Goal: Contribute content: Contribute content

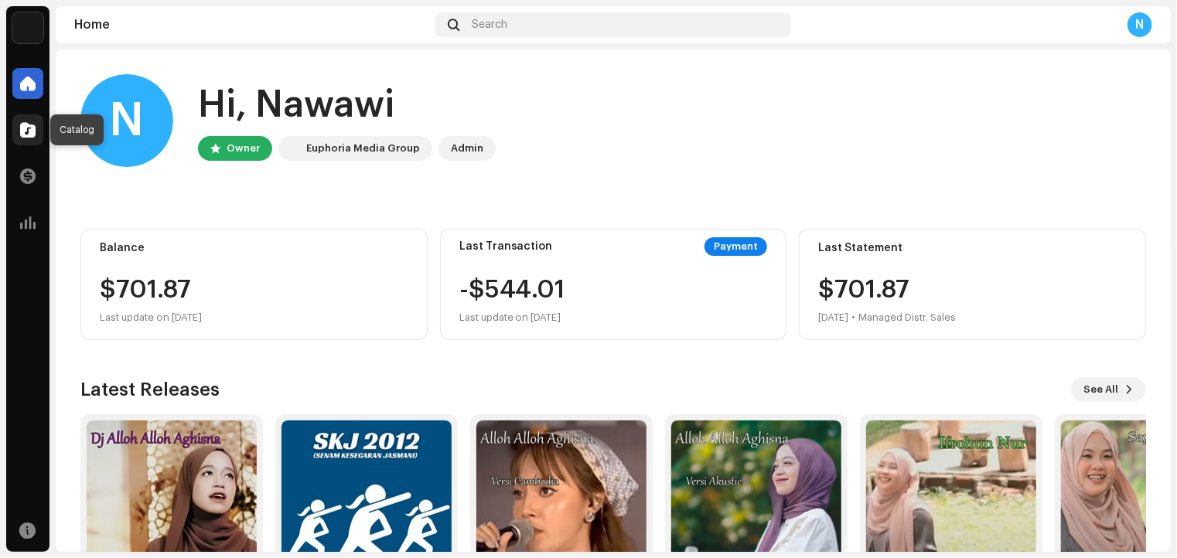
click at [30, 128] on span at bounding box center [27, 130] width 15 height 12
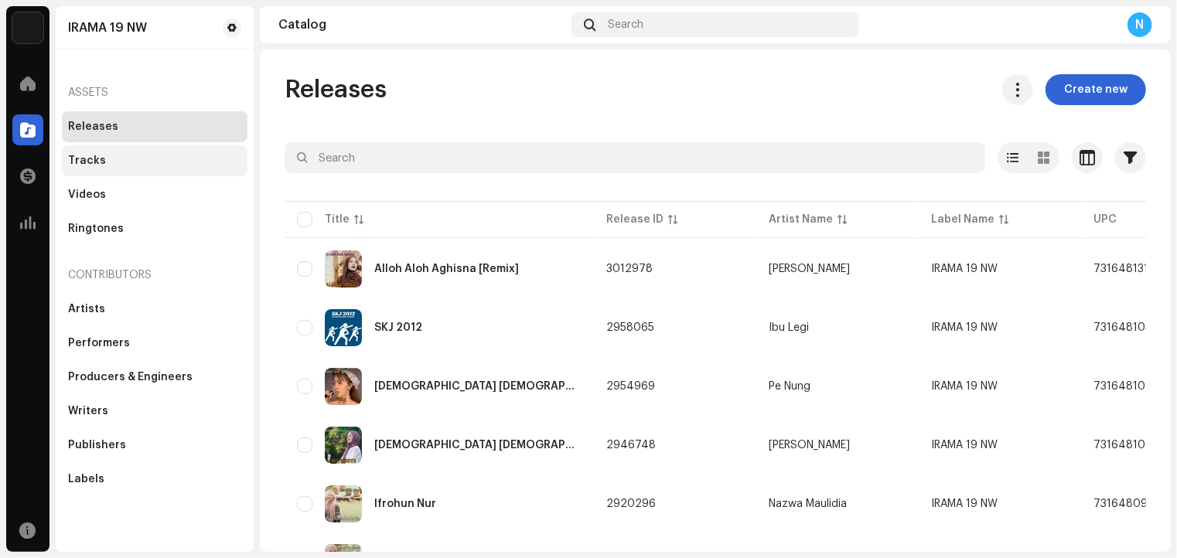
click at [91, 160] on div "Tracks" at bounding box center [87, 161] width 38 height 12
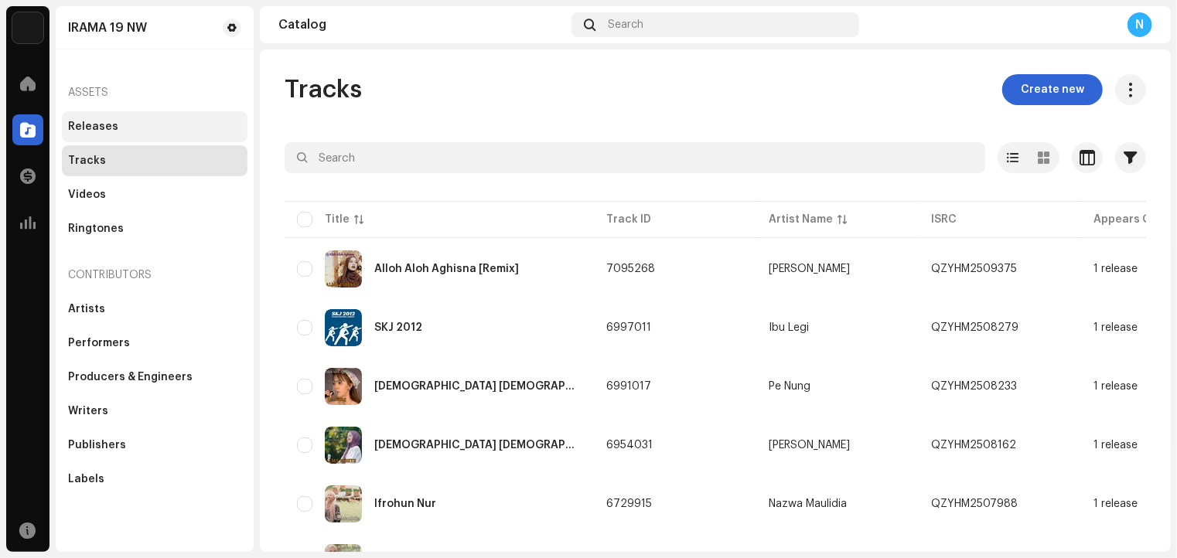
click at [98, 129] on div "Releases" at bounding box center [93, 127] width 50 height 12
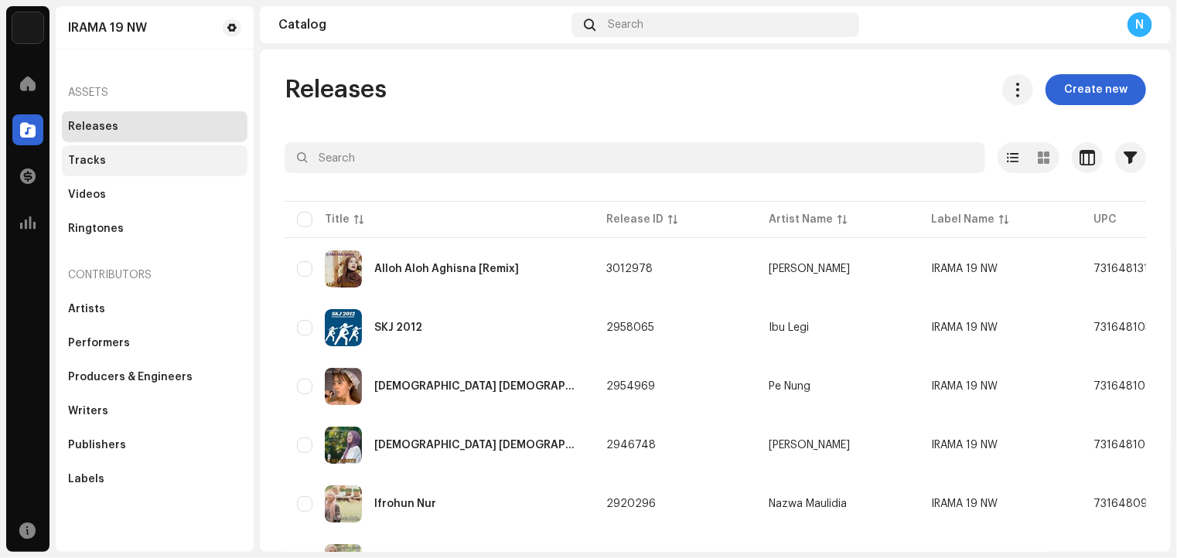
click at [91, 160] on div "Tracks" at bounding box center [87, 161] width 38 height 12
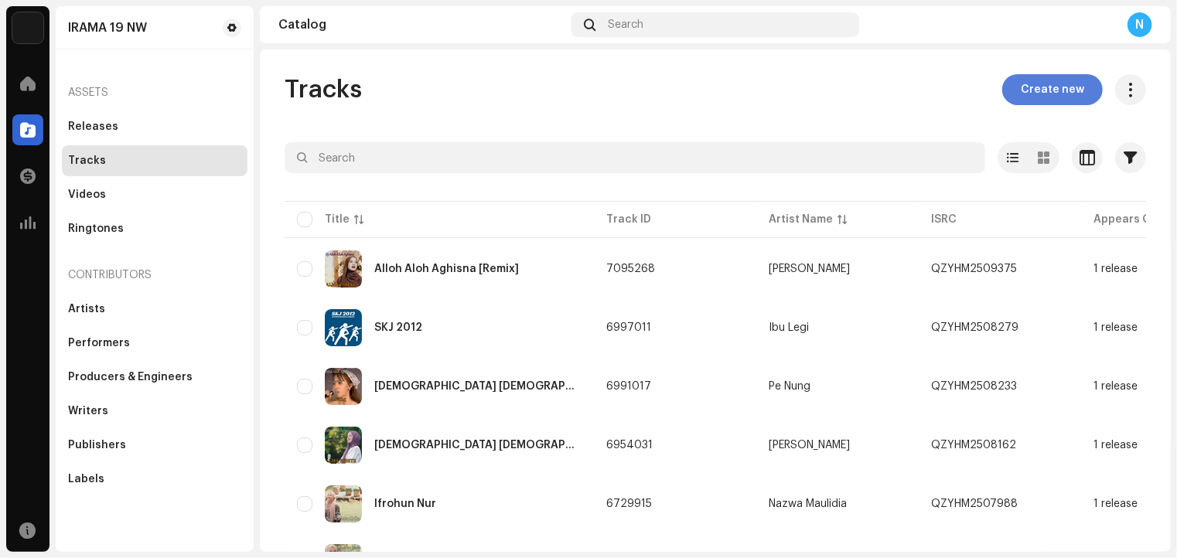
click at [1052, 85] on span "Create new" at bounding box center [1051, 89] width 63 height 31
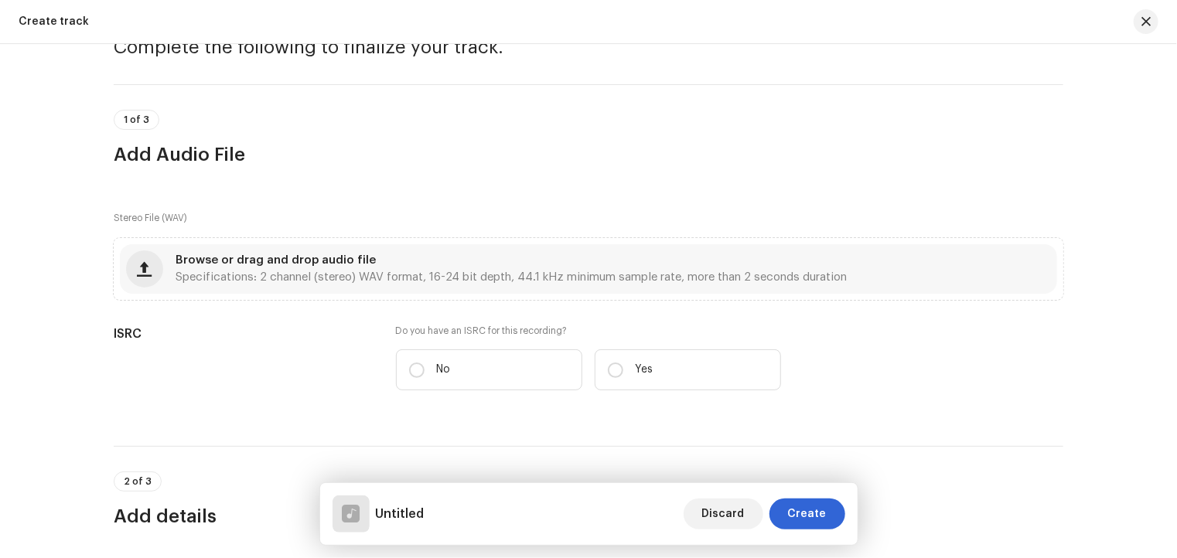
scroll to position [155, 0]
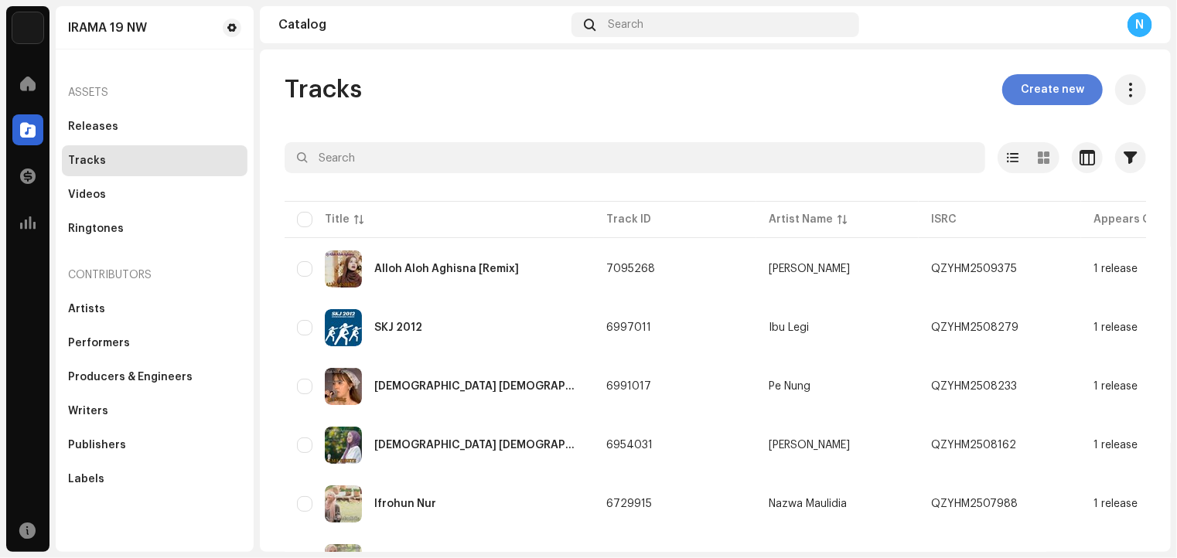
click at [1050, 83] on span "Create new" at bounding box center [1051, 89] width 63 height 31
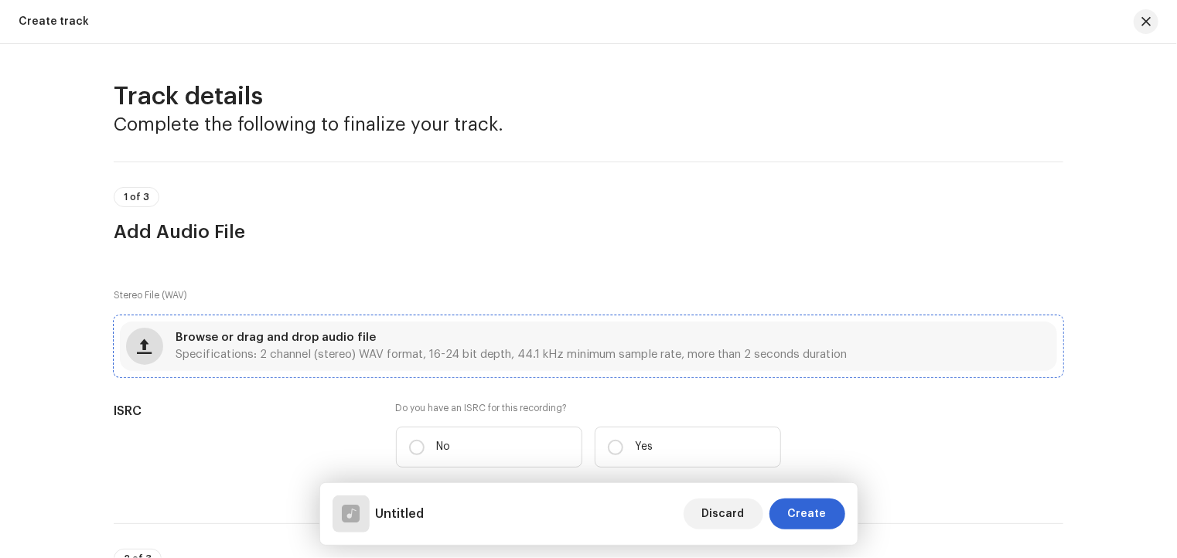
click at [139, 344] on span "button" at bounding box center [145, 346] width 15 height 12
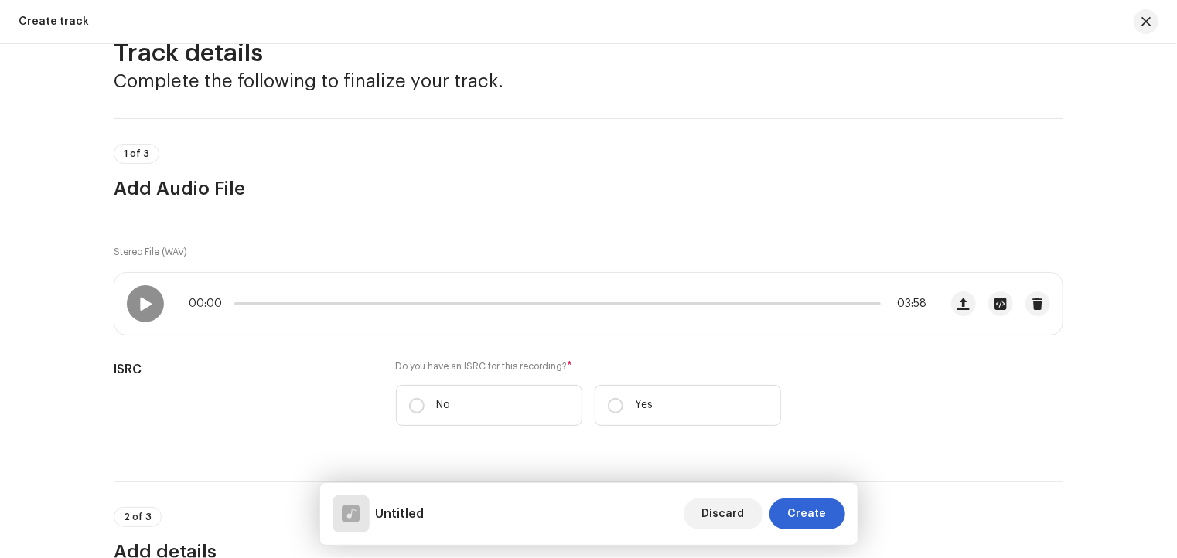
scroll to position [77, 0]
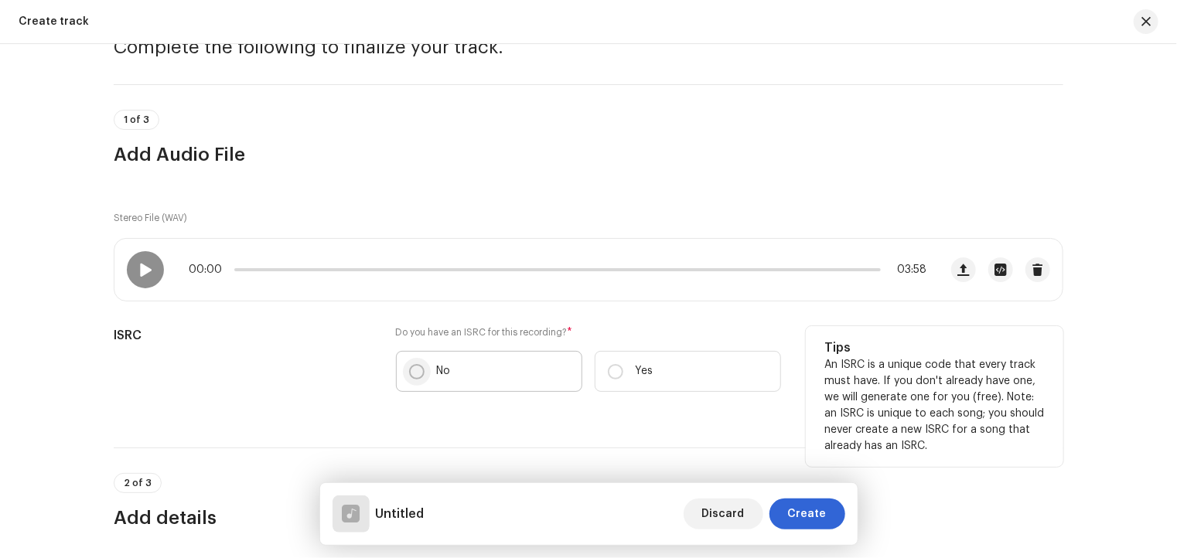
click at [411, 370] on input "No" at bounding box center [416, 371] width 15 height 15
radio input "true"
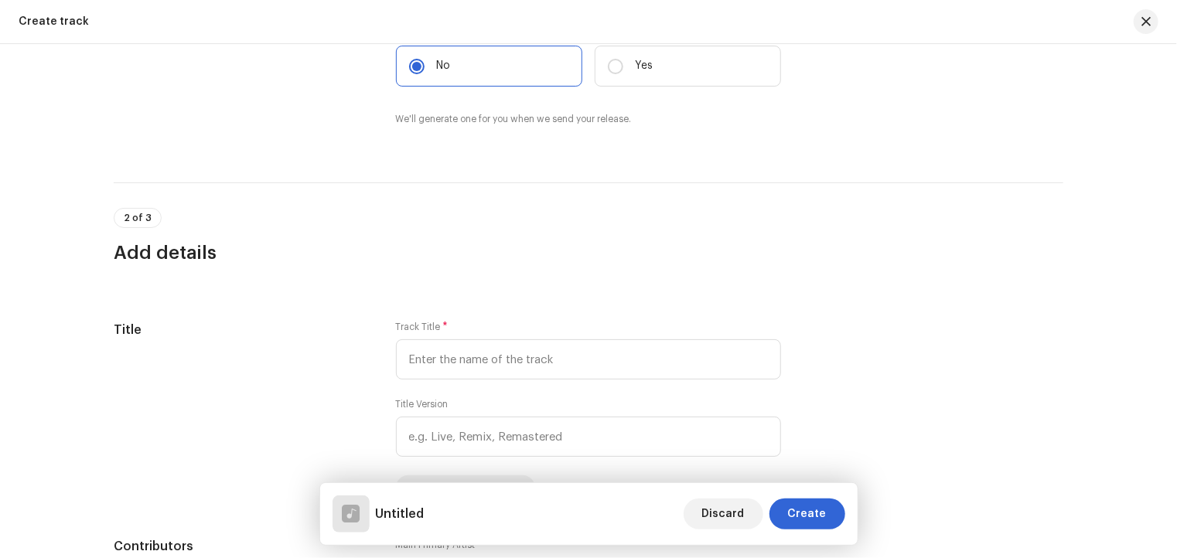
scroll to position [464, 0]
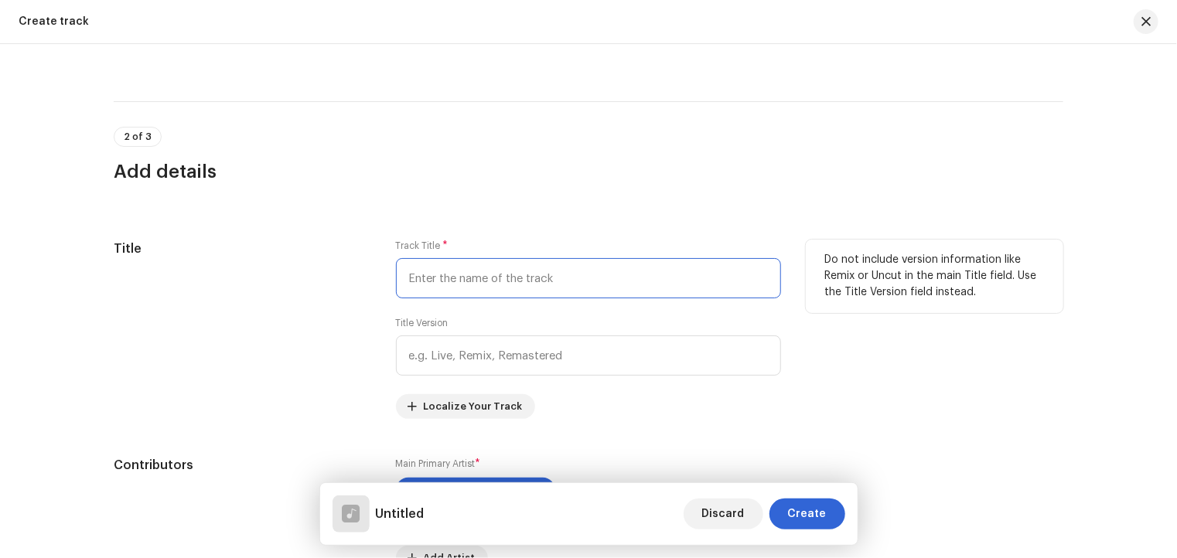
drag, startPoint x: 572, startPoint y: 274, endPoint x: 411, endPoint y: 293, distance: 161.9
click at [411, 293] on input "text" at bounding box center [588, 278] width 385 height 40
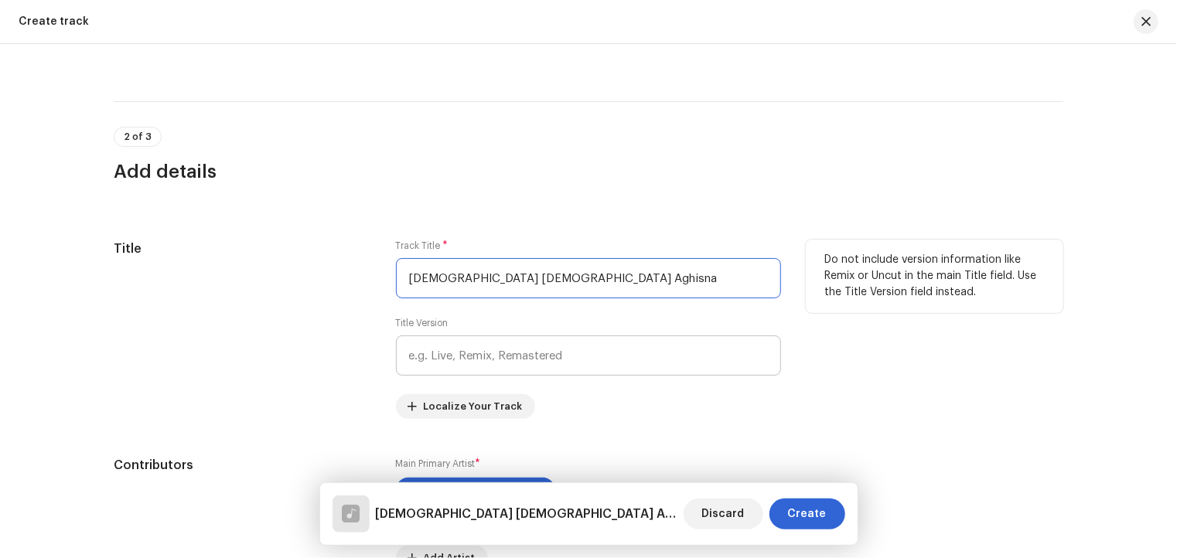
type input "[DEMOGRAPHIC_DATA] [DEMOGRAPHIC_DATA] Aghisna"
click at [466, 356] on input "text" at bounding box center [588, 356] width 385 height 40
click at [646, 412] on div "Track Title * Alloh Alloh Aghisna Title Version Remix Localize Your Track" at bounding box center [588, 329] width 385 height 179
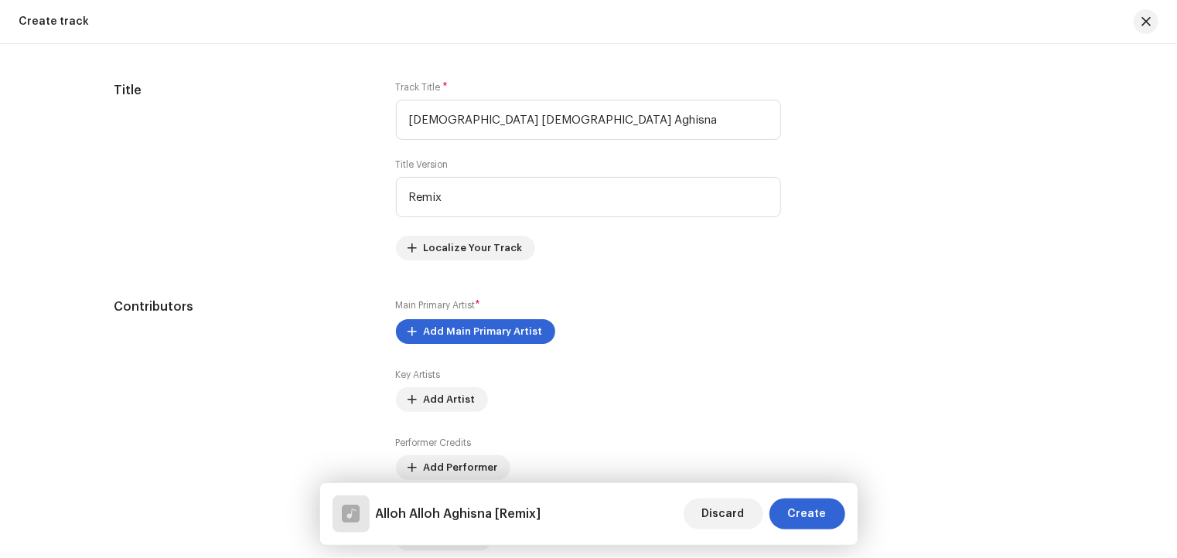
scroll to position [618, 0]
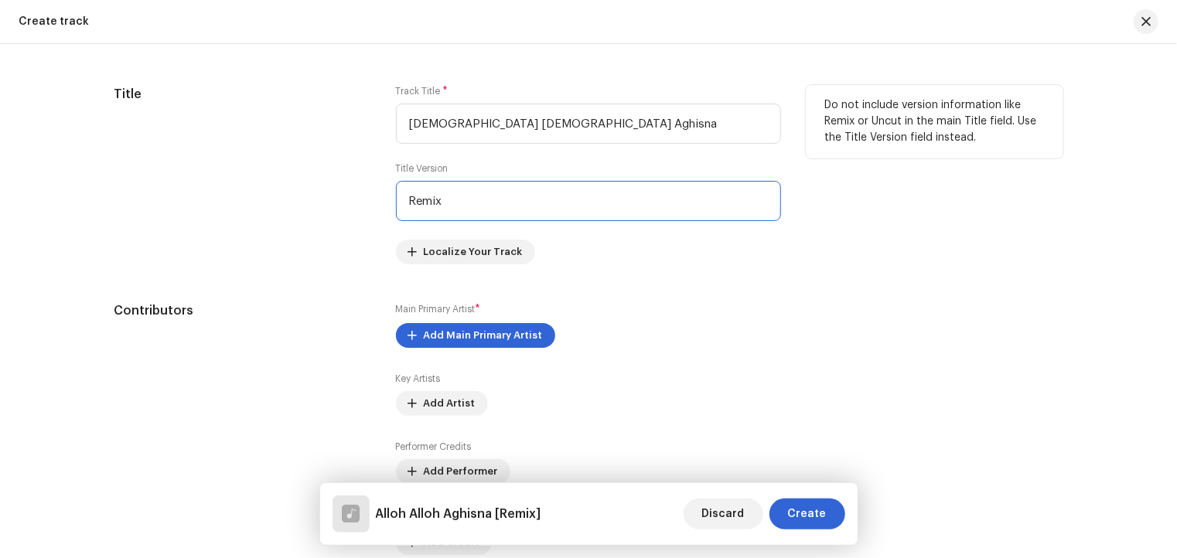
click at [477, 192] on input "Remix" at bounding box center [588, 201] width 385 height 40
click at [477, 201] on input "Remix" at bounding box center [588, 201] width 385 height 40
click at [706, 262] on div "Track Title * Alloh Alloh Aghisna Title Version Remix Localize Your Track" at bounding box center [588, 174] width 385 height 179
click at [458, 205] on input "Remix" at bounding box center [588, 201] width 385 height 40
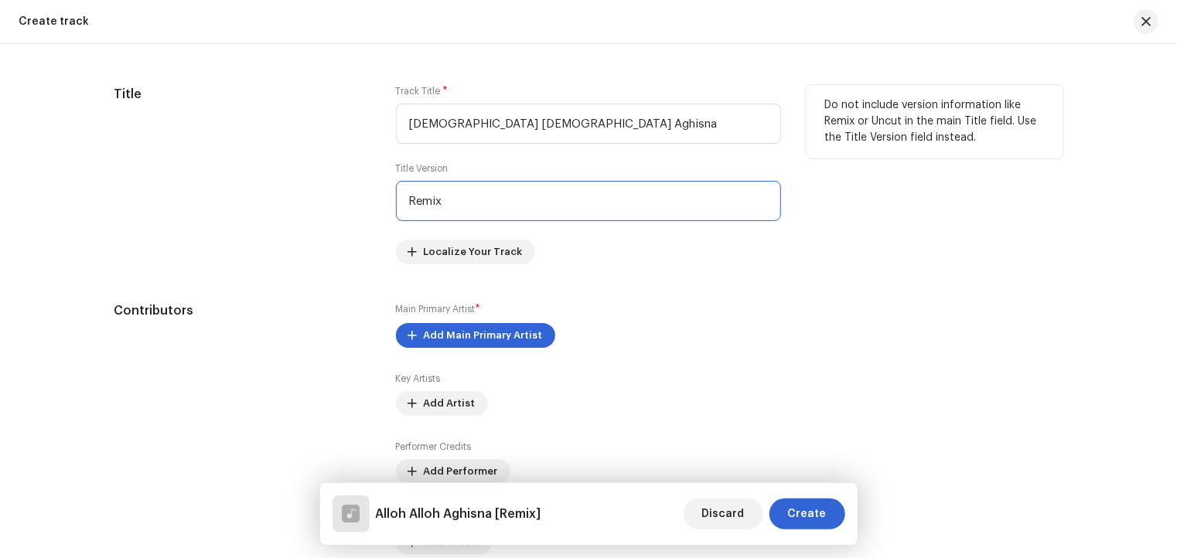
click at [458, 205] on input "Remix" at bounding box center [588, 201] width 385 height 40
type input "R"
drag, startPoint x: 454, startPoint y: 202, endPoint x: 415, endPoint y: 224, distance: 44.7
click at [380, 218] on div "Title Track Title * Alloh [DEMOGRAPHIC_DATA] Aghisna Title Version Localize You…" at bounding box center [588, 174] width 949 height 179
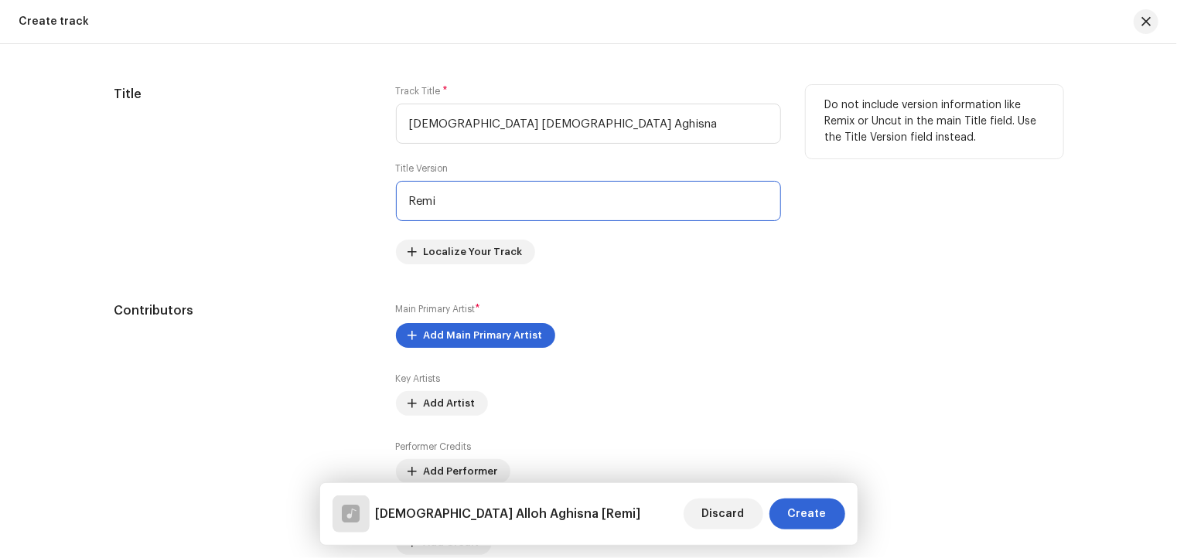
type input "Remix"
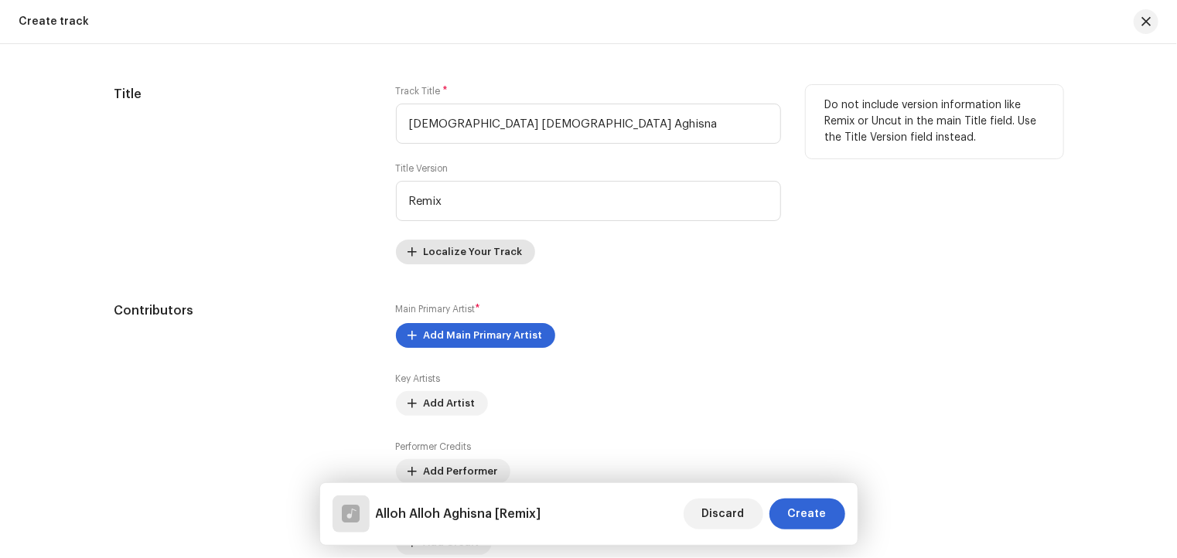
click at [472, 254] on span "Localize Your Track" at bounding box center [473, 252] width 99 height 31
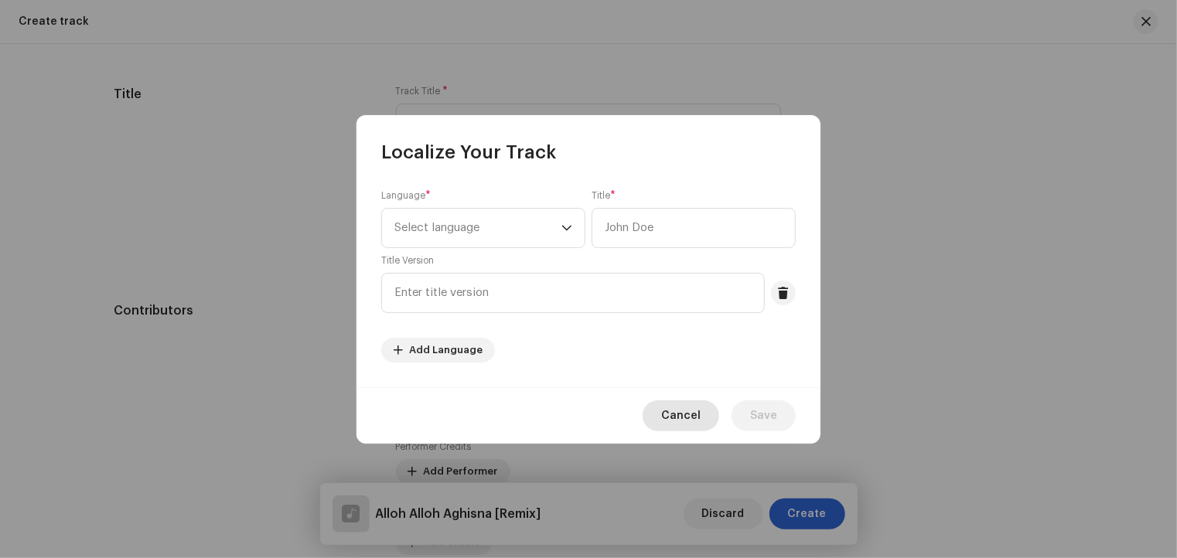
click at [695, 413] on span "Cancel" at bounding box center [680, 415] width 39 height 31
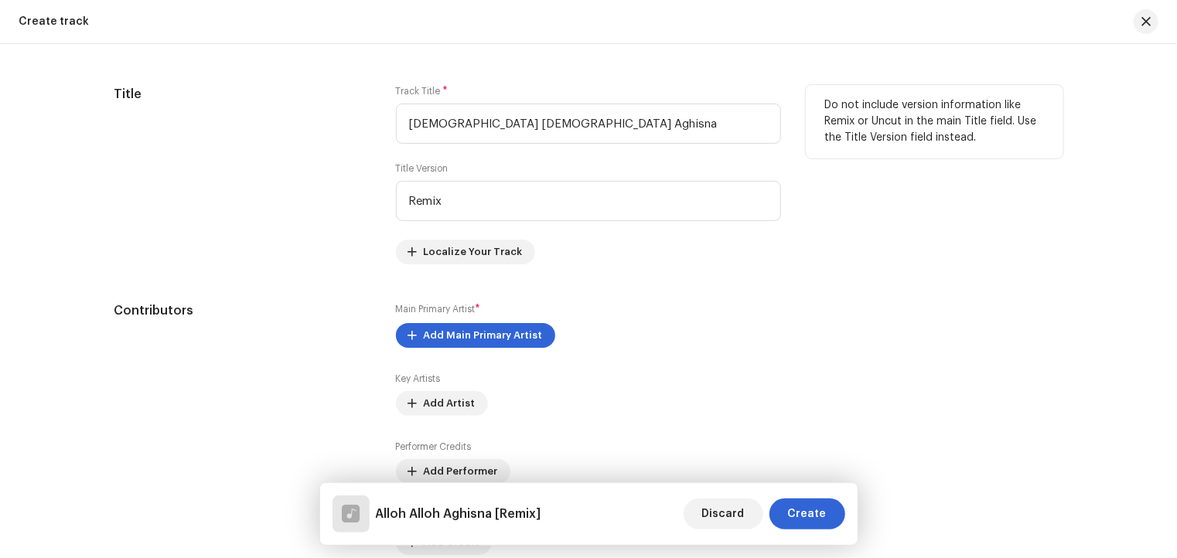
click at [572, 263] on div "Track Title * Alloh Alloh Aghisna Title Version Remix Localize Your Track" at bounding box center [588, 174] width 385 height 179
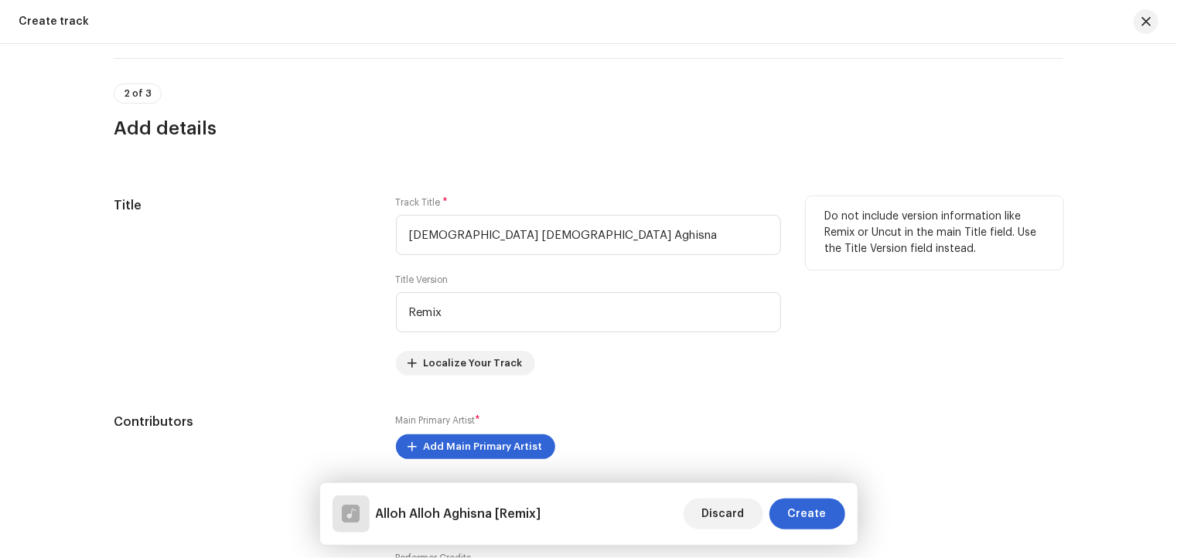
scroll to position [541, 0]
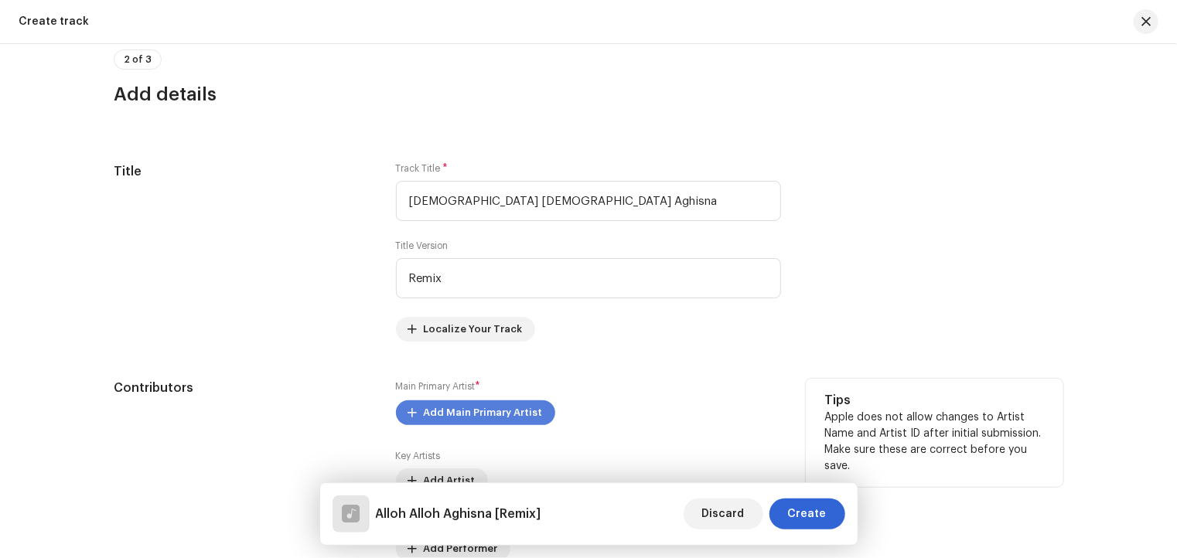
click at [513, 414] on span "Add Main Primary Artist" at bounding box center [483, 412] width 119 height 31
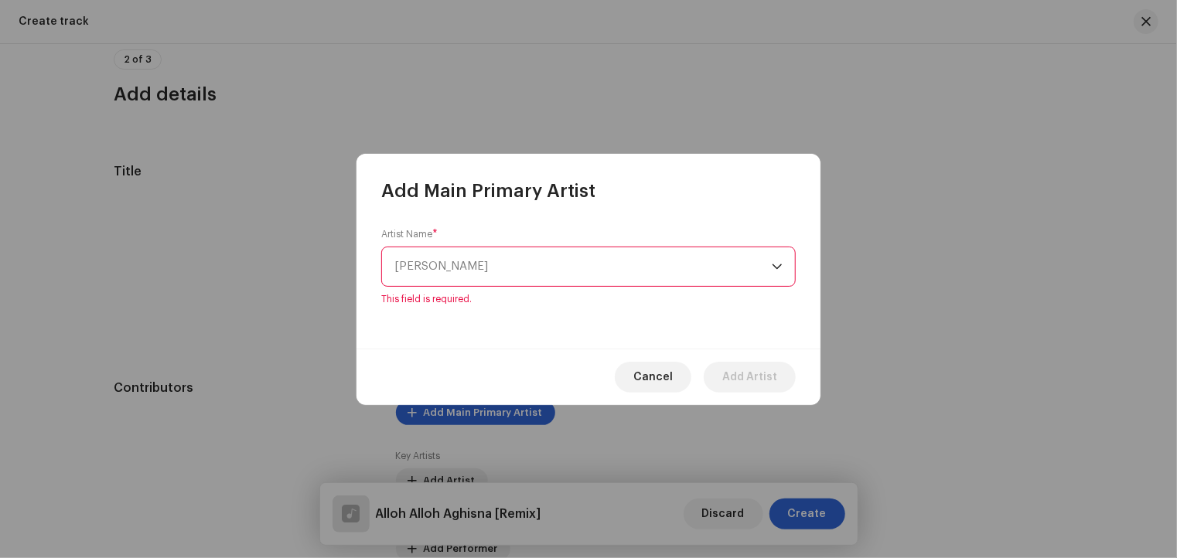
click at [773, 270] on icon "dropdown trigger" at bounding box center [777, 266] width 11 height 11
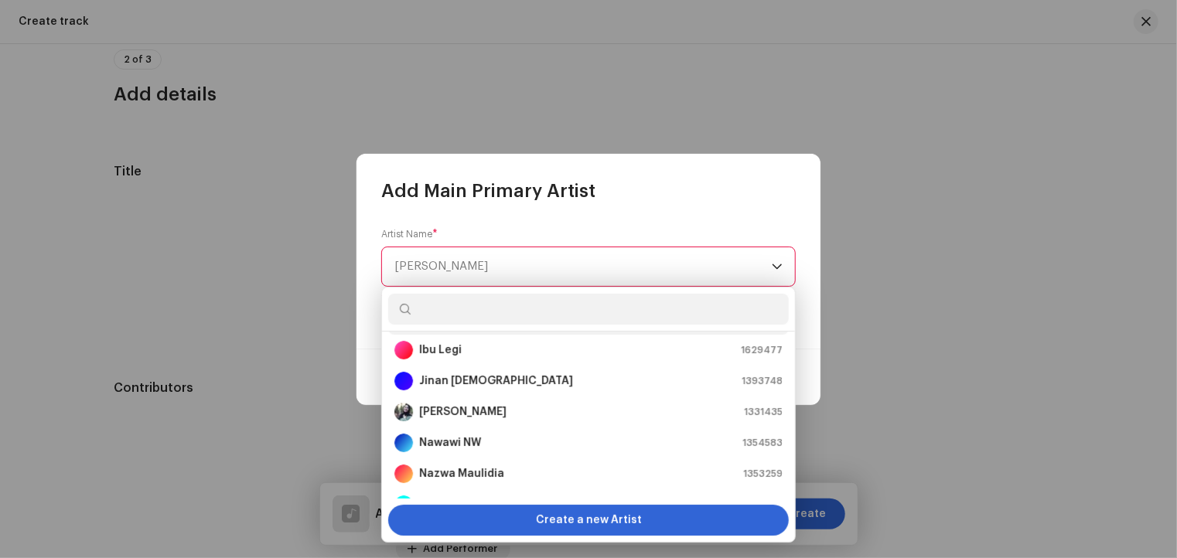
scroll to position [155, 0]
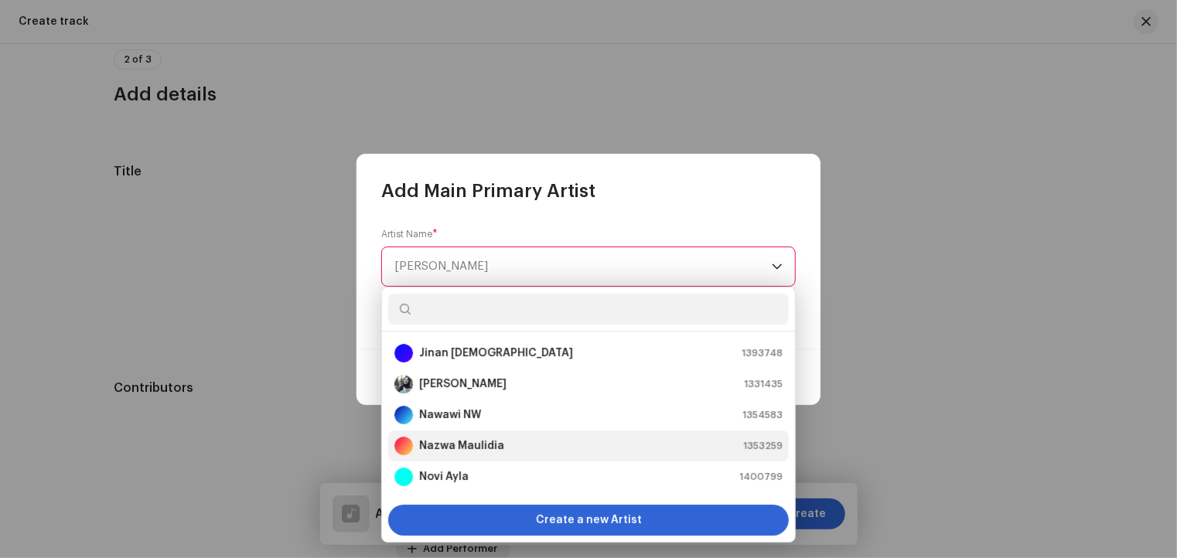
click at [490, 446] on strong "Nazwa Maulidia" at bounding box center [461, 445] width 85 height 15
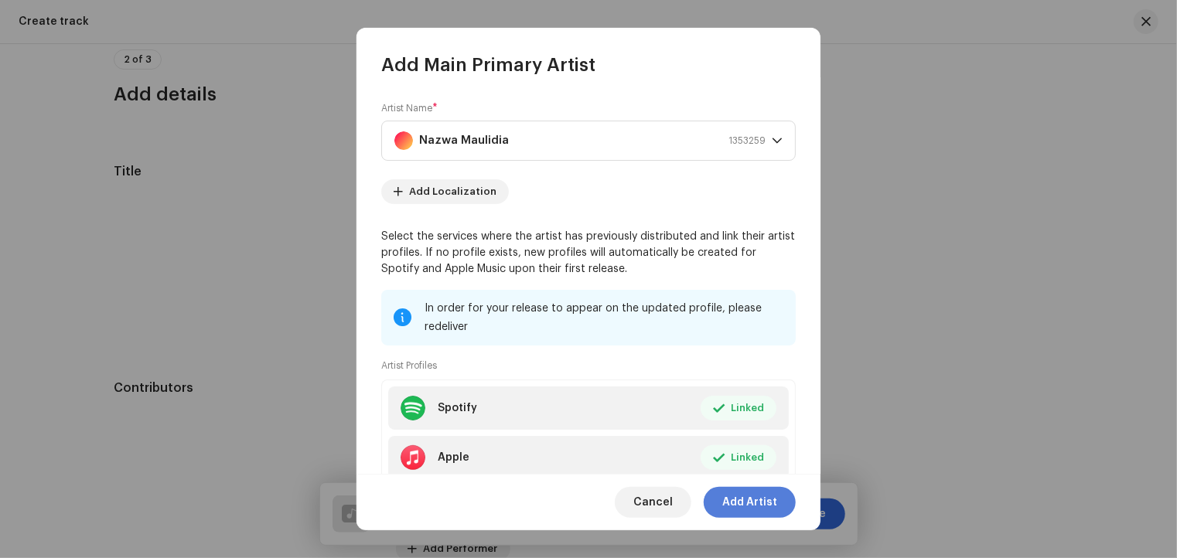
click at [750, 506] on span "Add Artist" at bounding box center [749, 502] width 55 height 31
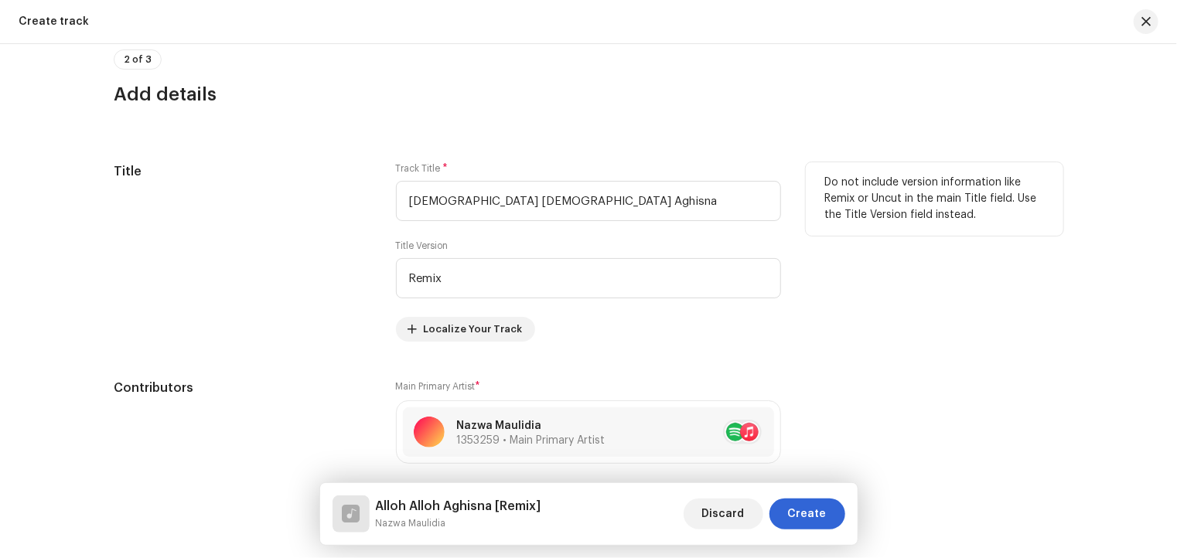
click at [575, 334] on div "Track Title * Alloh Alloh Aghisna Title Version Remix Localize Your Track" at bounding box center [588, 251] width 385 height 179
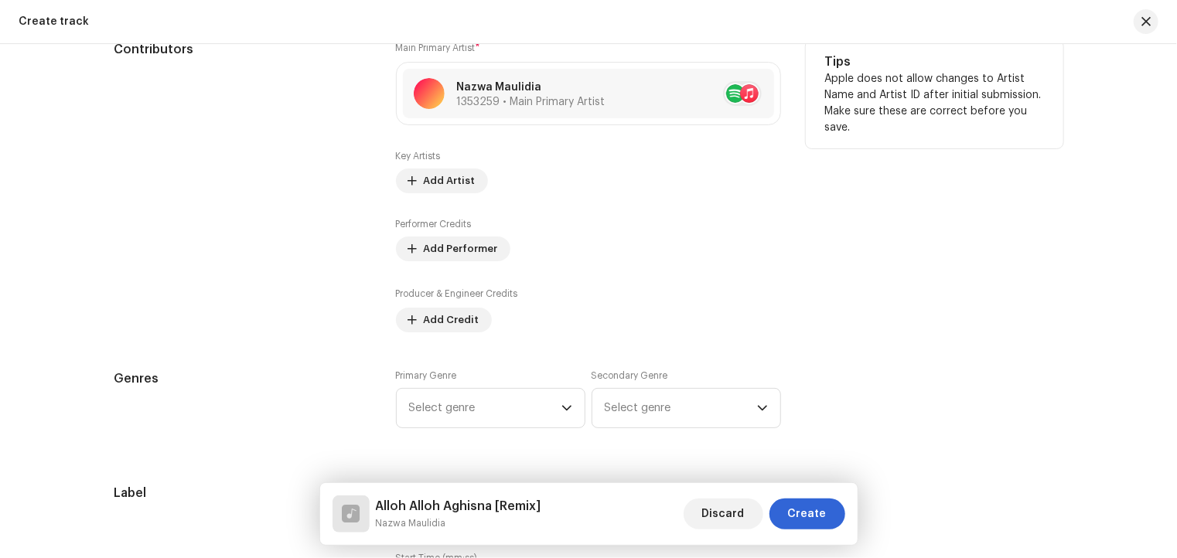
scroll to position [928, 0]
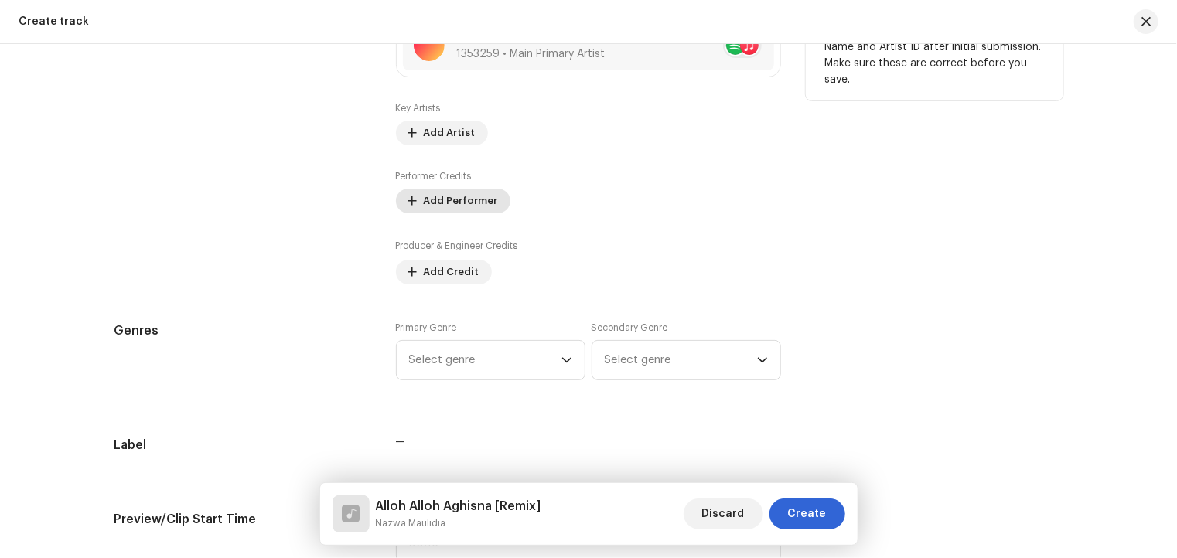
click at [465, 204] on span "Add Performer" at bounding box center [461, 201] width 74 height 31
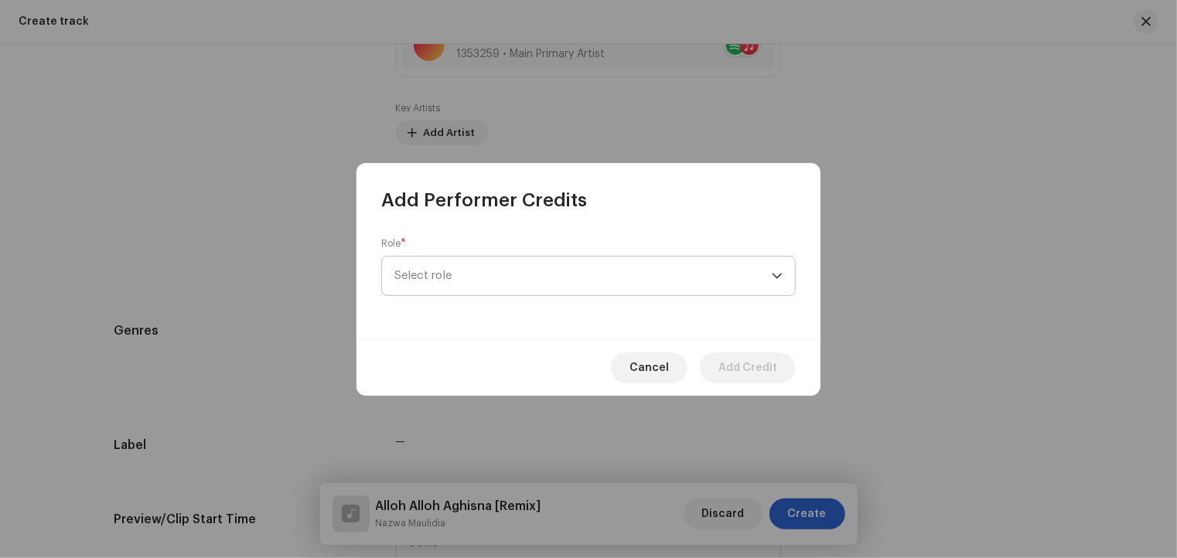
click at [770, 276] on span "Select role" at bounding box center [582, 276] width 377 height 39
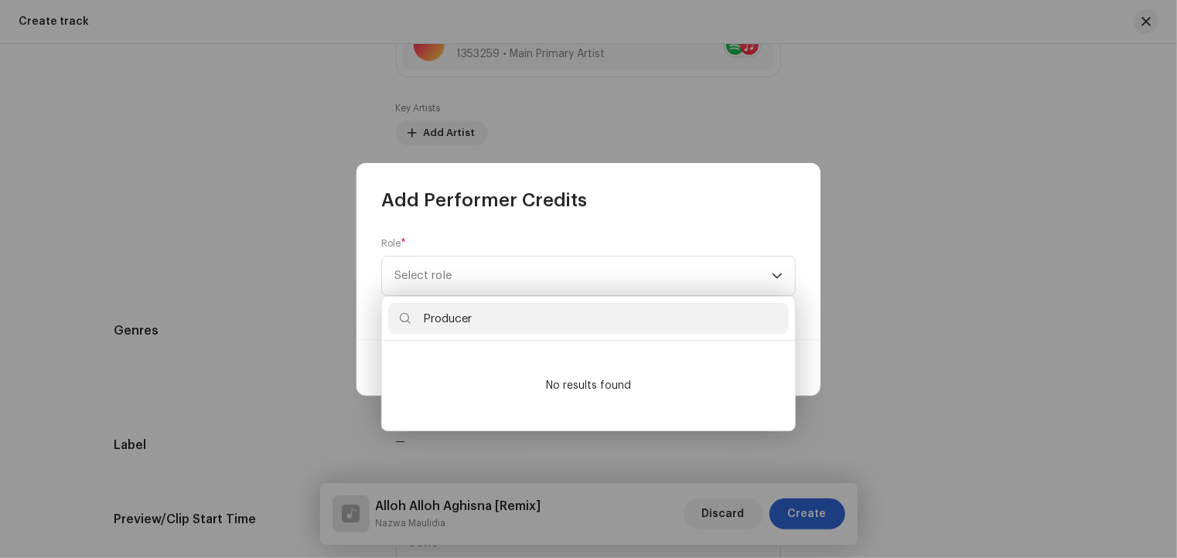
click at [705, 315] on input "Producer" at bounding box center [588, 318] width 400 height 31
type input "Producer"
click at [659, 251] on div "Role * Select role" at bounding box center [588, 266] width 414 height 59
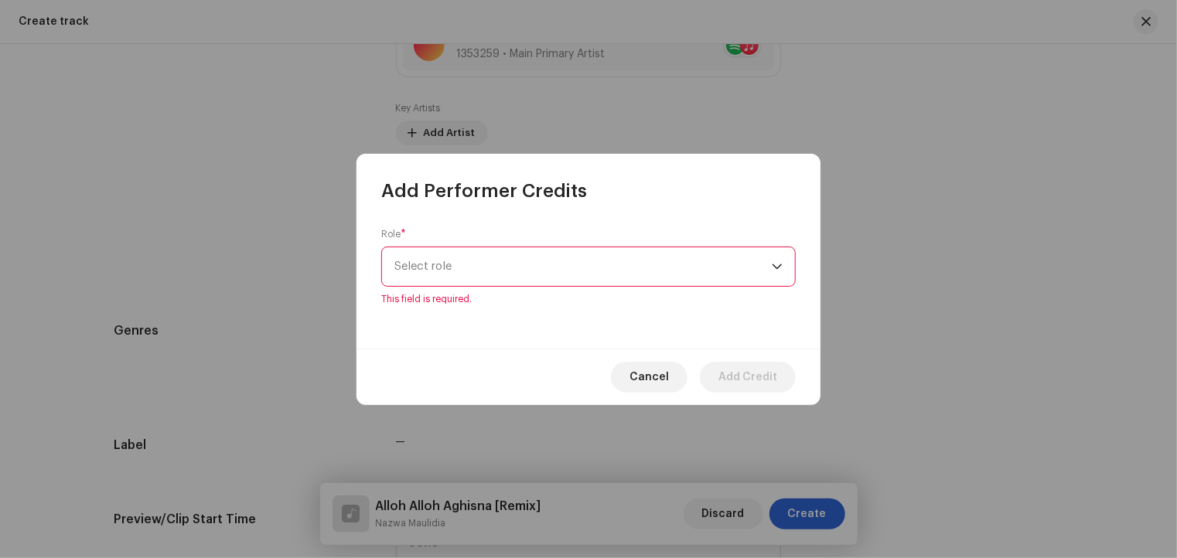
click at [773, 265] on icon "dropdown trigger" at bounding box center [777, 266] width 11 height 11
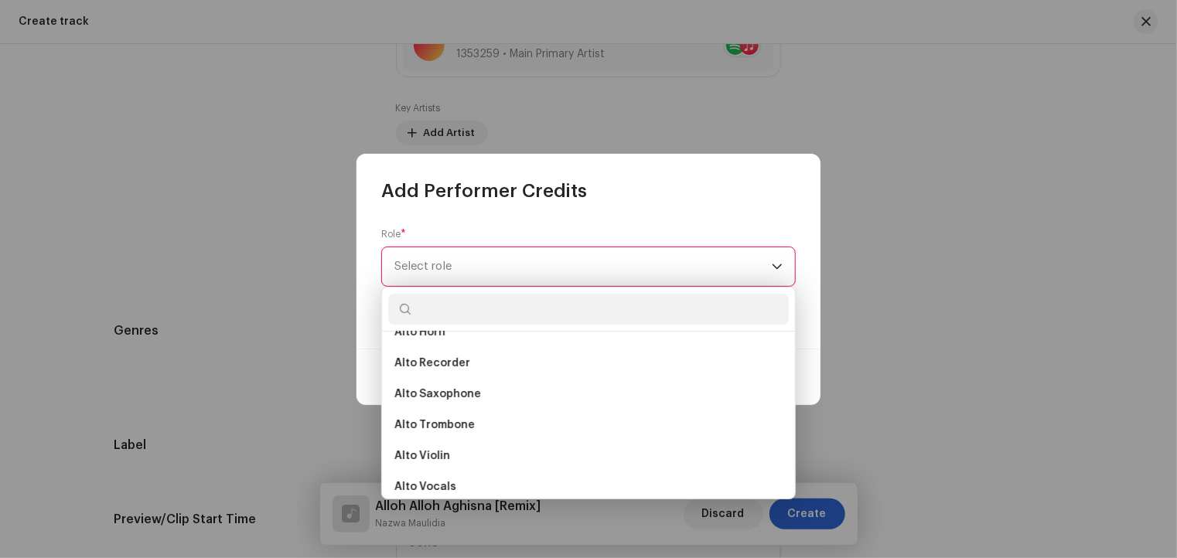
scroll to position [300, 0]
click at [442, 315] on input "text" at bounding box center [588, 309] width 400 height 31
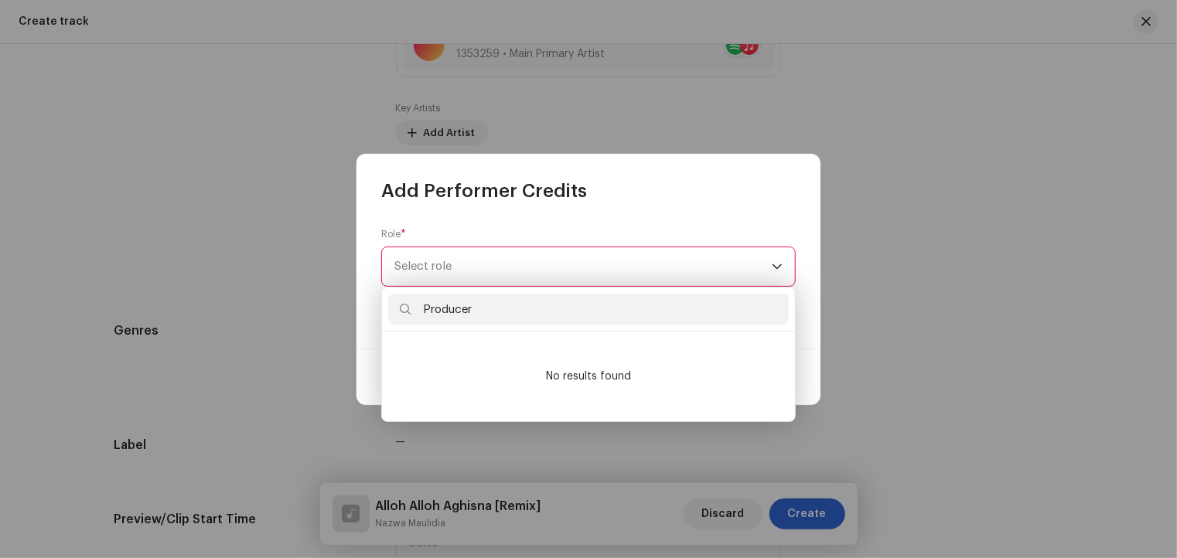
type input "Producer"
click at [693, 224] on div "Role * Select role This field is required." at bounding box center [588, 275] width 464 height 145
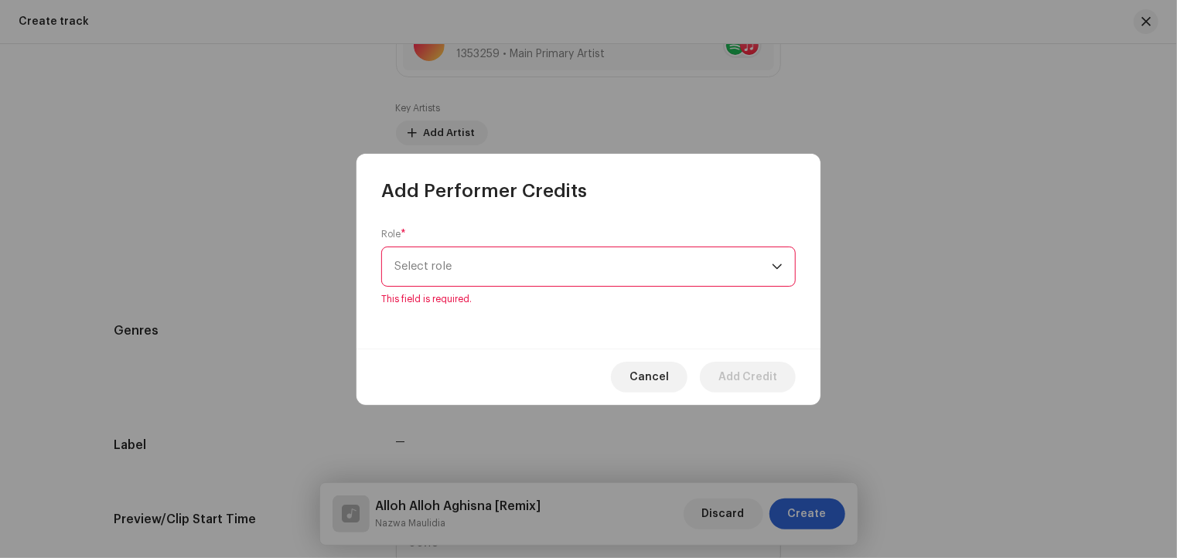
click at [693, 224] on div "Role * Select role This field is required." at bounding box center [588, 275] width 464 height 145
click at [772, 261] on div "dropdown trigger" at bounding box center [777, 266] width 11 height 39
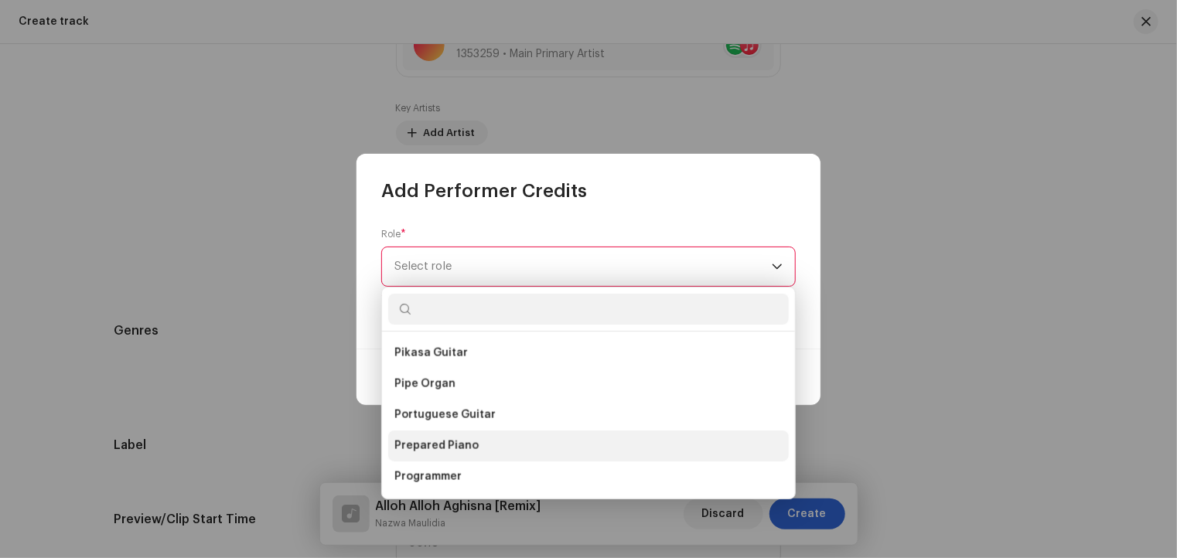
scroll to position [7499, 0]
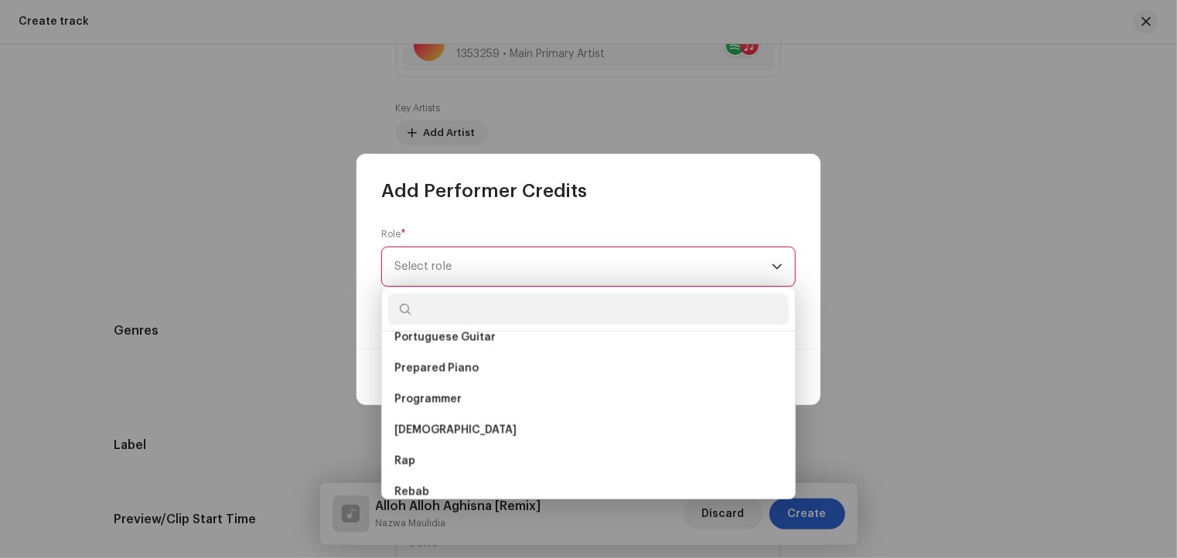
click at [681, 180] on div "Add Performer Credits" at bounding box center [588, 178] width 464 height 49
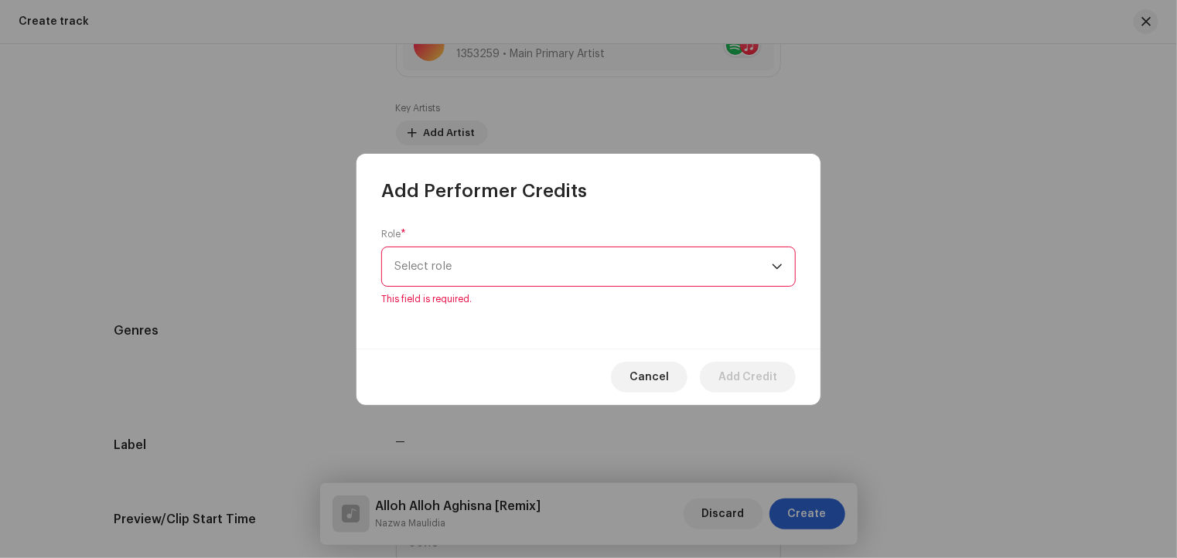
click at [778, 260] on div "dropdown trigger" at bounding box center [777, 266] width 11 height 39
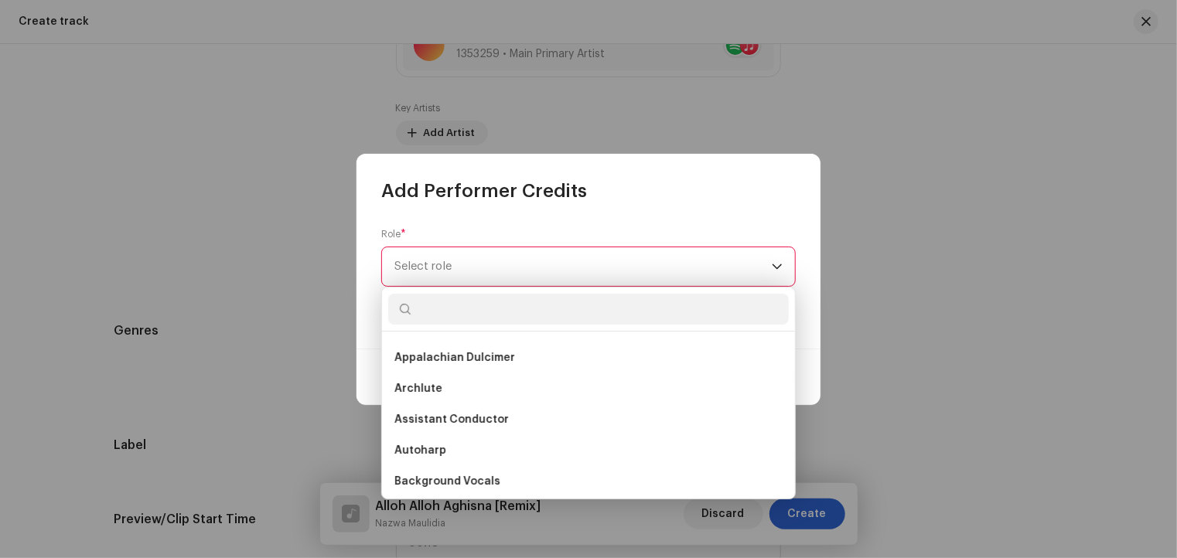
scroll to position [464, 0]
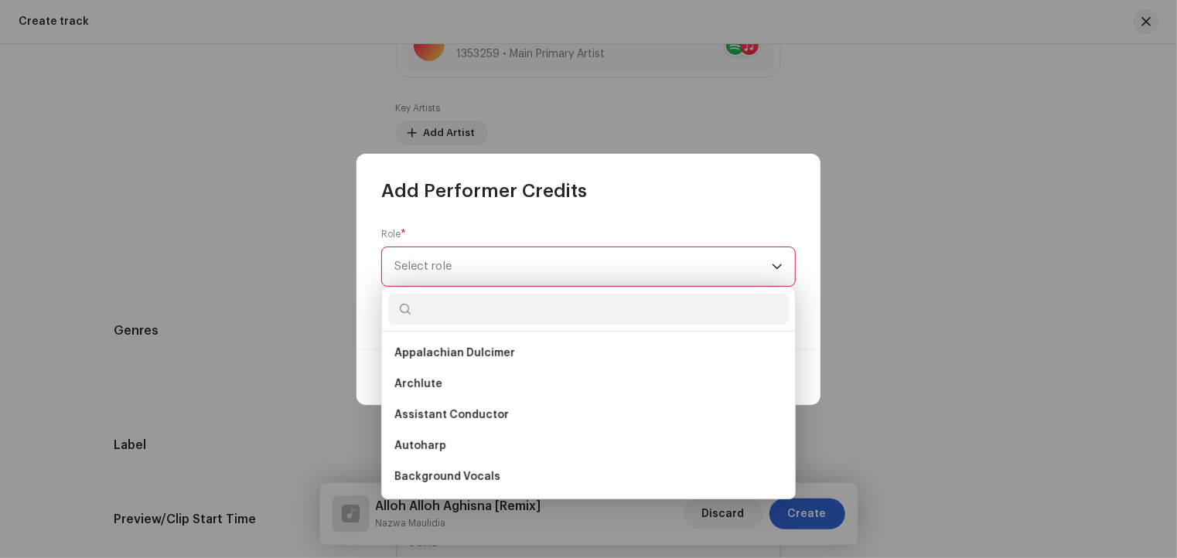
click at [653, 186] on div "Add Performer Credits" at bounding box center [588, 178] width 464 height 49
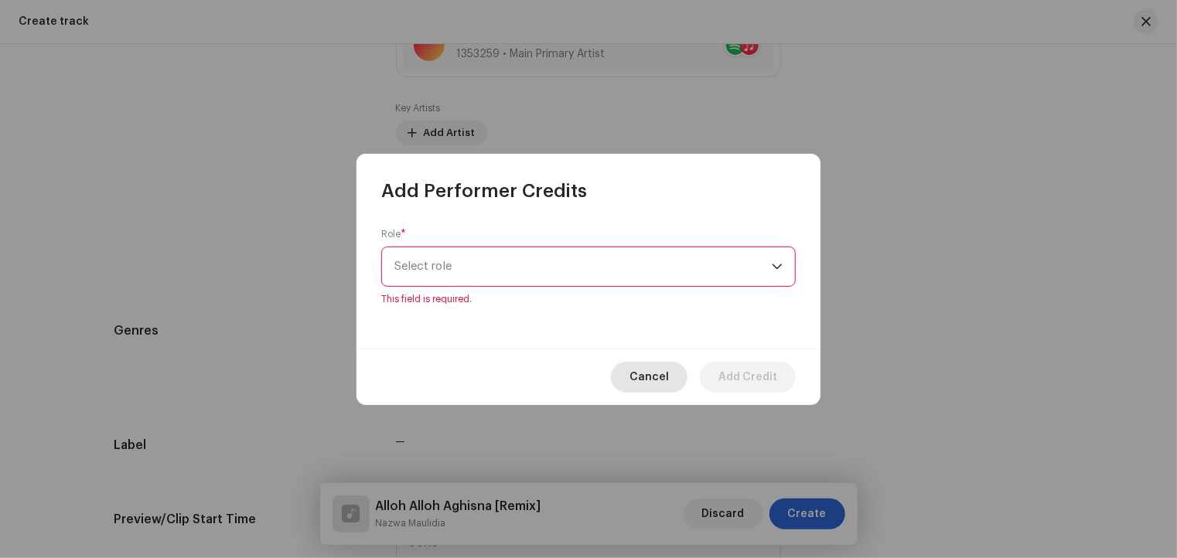
click at [642, 374] on span "Cancel" at bounding box center [648, 377] width 39 height 31
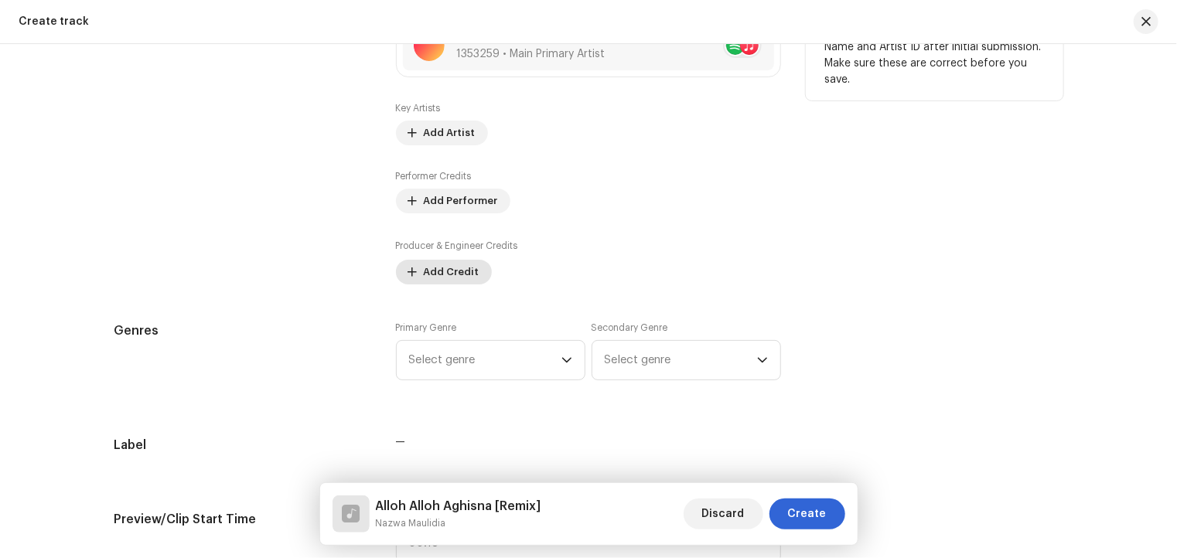
click at [430, 275] on span "Add Credit" at bounding box center [452, 272] width 56 height 31
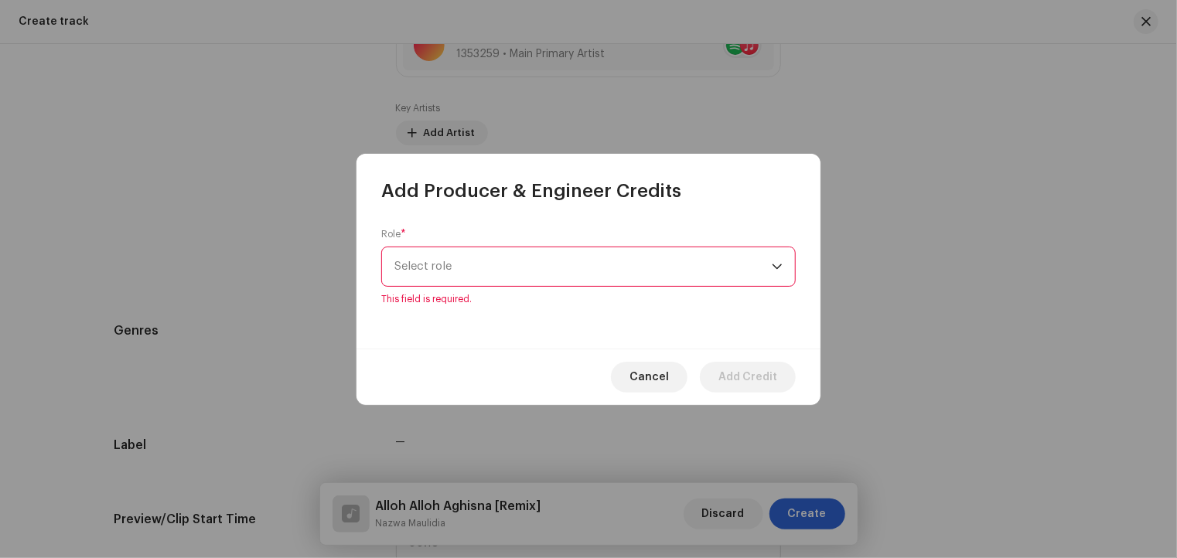
click at [775, 272] on div "dropdown trigger" at bounding box center [777, 266] width 11 height 39
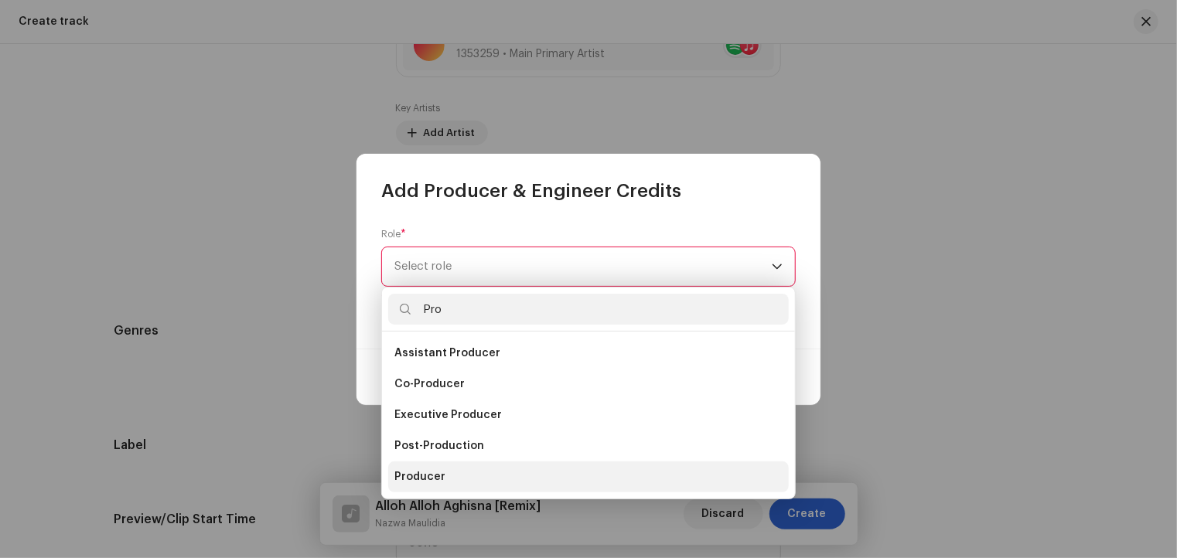
type input "Pro"
click at [412, 479] on span "Producer" at bounding box center [419, 476] width 51 height 15
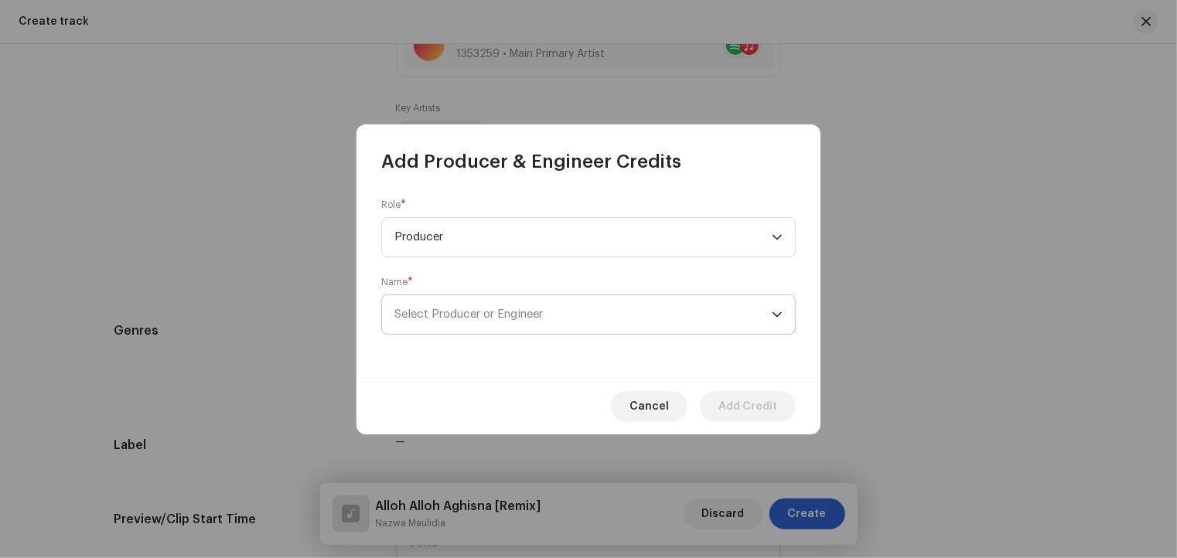
click at [775, 314] on icon "dropdown trigger" at bounding box center [776, 314] width 9 height 5
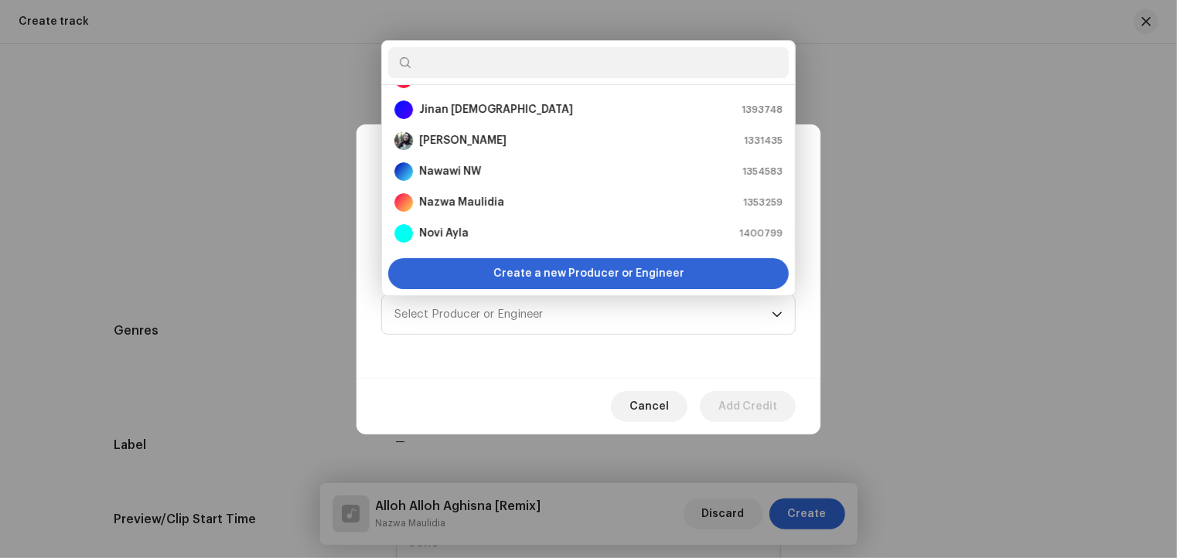
scroll to position [186, 0]
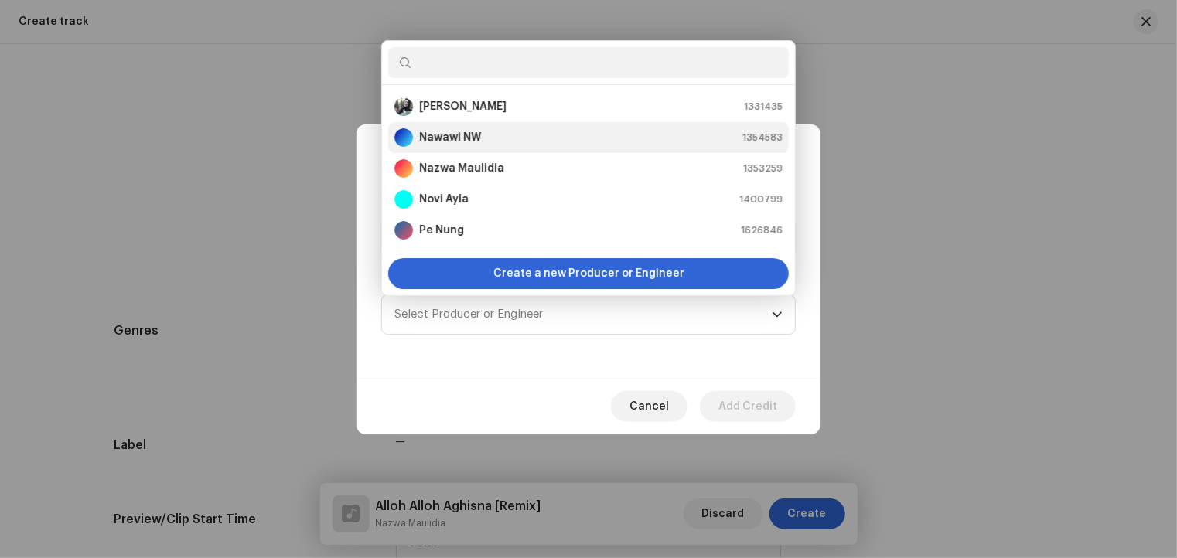
click at [467, 140] on strong "Nawawi NW" at bounding box center [450, 137] width 62 height 15
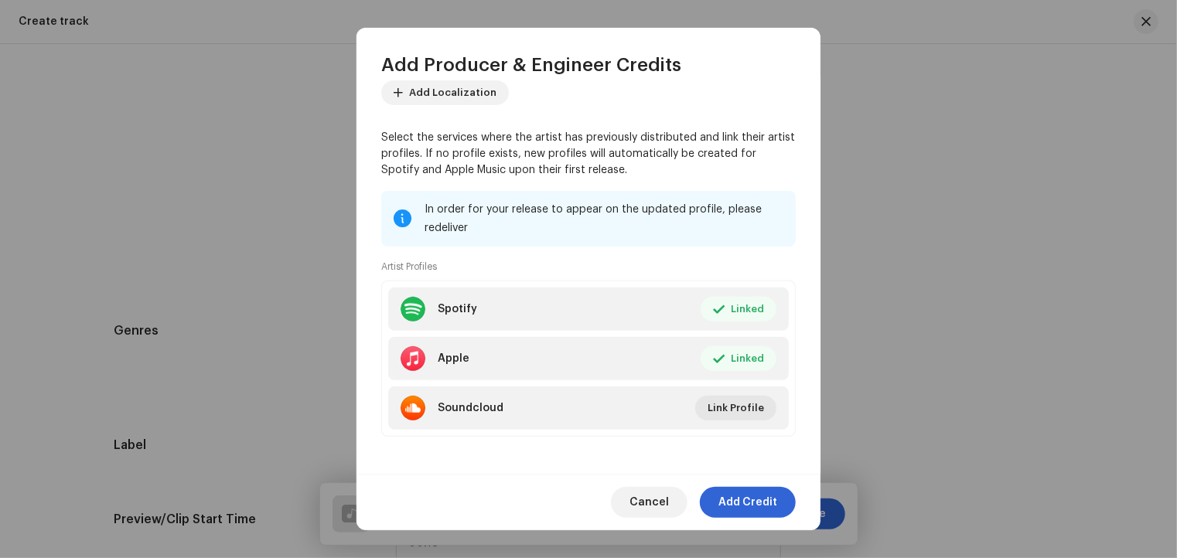
scroll to position [182, 0]
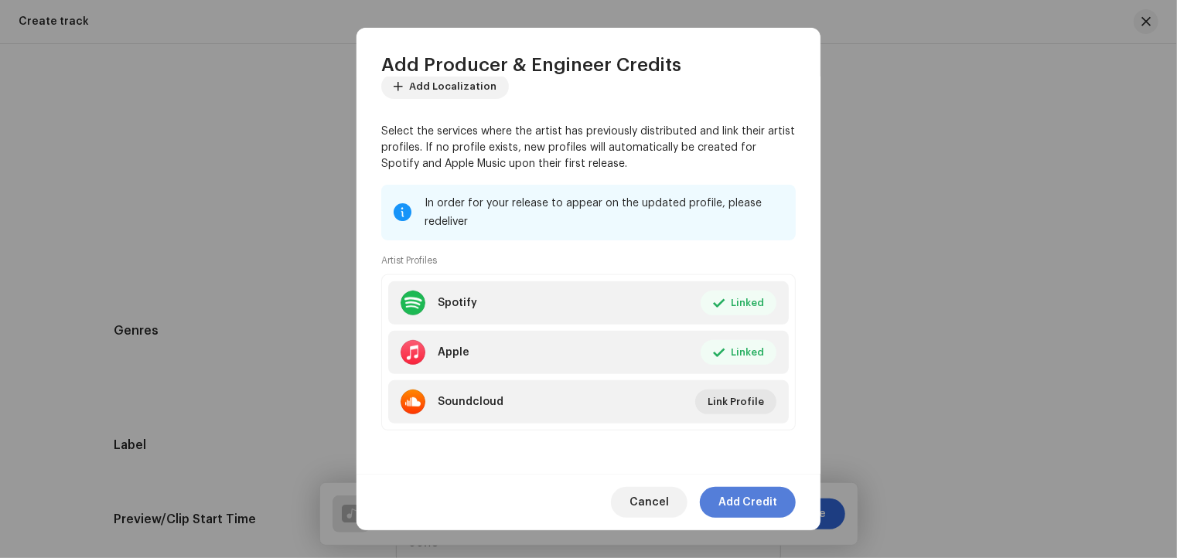
click at [760, 499] on span "Add Credit" at bounding box center [747, 502] width 59 height 31
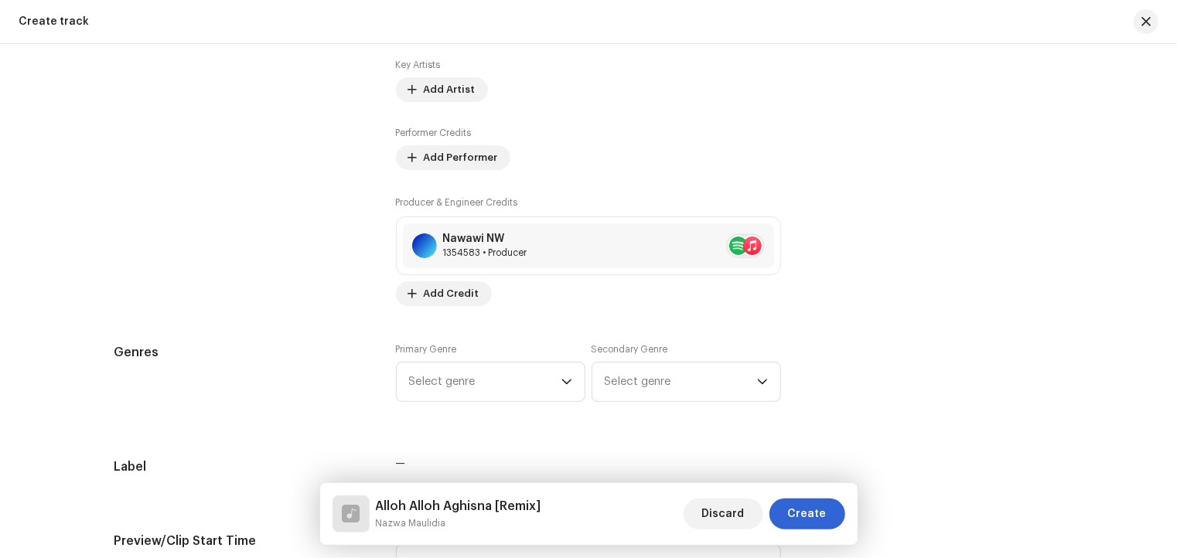
scroll to position [1005, 0]
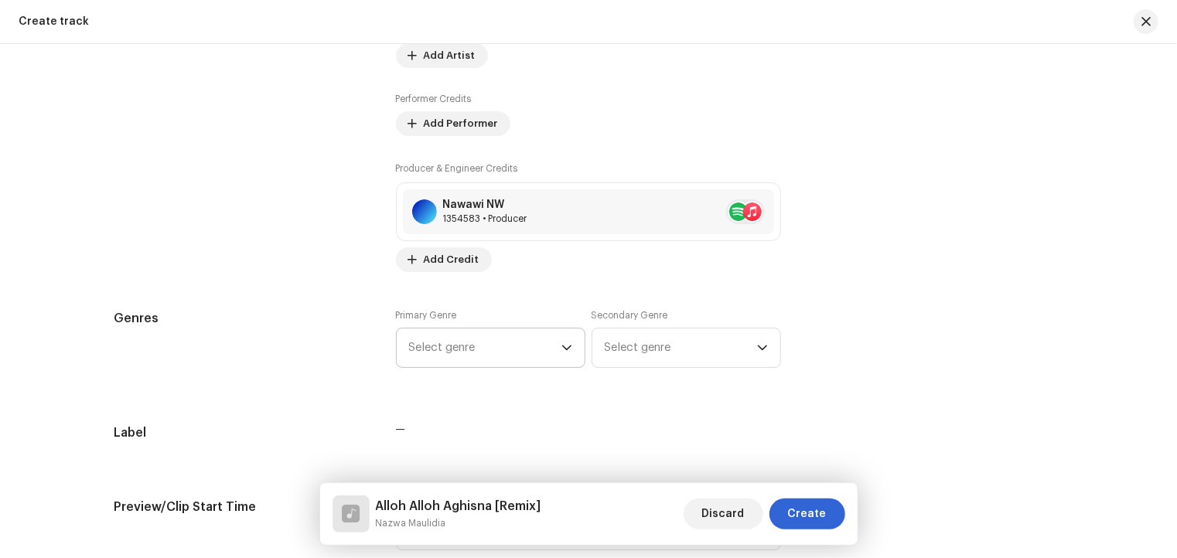
click at [563, 346] on icon "dropdown trigger" at bounding box center [566, 347] width 11 height 11
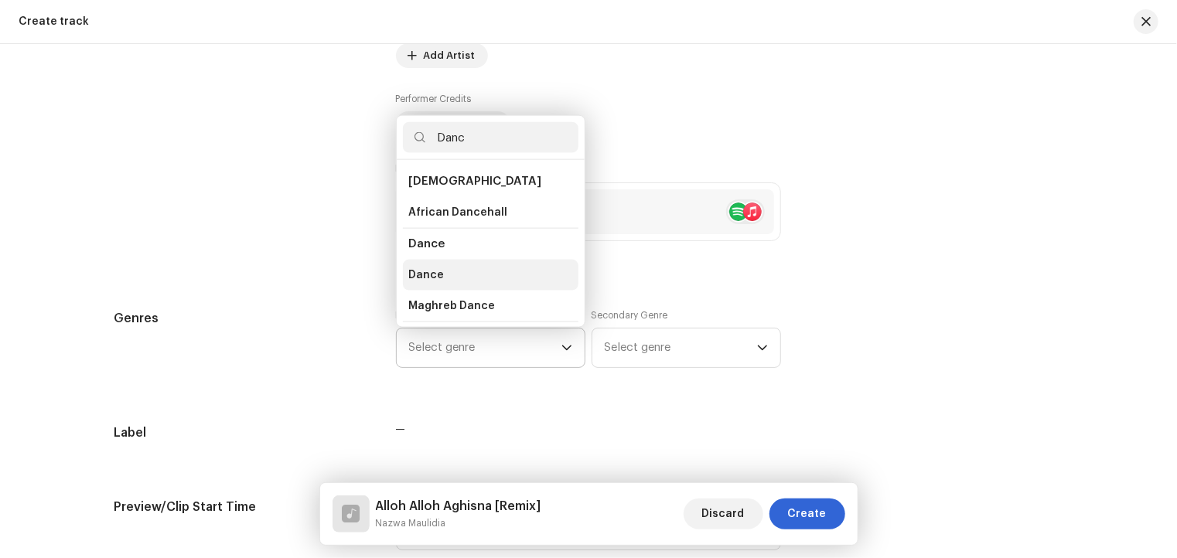
type input "Danc"
click at [427, 278] on span "Dance" at bounding box center [427, 274] width 36 height 15
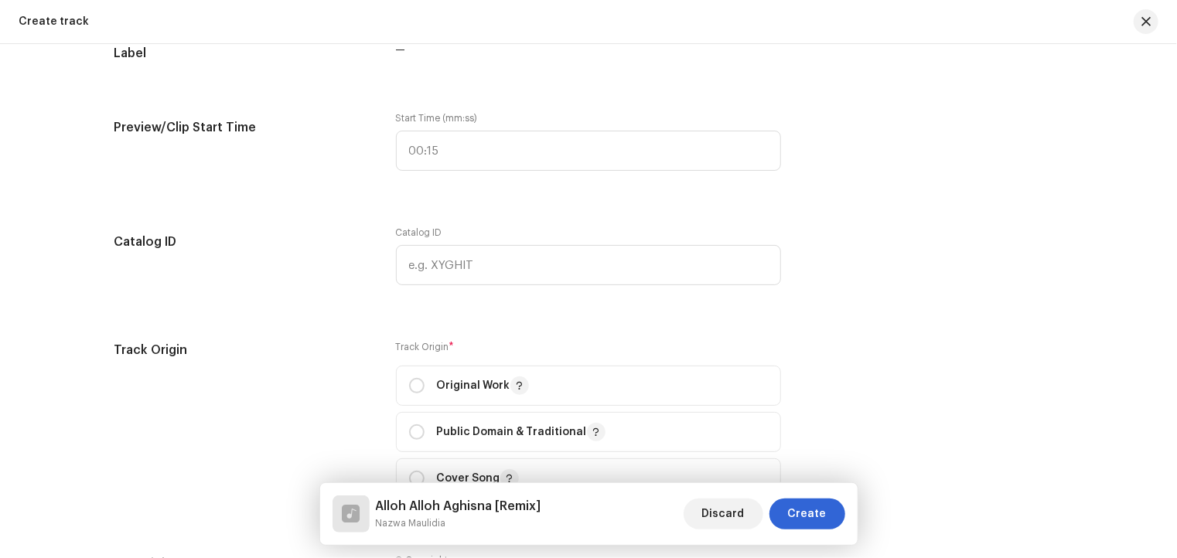
scroll to position [1392, 0]
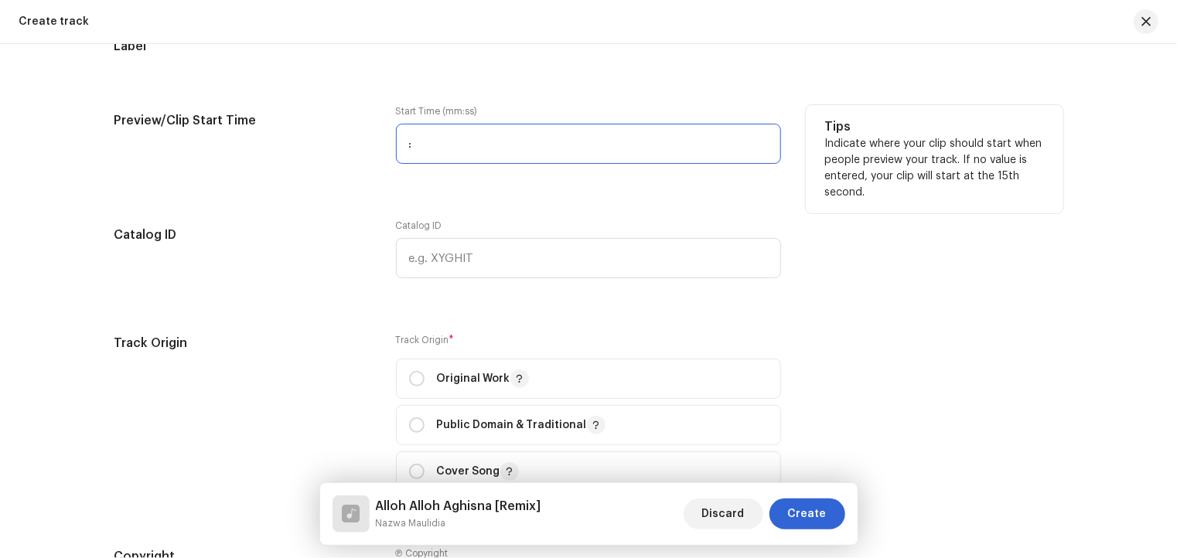
click at [446, 147] on input ":" at bounding box center [588, 144] width 385 height 40
type input "00:48"
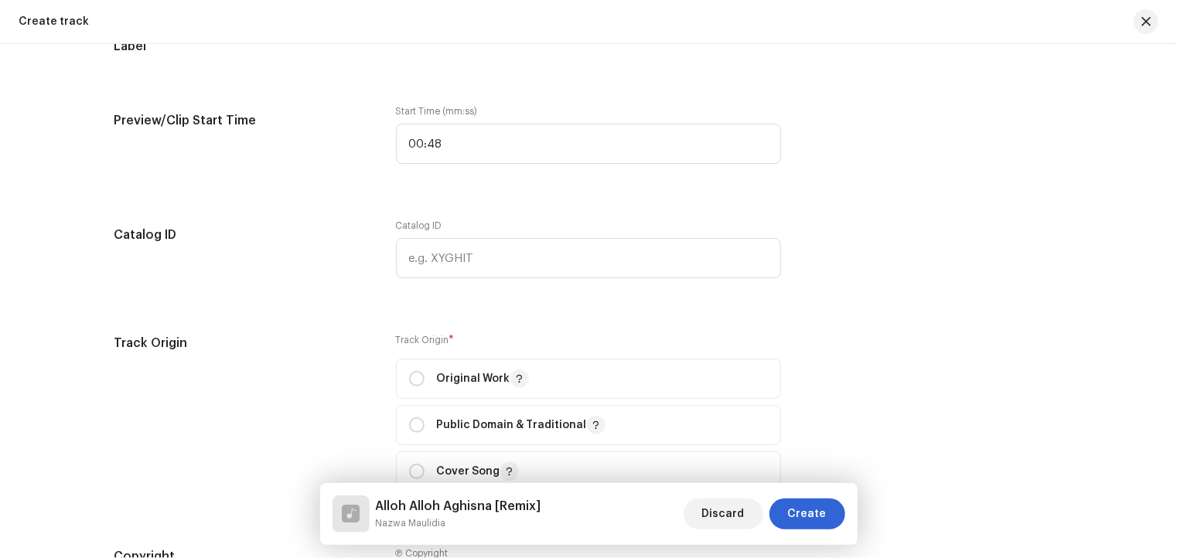
click at [640, 81] on div "Track details Complete the following to finalize your track. 1 of 3 Add Audio F…" at bounding box center [588, 230] width 999 height 3080
click at [697, 333] on div "Track details Complete the following to finalize your track. 1 of 3 Add Audio F…" at bounding box center [588, 230] width 999 height 3080
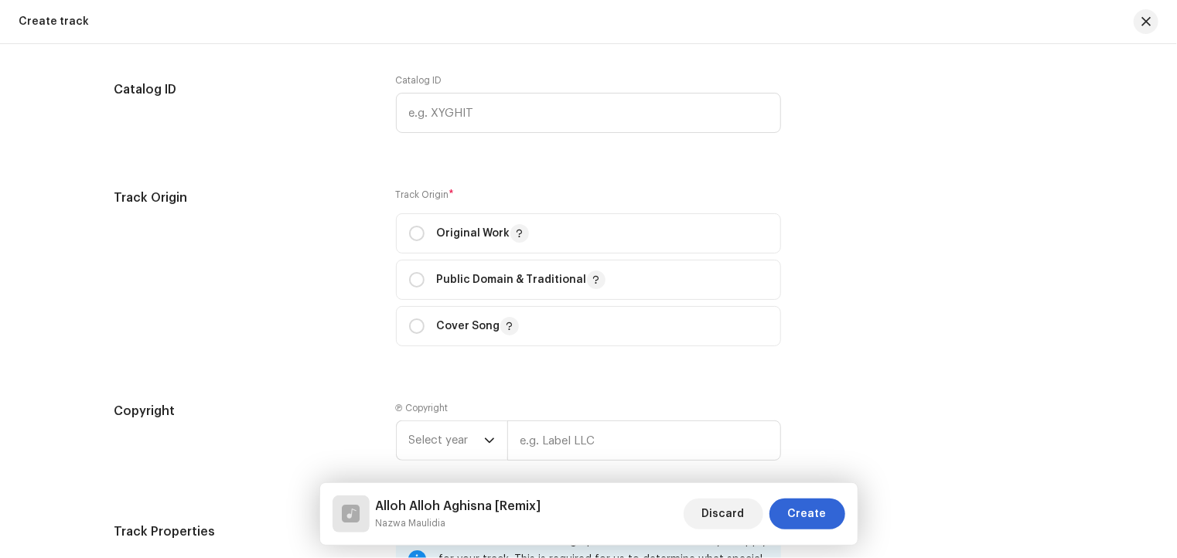
scroll to position [1546, 0]
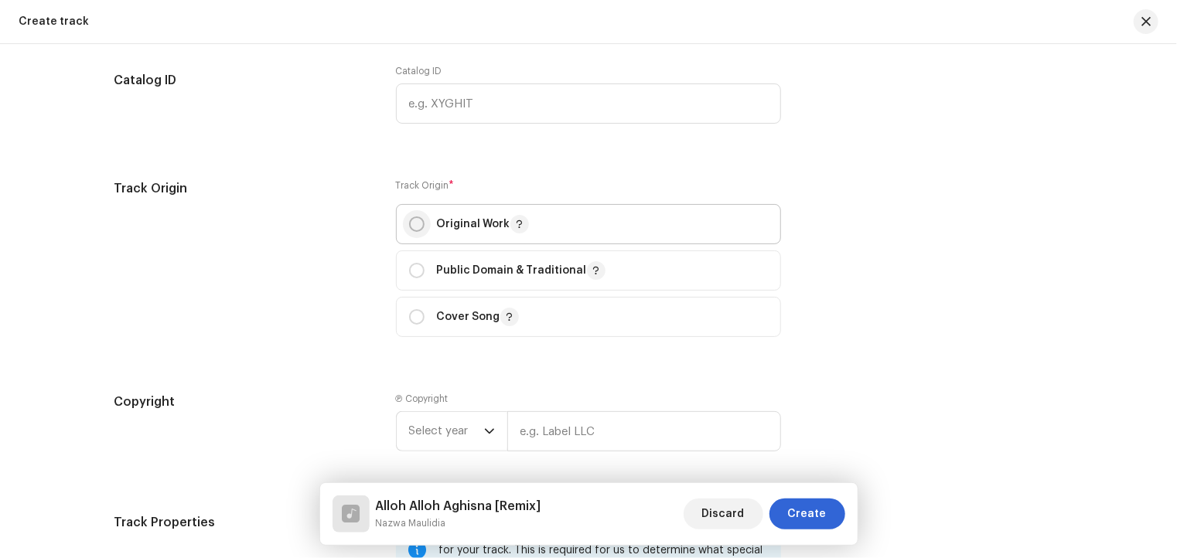
click at [417, 225] on input "radio" at bounding box center [416, 223] width 15 height 15
radio input "true"
click at [948, 325] on div "Track Origin Track Origin * Original Work Public Domain & Traditional Cover Song" at bounding box center [588, 267] width 949 height 176
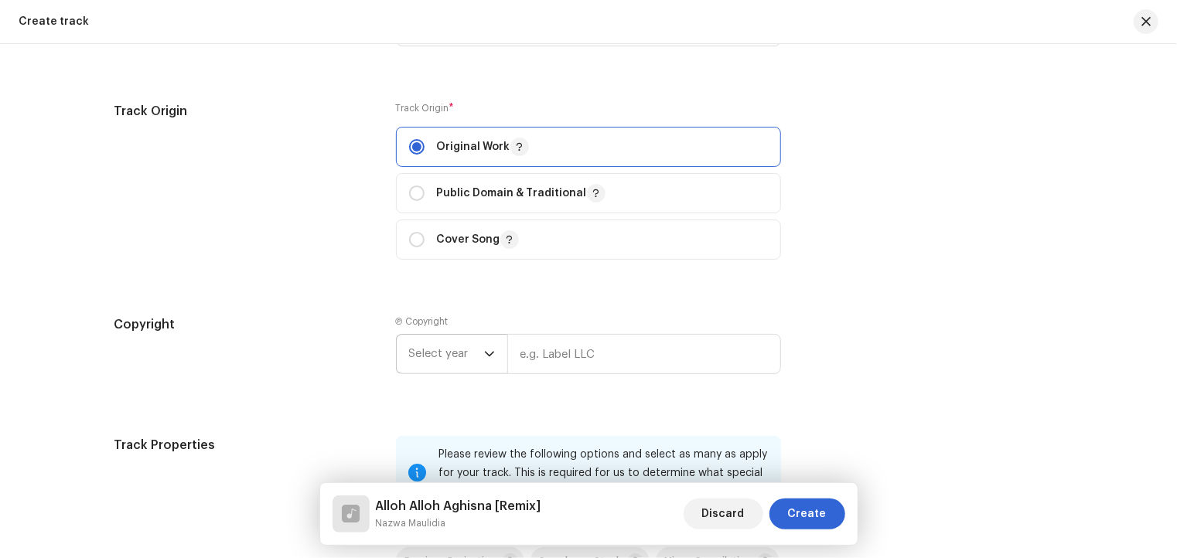
click at [484, 353] on icon "dropdown trigger" at bounding box center [489, 354] width 11 height 11
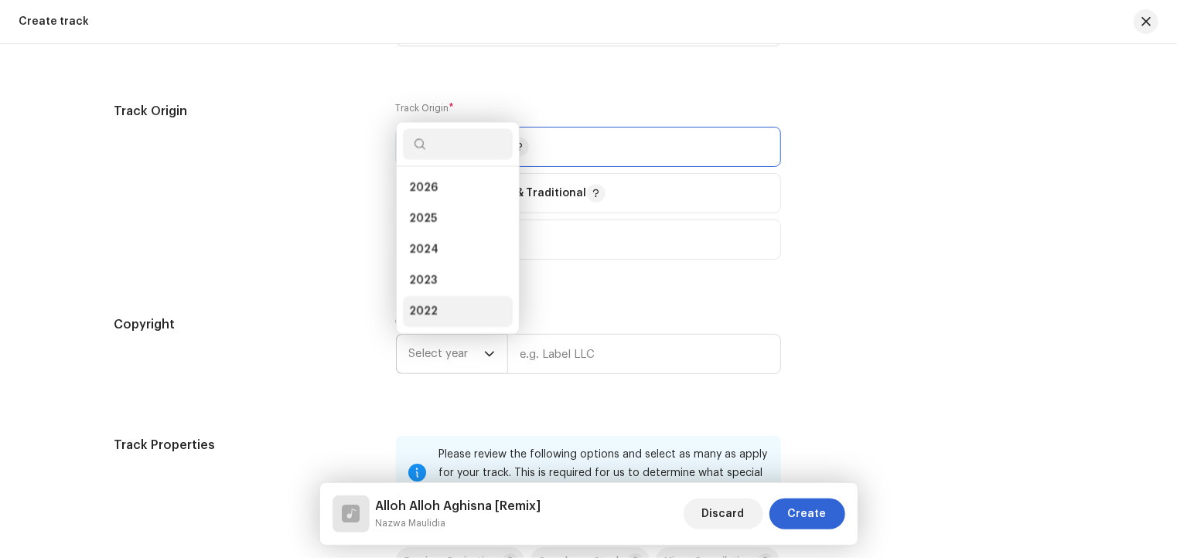
scroll to position [25, 0]
click at [445, 195] on li "2025" at bounding box center [458, 194] width 110 height 31
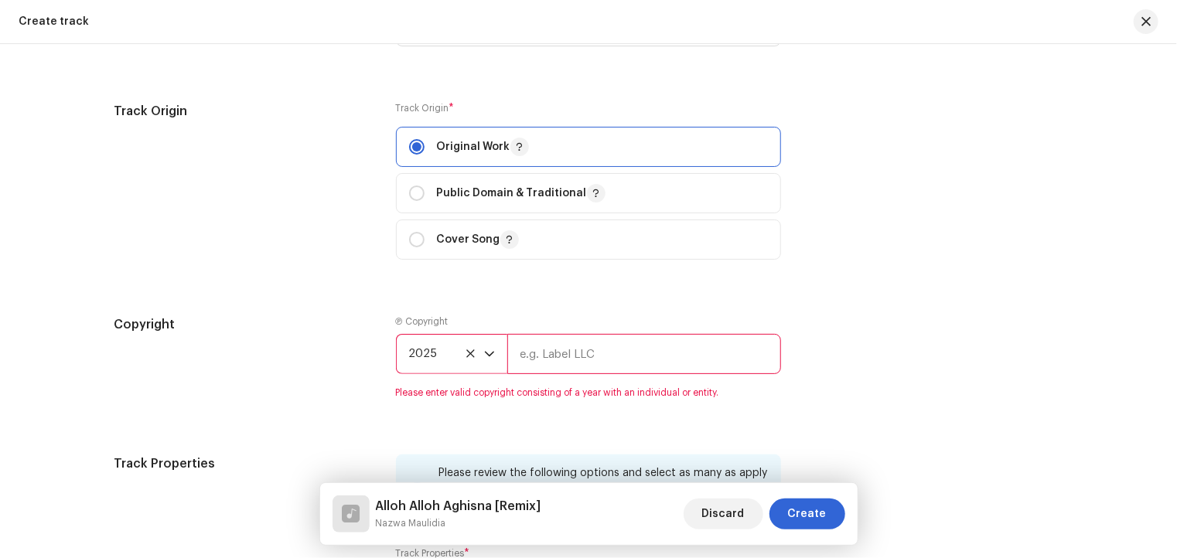
click at [564, 356] on input "text" at bounding box center [644, 354] width 274 height 40
type input "IRAMA 19 NW"
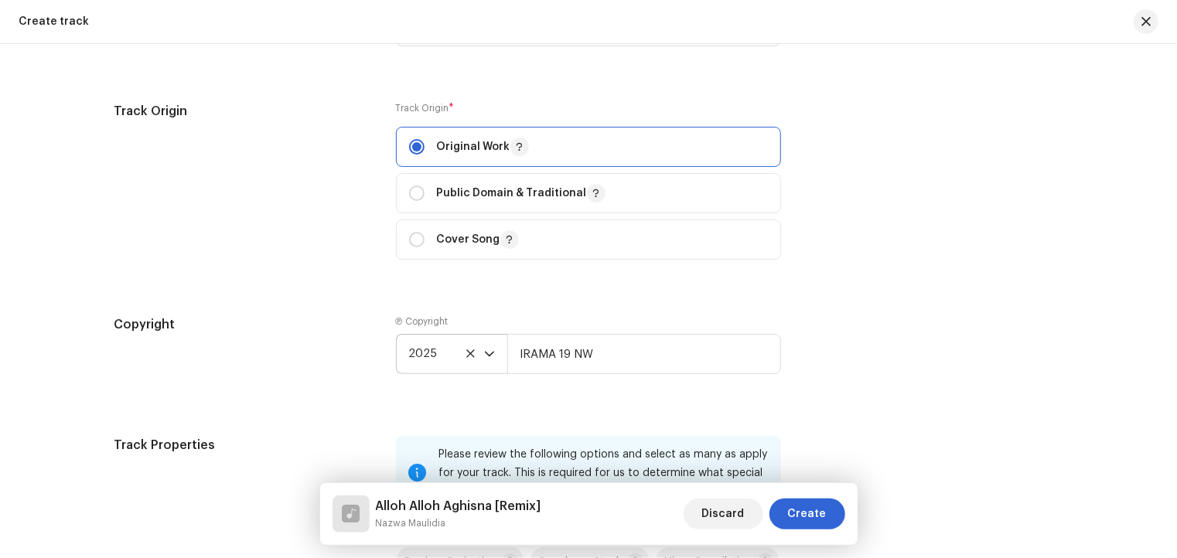
click at [808, 261] on div "Track Origin Track Origin * Original Work Public Domain & Traditional Cover Song" at bounding box center [588, 190] width 949 height 176
click at [875, 329] on div "Copyright Ⓟ Copyright 2025 IRAMA 19 NW" at bounding box center [588, 356] width 949 height 83
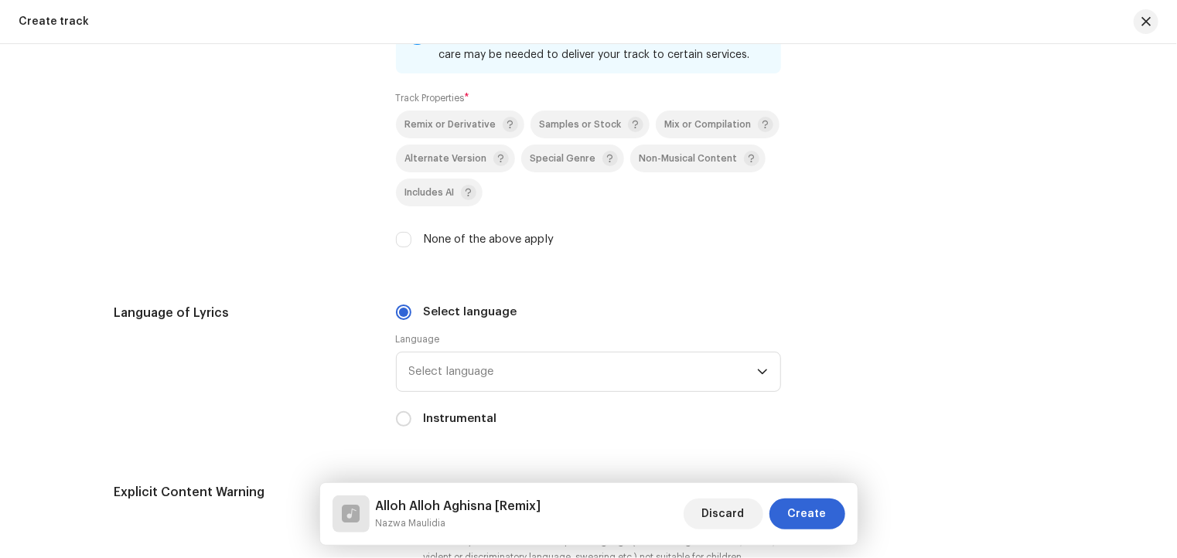
scroll to position [2087, 0]
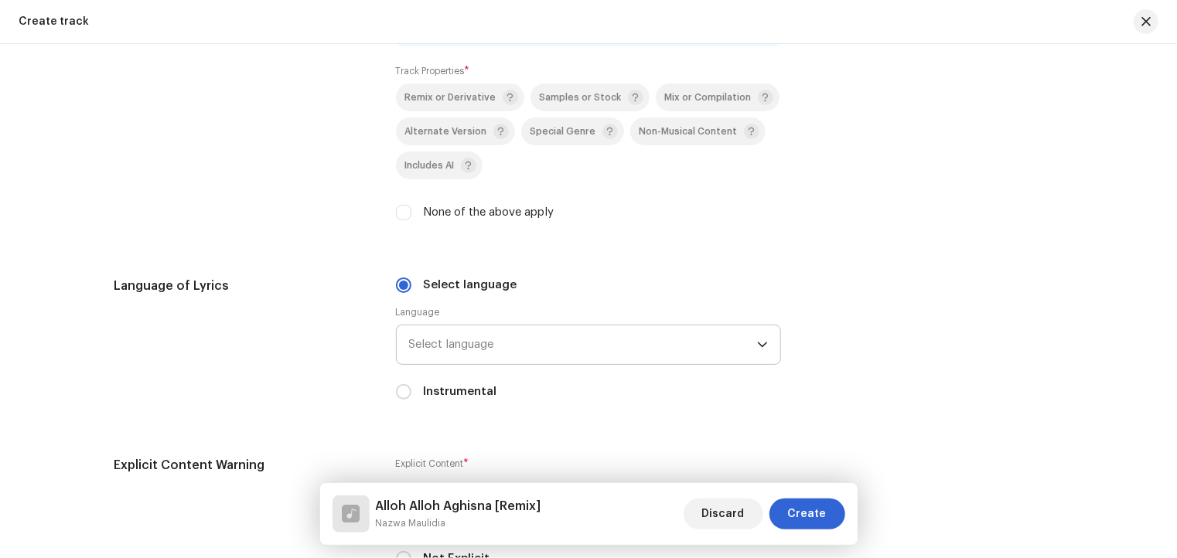
click at [758, 345] on icon "dropdown trigger" at bounding box center [762, 344] width 11 height 11
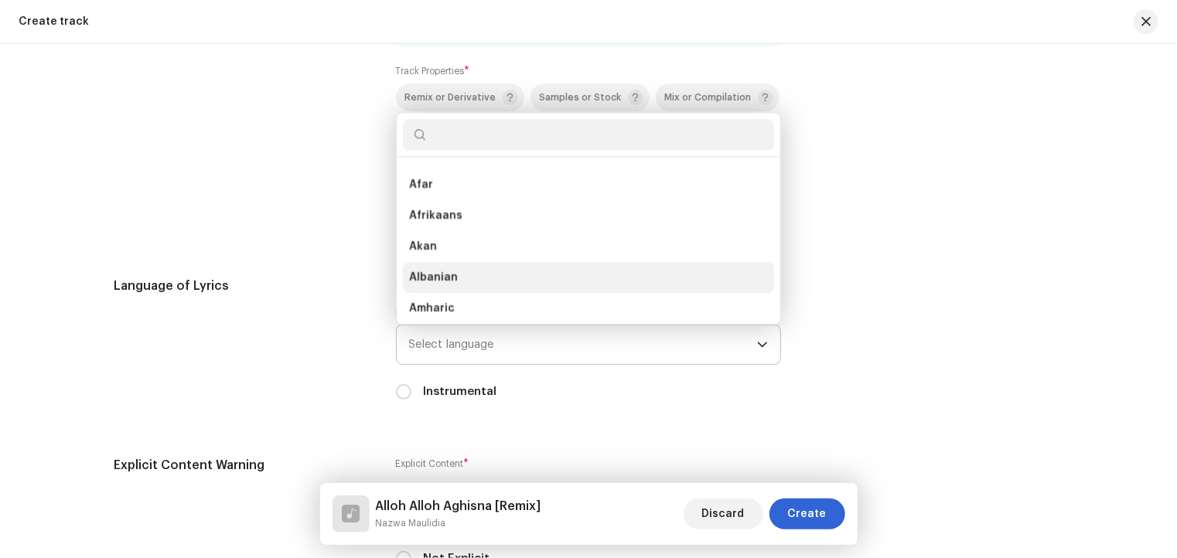
scroll to position [102, 0]
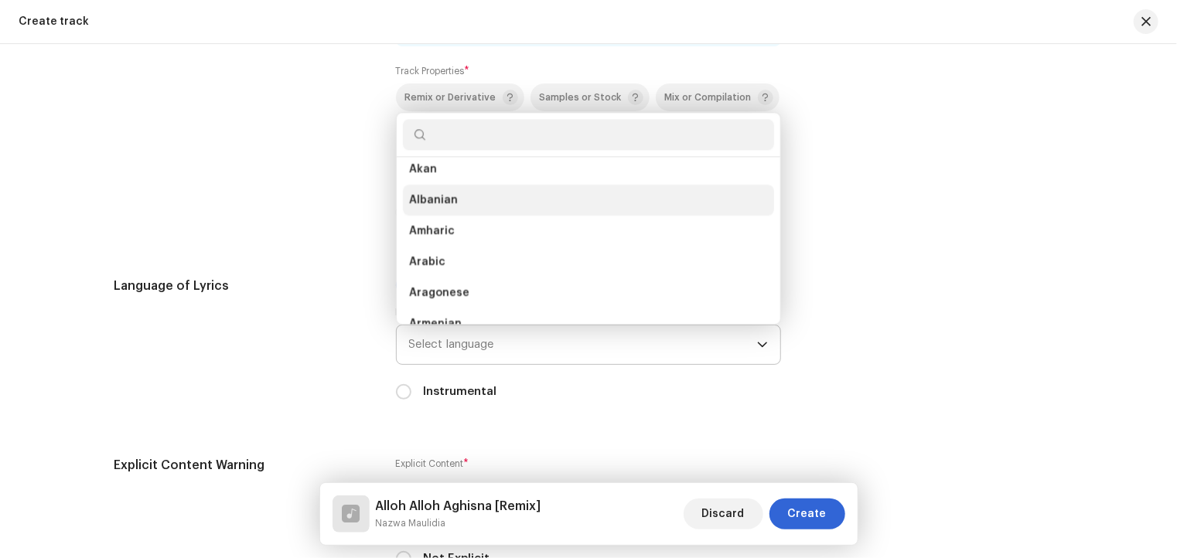
click at [688, 272] on li "Arabic" at bounding box center [588, 262] width 371 height 31
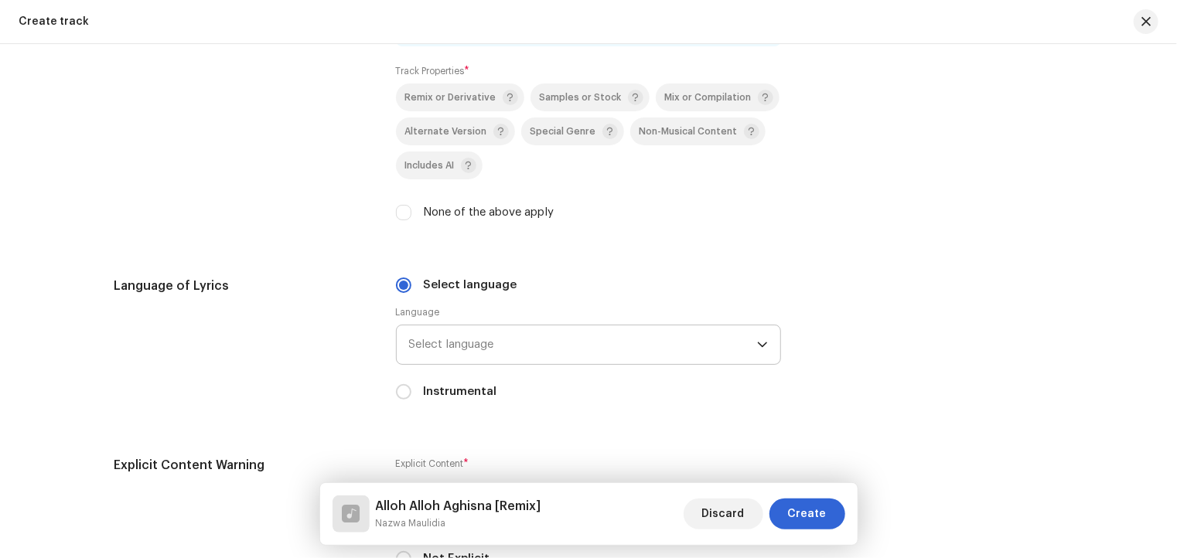
click at [688, 272] on li "Arabic" at bounding box center [588, 274] width 371 height 25
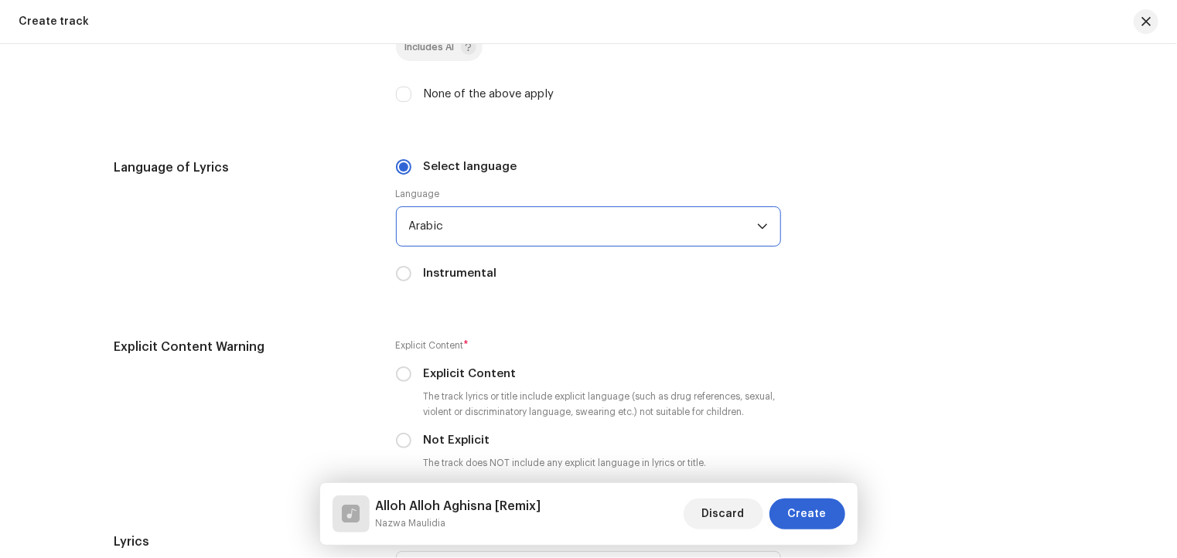
scroll to position [2242, 0]
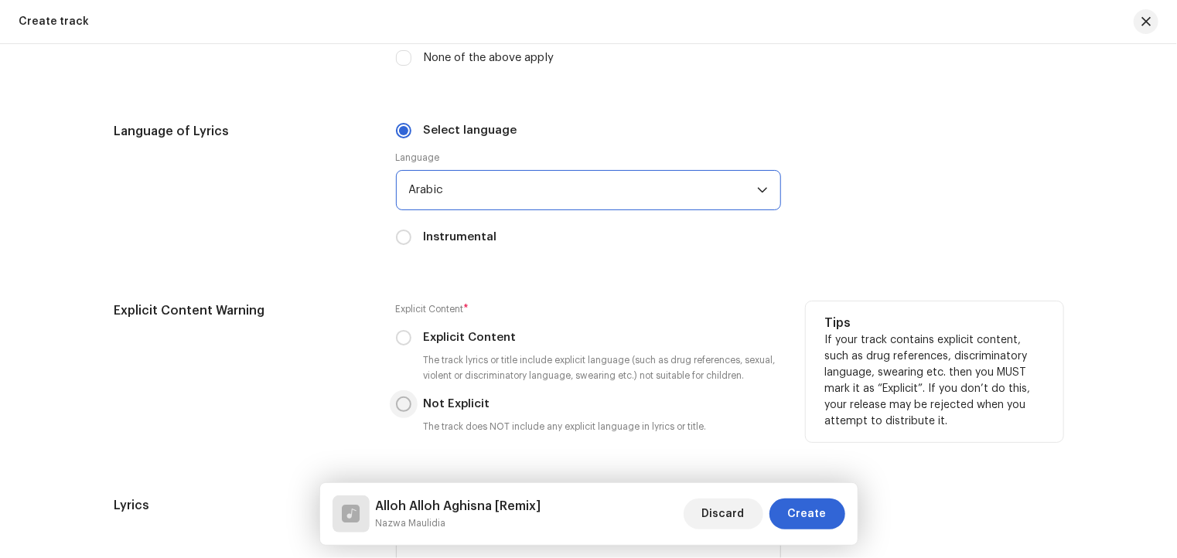
click at [400, 406] on input "Not Explicit" at bounding box center [403, 404] width 15 height 15
radio input "true"
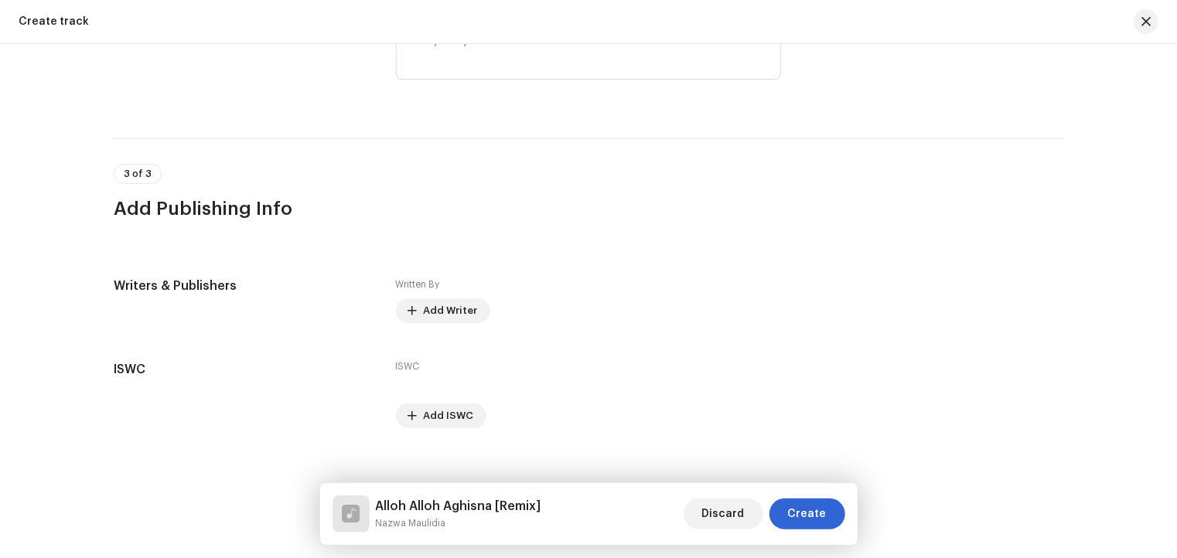
scroll to position [2755, 0]
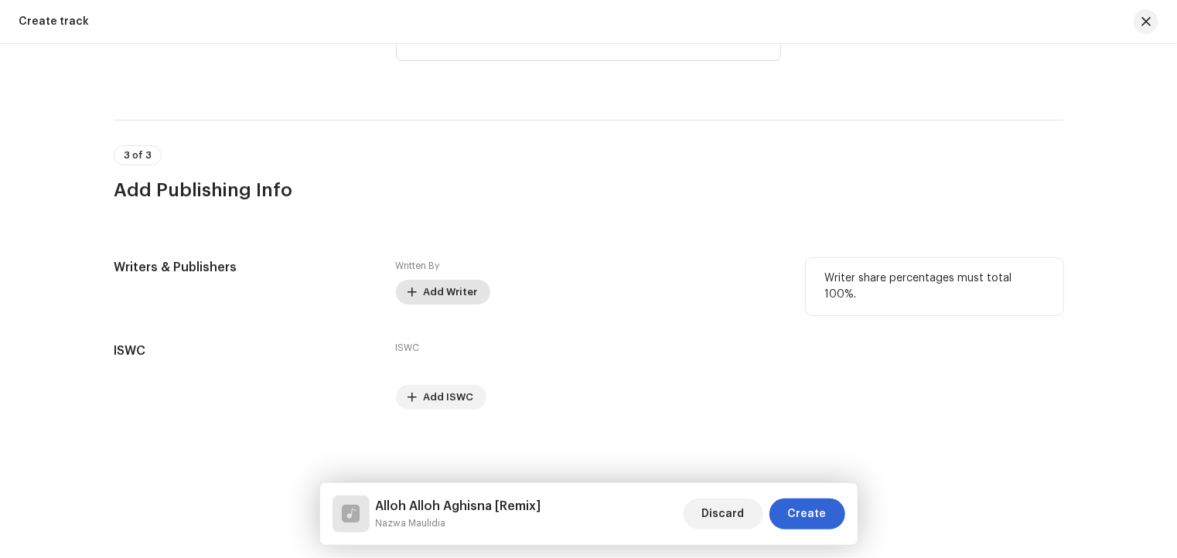
click at [458, 291] on span "Add Writer" at bounding box center [451, 292] width 54 height 31
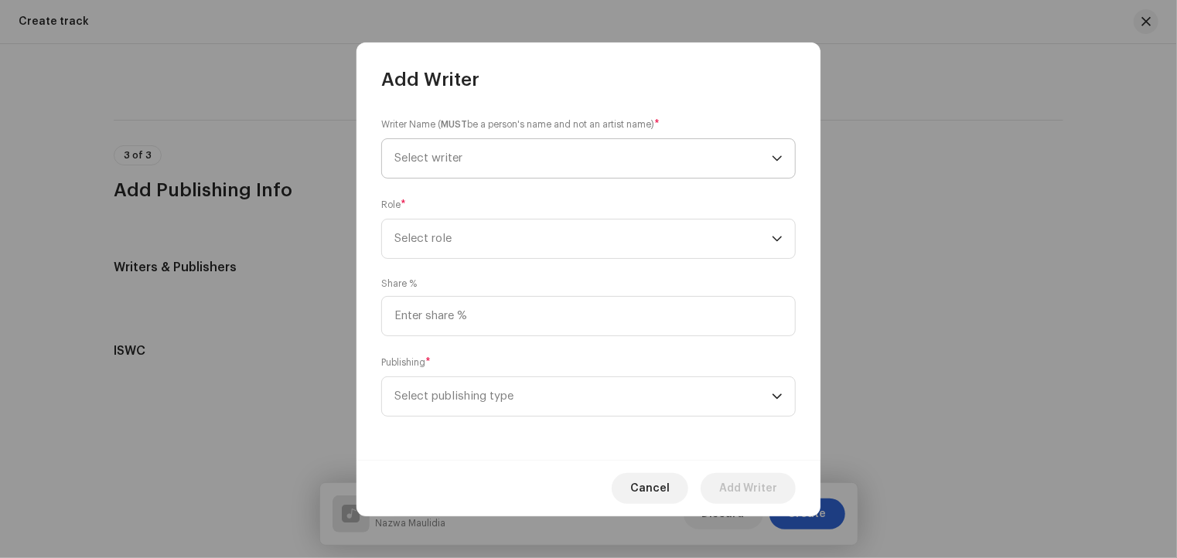
click at [776, 156] on icon "dropdown trigger" at bounding box center [777, 158] width 11 height 11
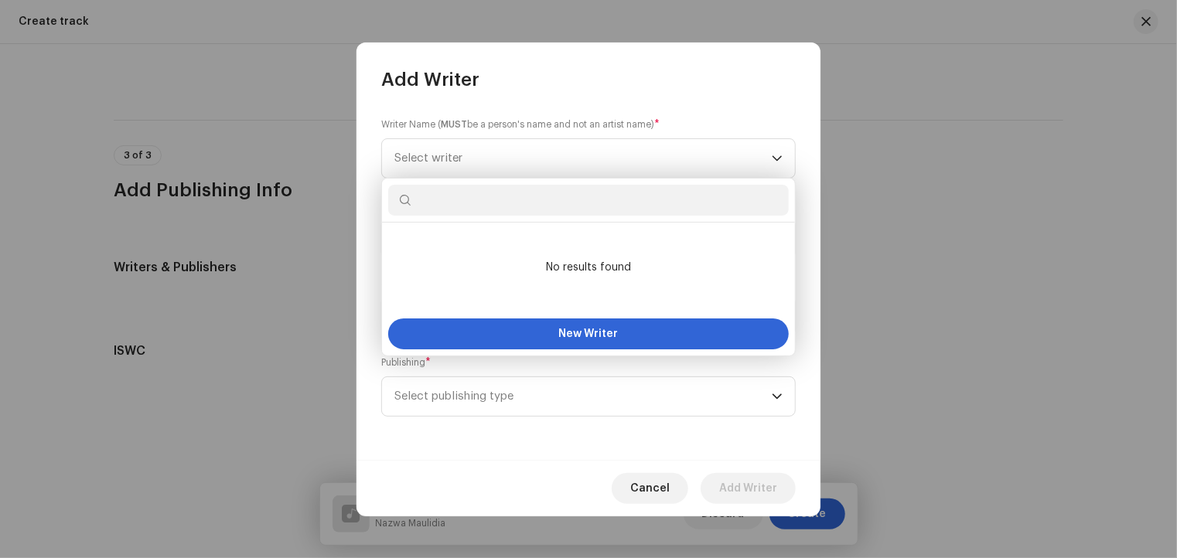
click at [769, 90] on div "Add Writer" at bounding box center [588, 67] width 464 height 49
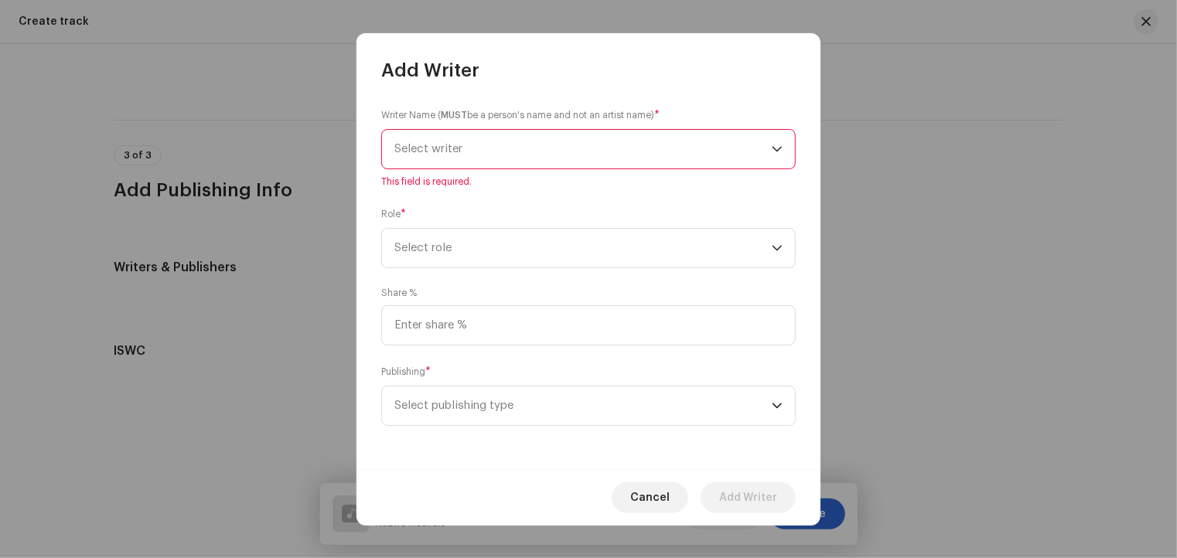
click at [773, 145] on icon "dropdown trigger" at bounding box center [777, 149] width 11 height 11
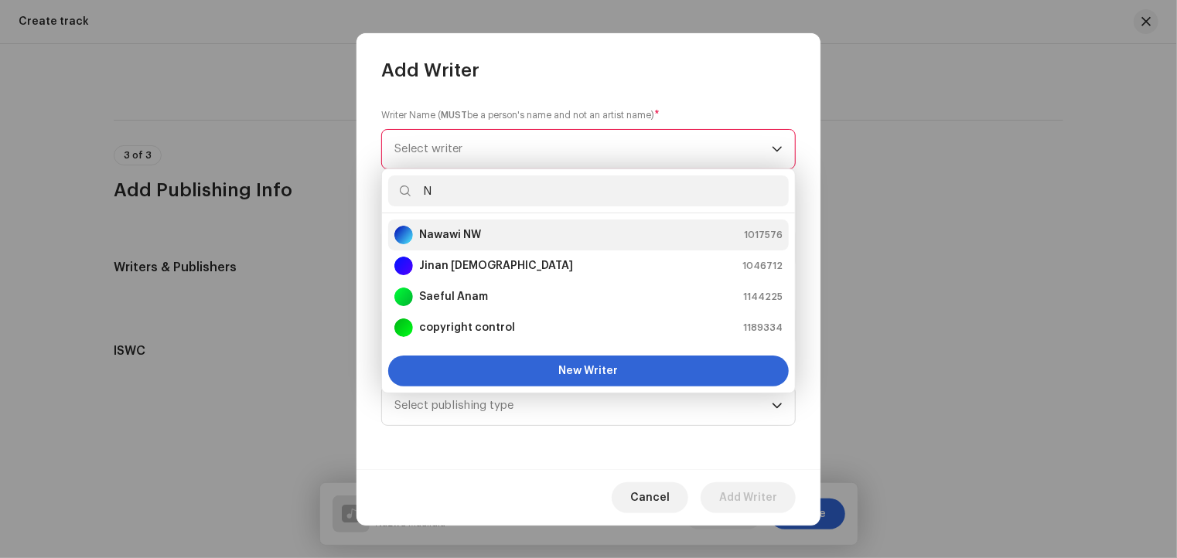
type input "N"
click at [478, 230] on strong "Nawawi NW" at bounding box center [450, 234] width 62 height 15
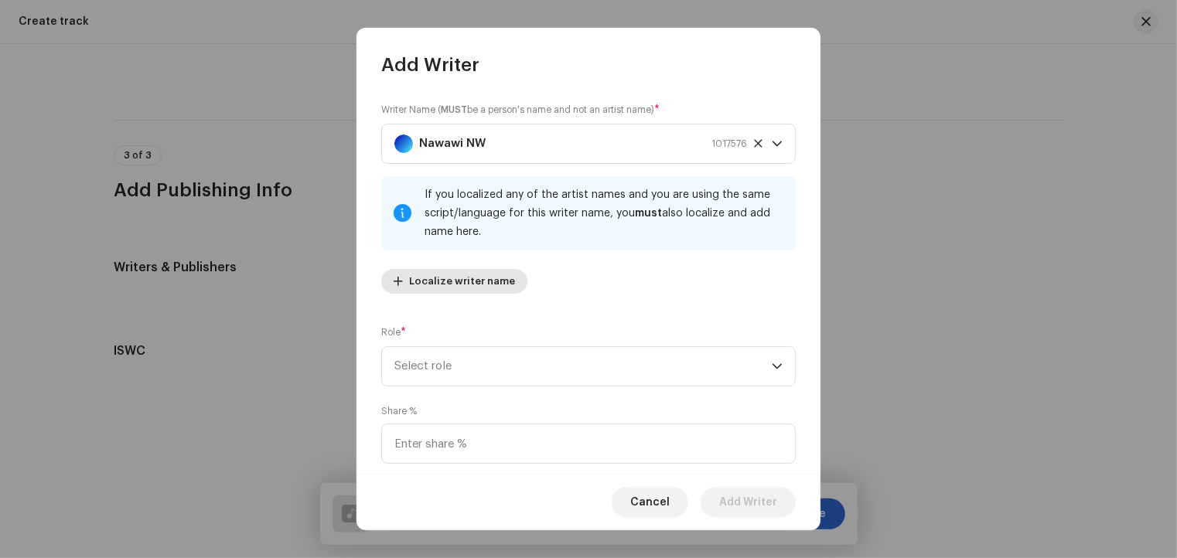
click at [486, 286] on span "Localize writer name" at bounding box center [462, 281] width 106 height 31
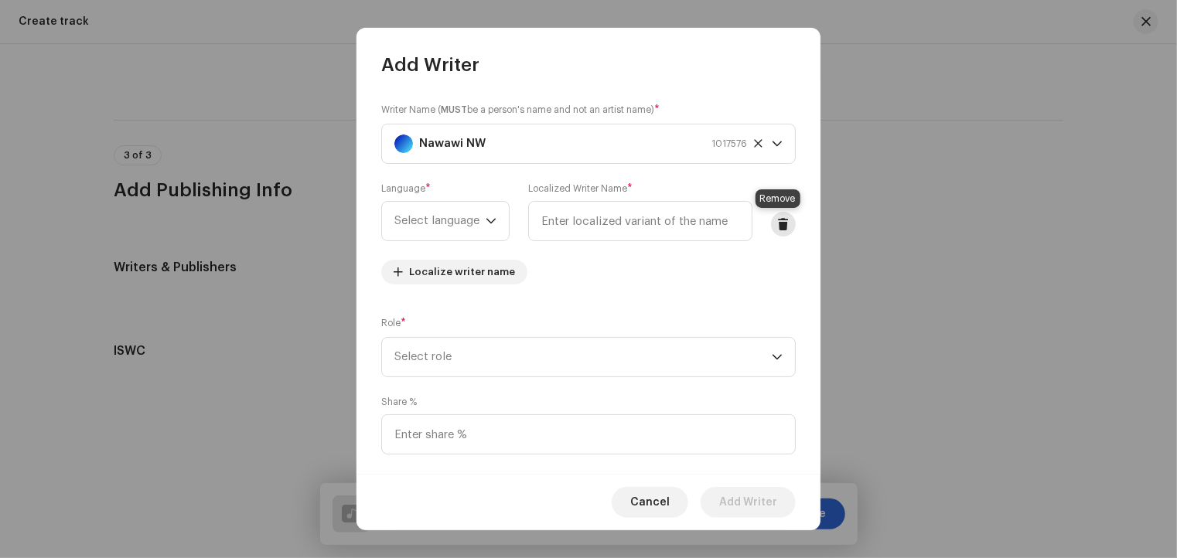
click at [778, 226] on span at bounding box center [784, 224] width 12 height 12
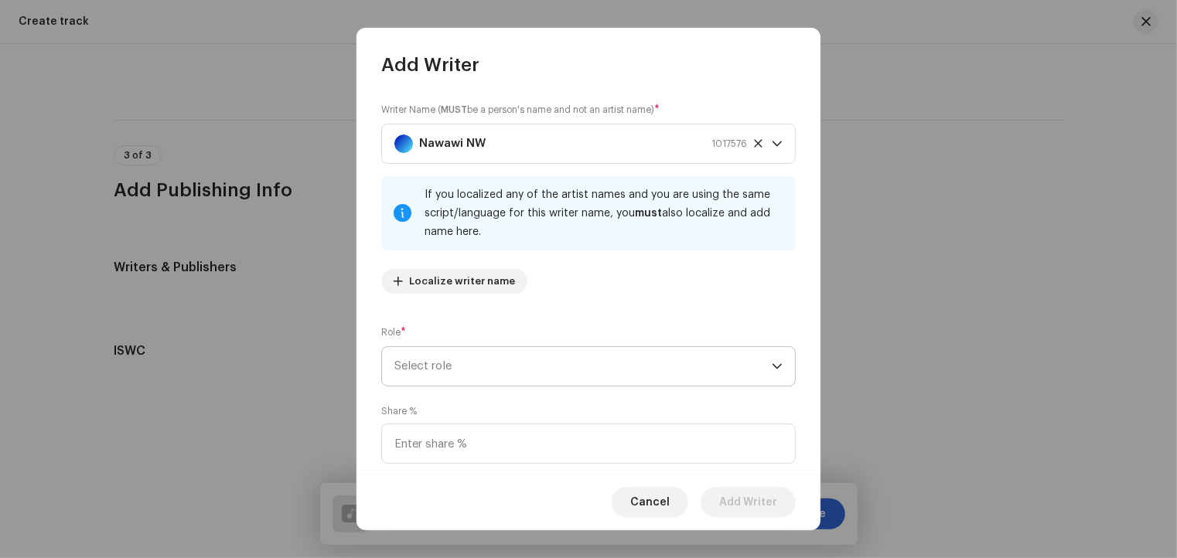
click at [772, 363] on icon "dropdown trigger" at bounding box center [777, 366] width 11 height 11
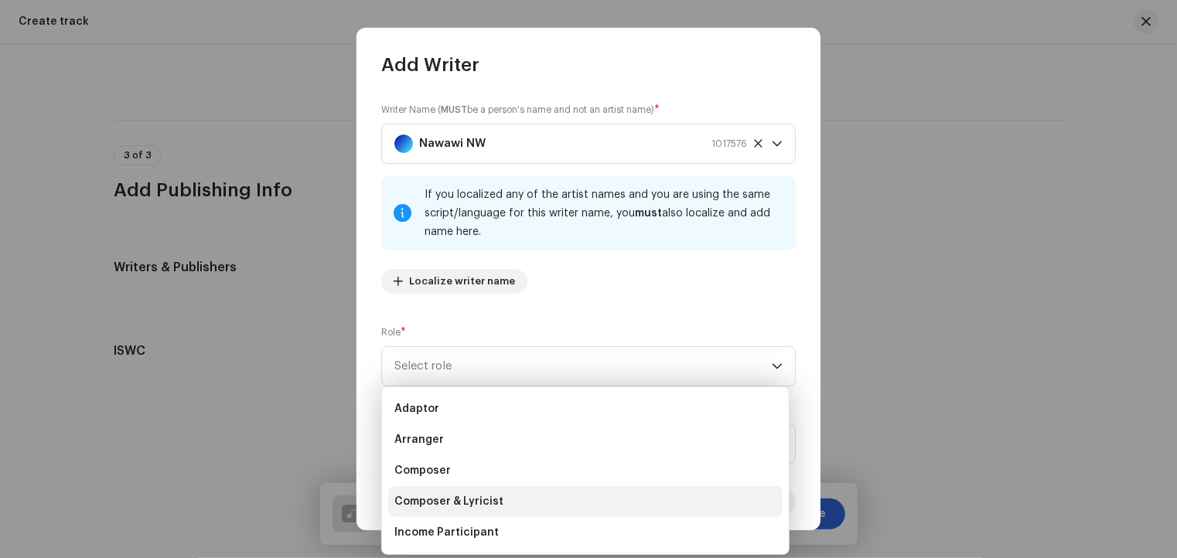
click at [484, 467] on li "Composer" at bounding box center [585, 470] width 394 height 31
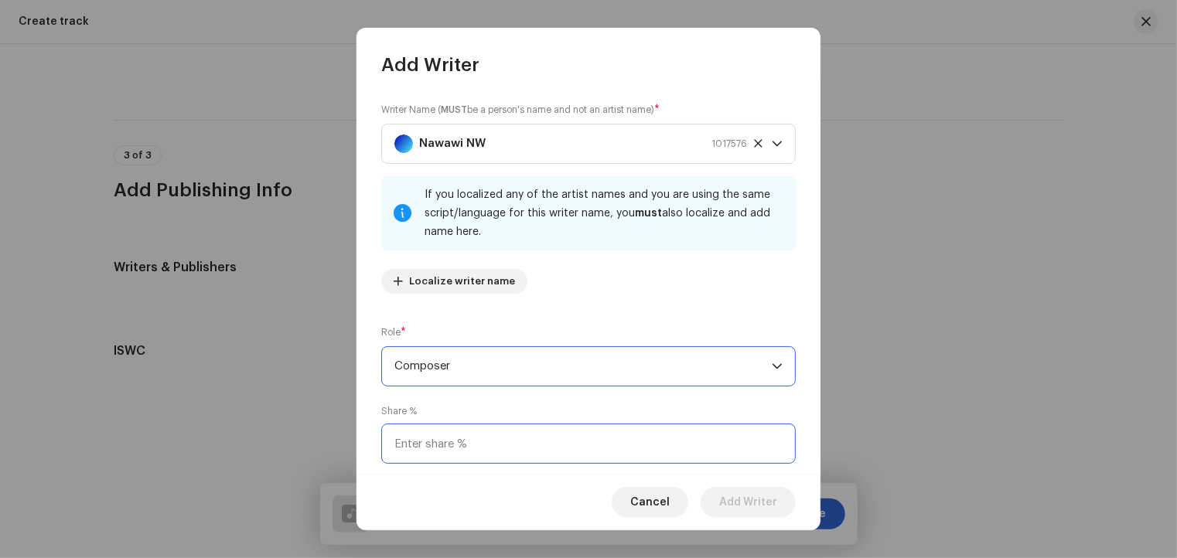
click at [522, 451] on input at bounding box center [588, 444] width 414 height 40
type input "100.00"
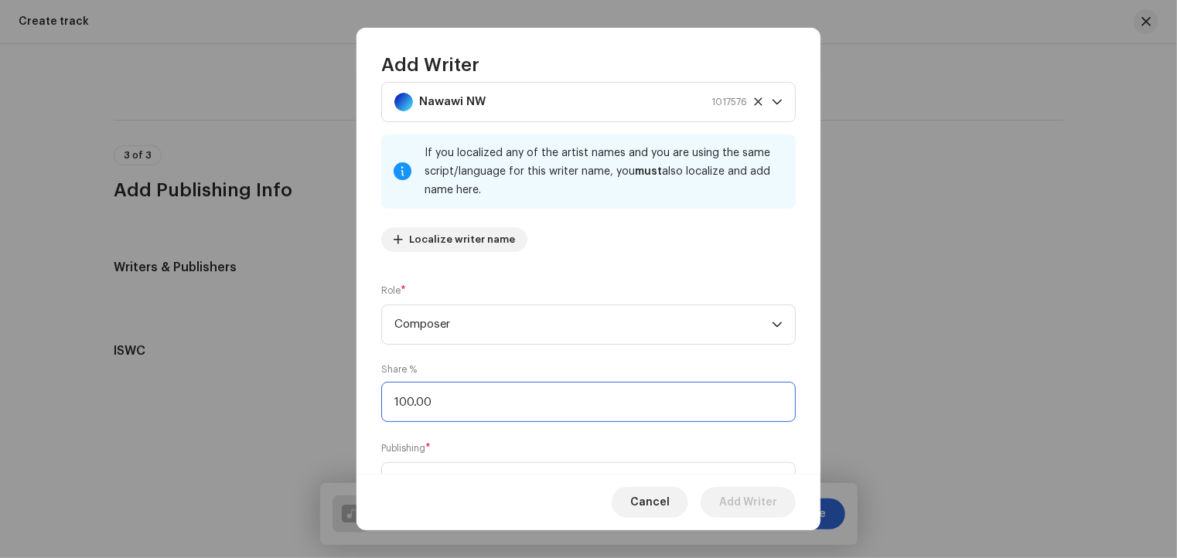
scroll to position [114, 0]
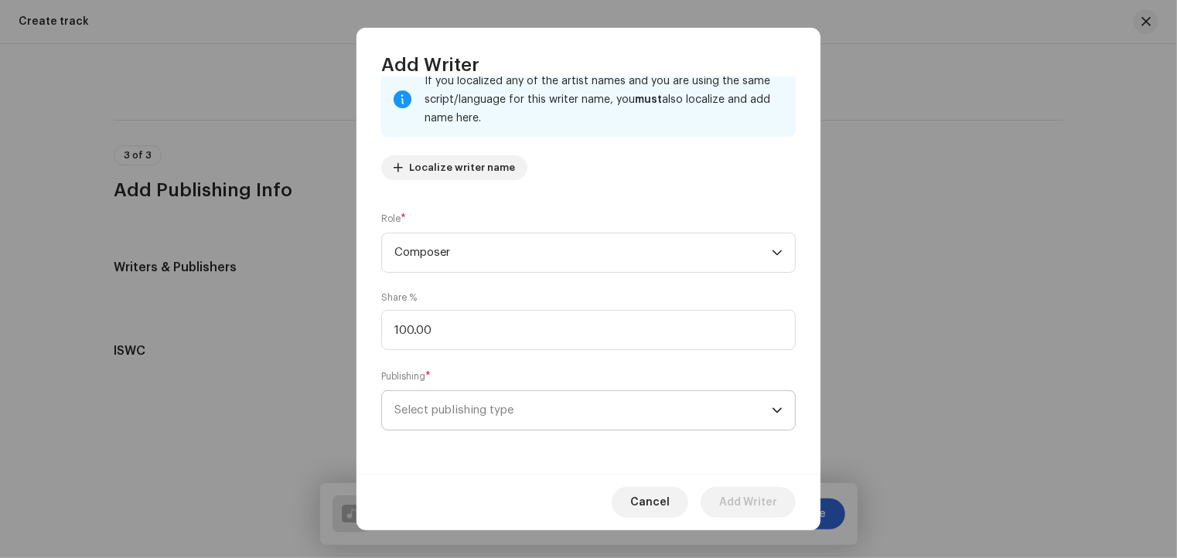
click at [642, 391] on span "Select publishing type" at bounding box center [582, 410] width 377 height 39
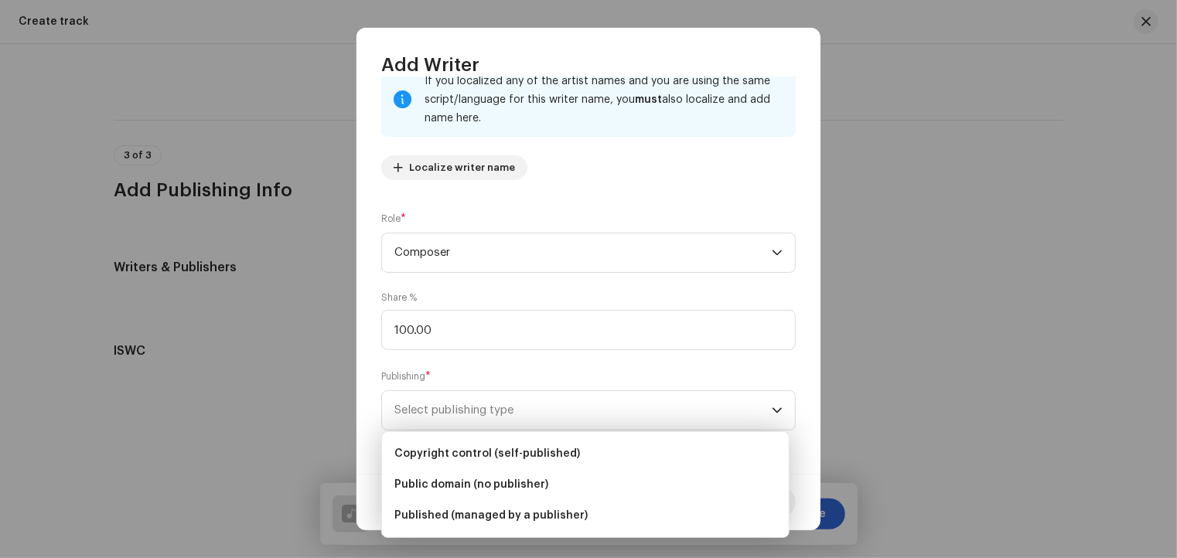
click at [666, 354] on div "Writer Name ( MUST be a person's name and not an artist name) * Nawawi NW 10175…" at bounding box center [588, 275] width 464 height 397
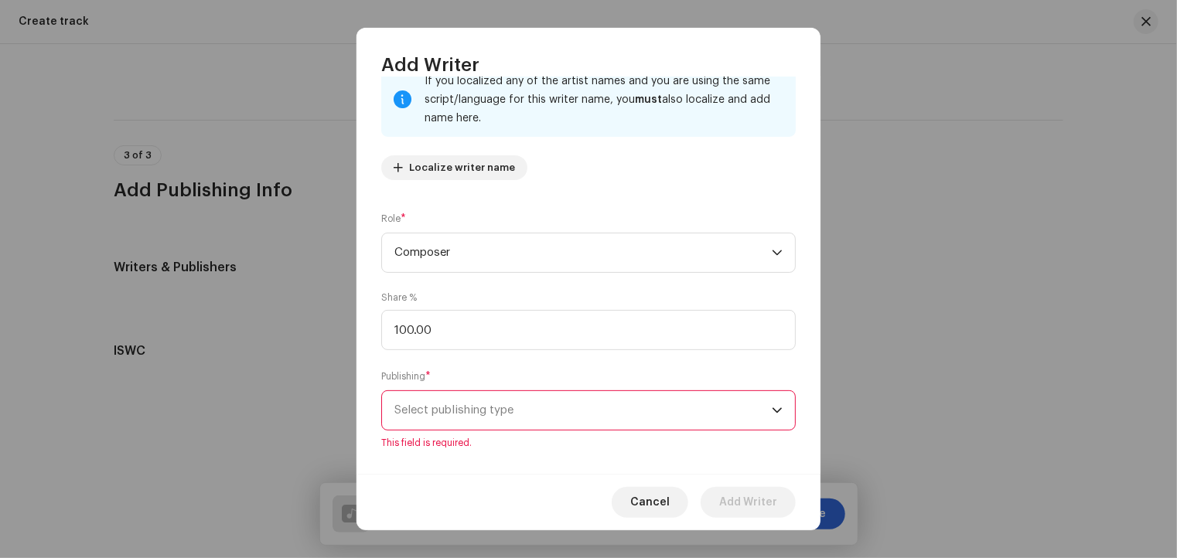
click at [774, 406] on icon "dropdown trigger" at bounding box center [777, 410] width 11 height 11
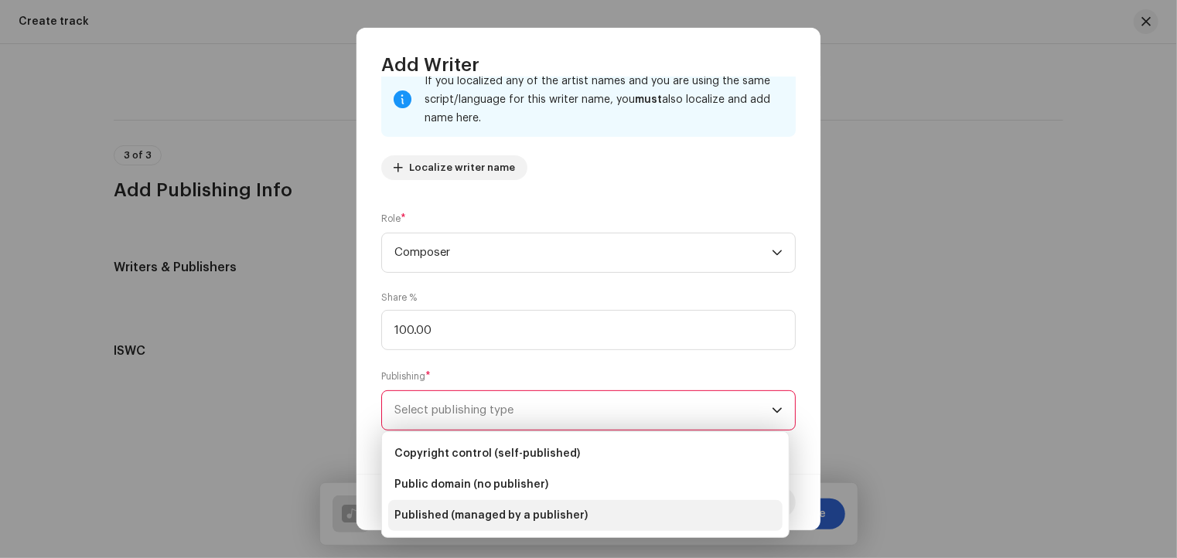
click at [603, 515] on li "Published (managed by a publisher)" at bounding box center [585, 515] width 394 height 31
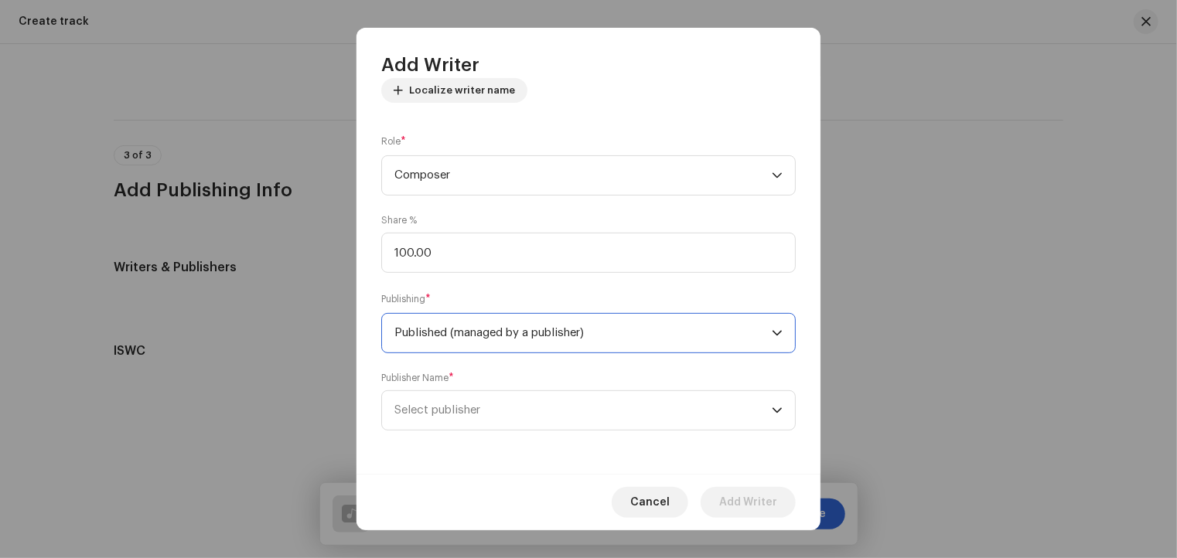
scroll to position [192, 0]
click at [772, 410] on icon "dropdown trigger" at bounding box center [776, 410] width 9 height 5
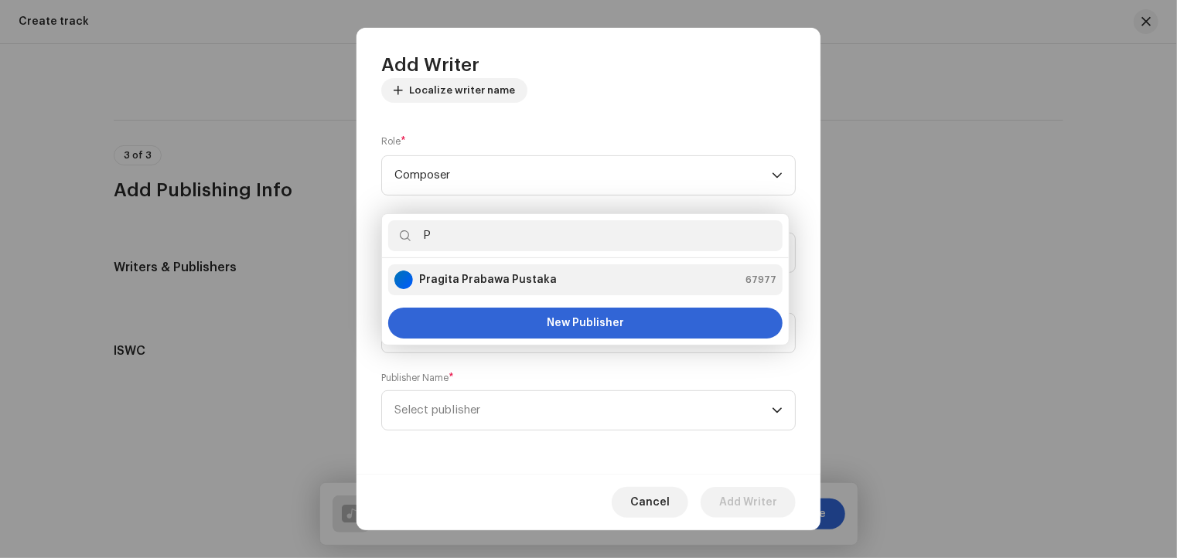
type input "P"
click at [535, 280] on strong "Pragita Prabawa Pustaka" at bounding box center [488, 279] width 138 height 15
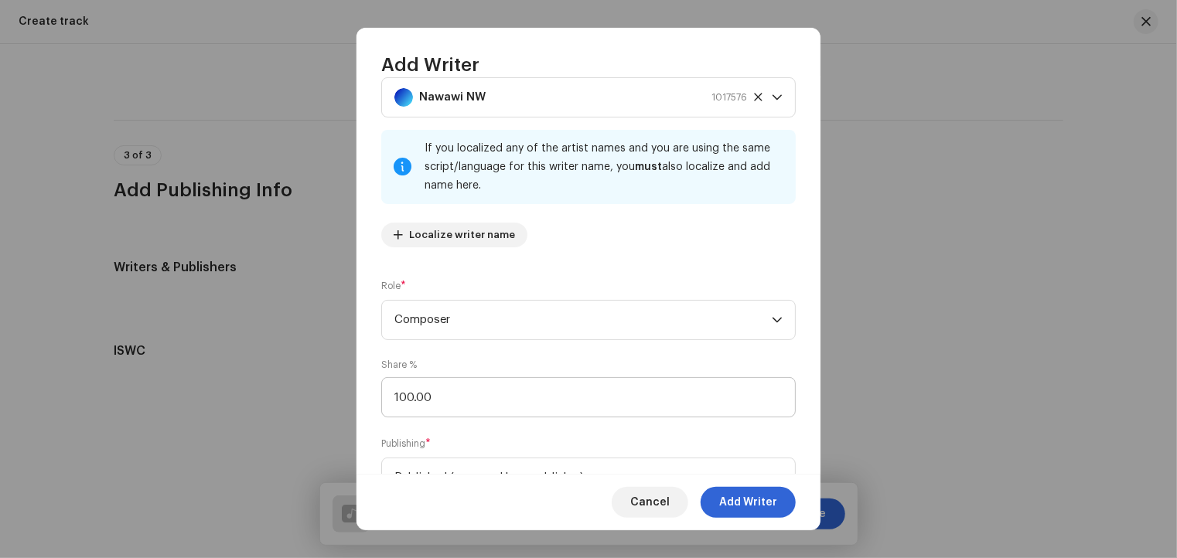
scroll to position [37, 0]
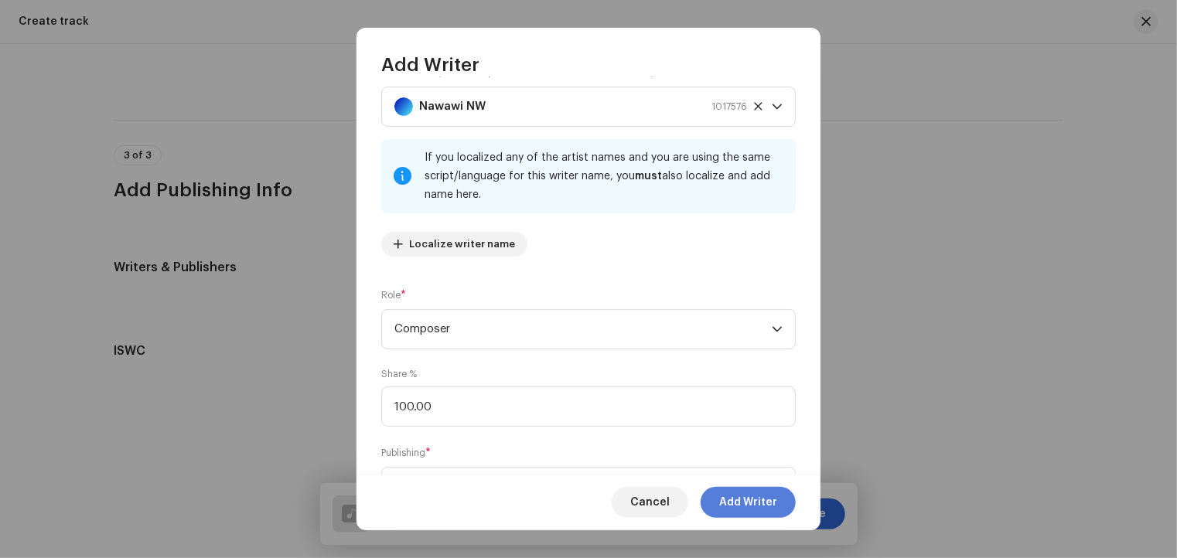
click at [738, 499] on span "Add Writer" at bounding box center [748, 502] width 58 height 31
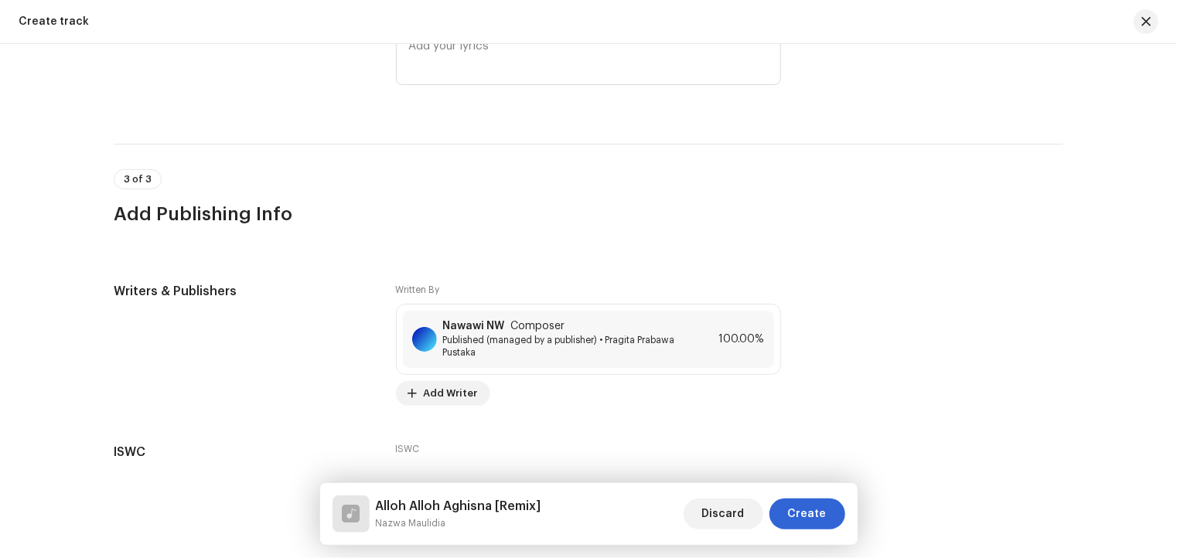
scroll to position [2832, 0]
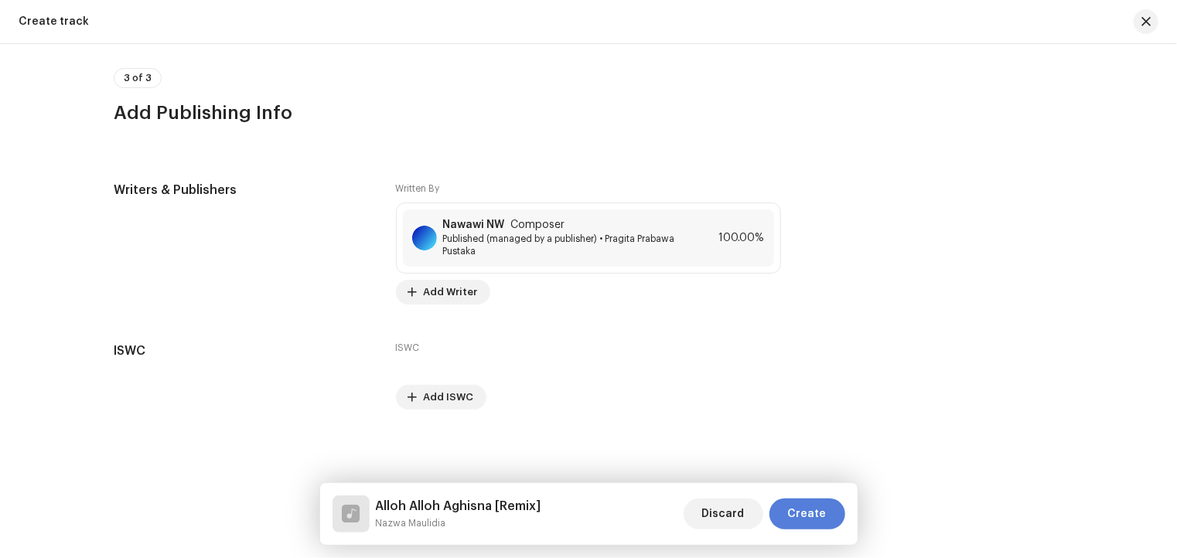
click at [823, 516] on span "Create" at bounding box center [807, 514] width 39 height 31
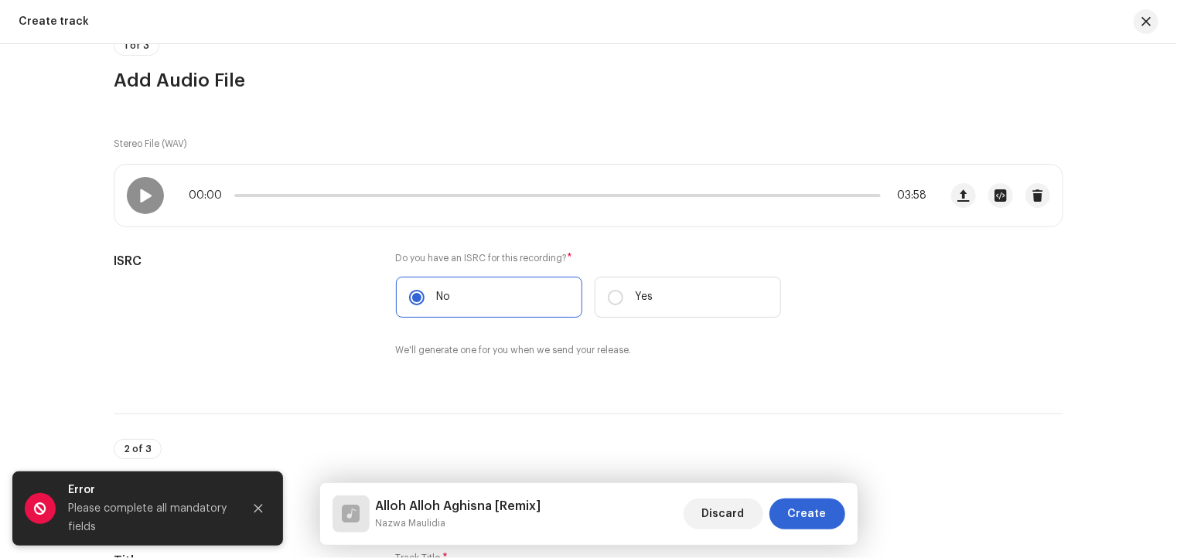
scroll to position [155, 0]
click at [963, 193] on span "button" at bounding box center [964, 192] width 12 height 12
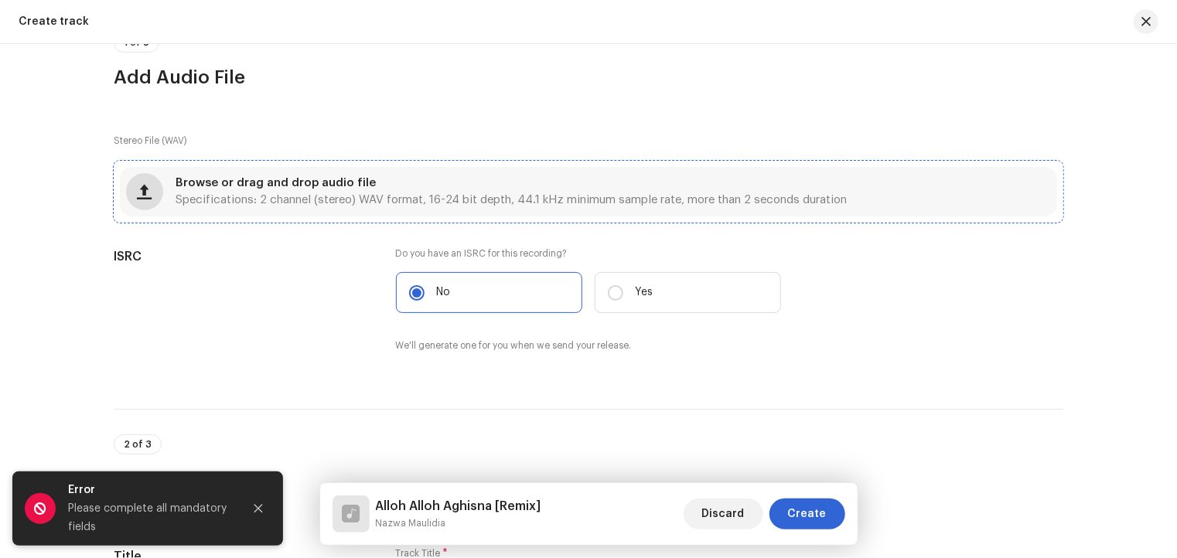
click at [142, 190] on span "button" at bounding box center [145, 192] width 15 height 12
click at [143, 189] on span "button" at bounding box center [145, 192] width 15 height 12
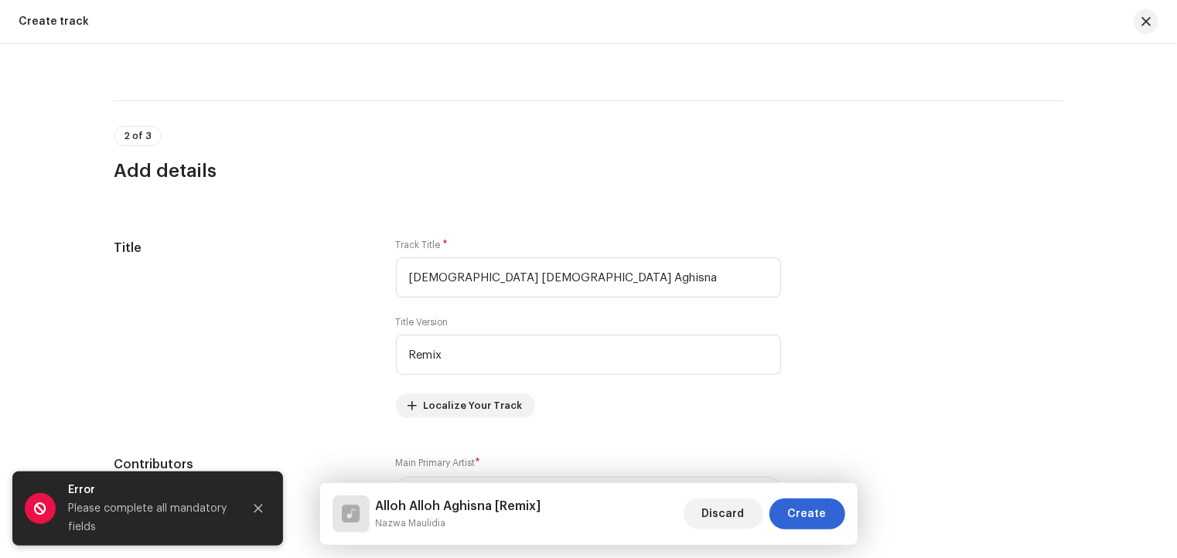
scroll to position [619, 0]
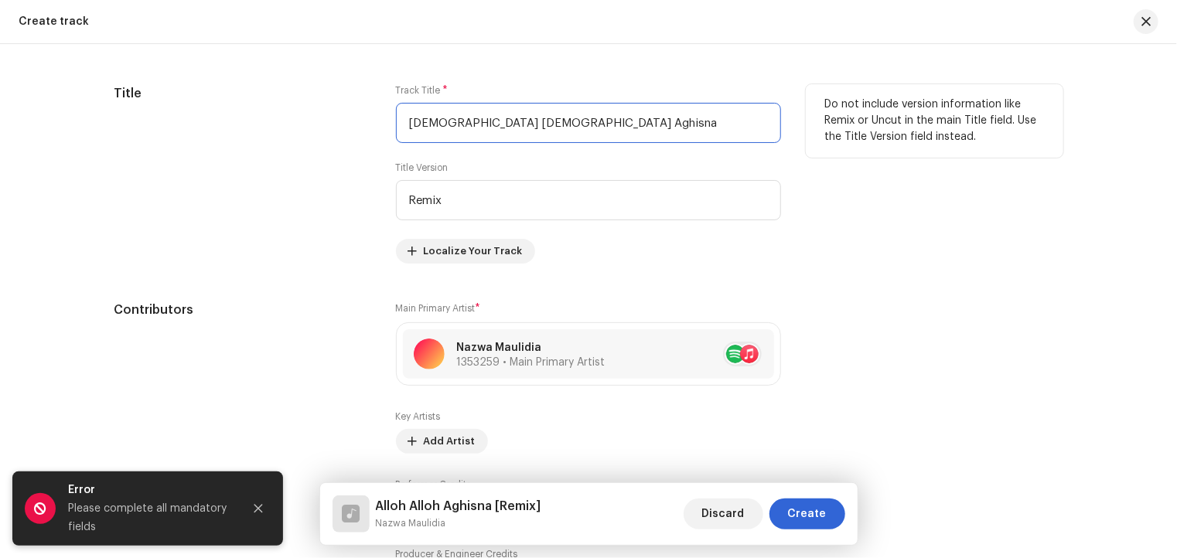
click at [524, 121] on input "[DEMOGRAPHIC_DATA] [DEMOGRAPHIC_DATA] Aghisna" at bounding box center [588, 123] width 385 height 40
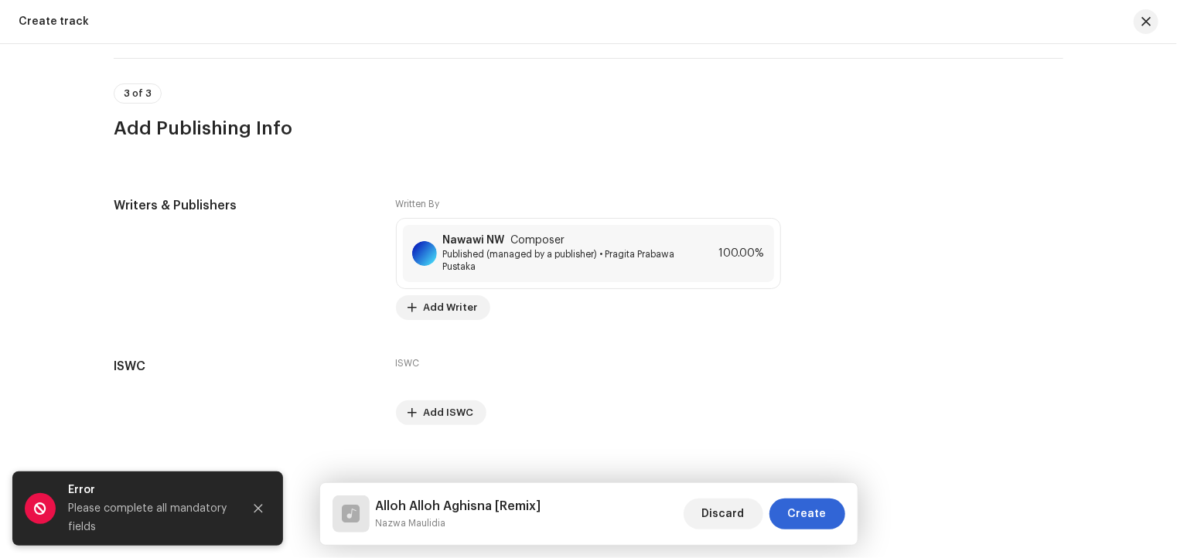
scroll to position [2850, 0]
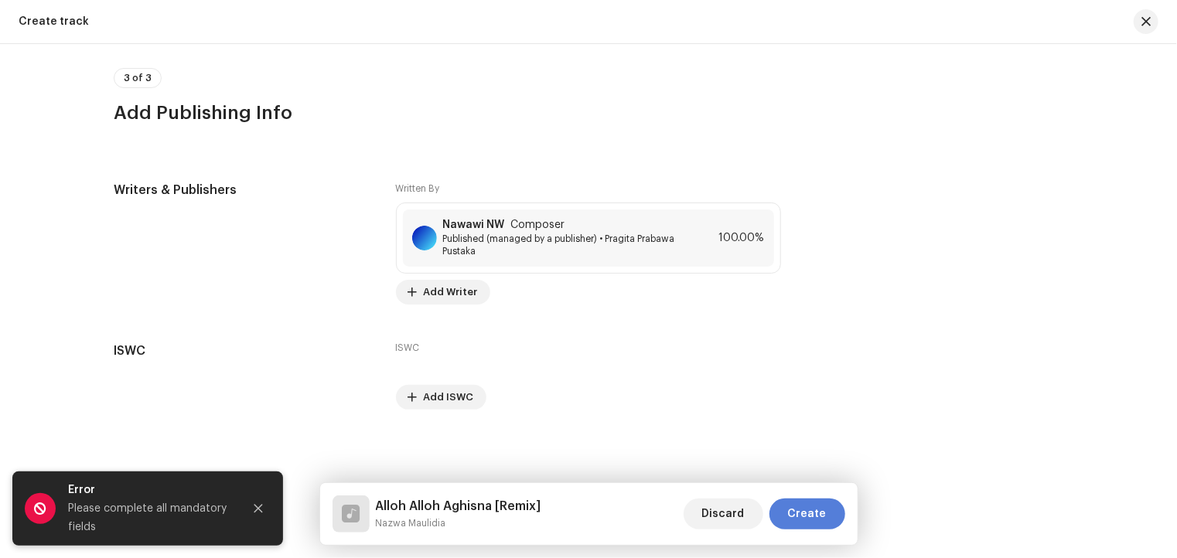
click at [816, 513] on span "Create" at bounding box center [807, 514] width 39 height 31
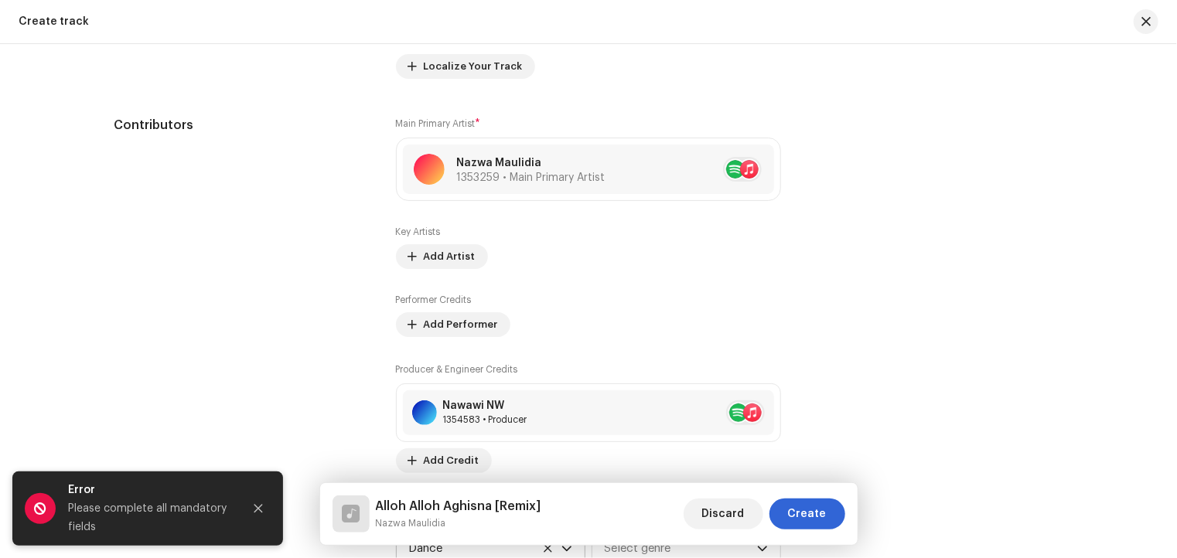
scroll to position [840, 0]
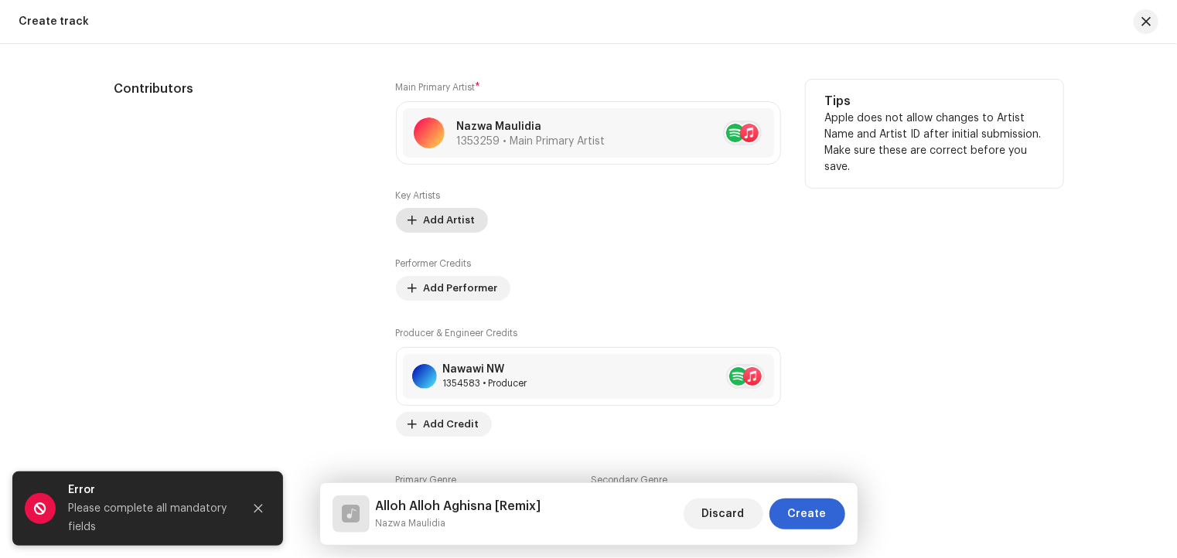
click at [456, 223] on span "Add Artist" at bounding box center [450, 220] width 52 height 31
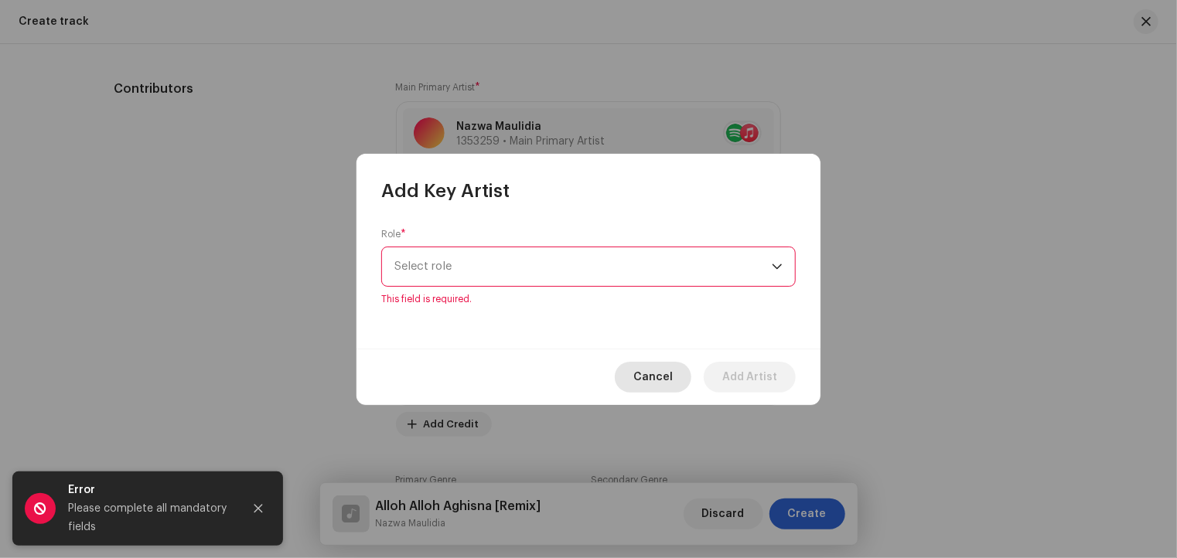
click at [665, 366] on span "Cancel" at bounding box center [652, 377] width 39 height 31
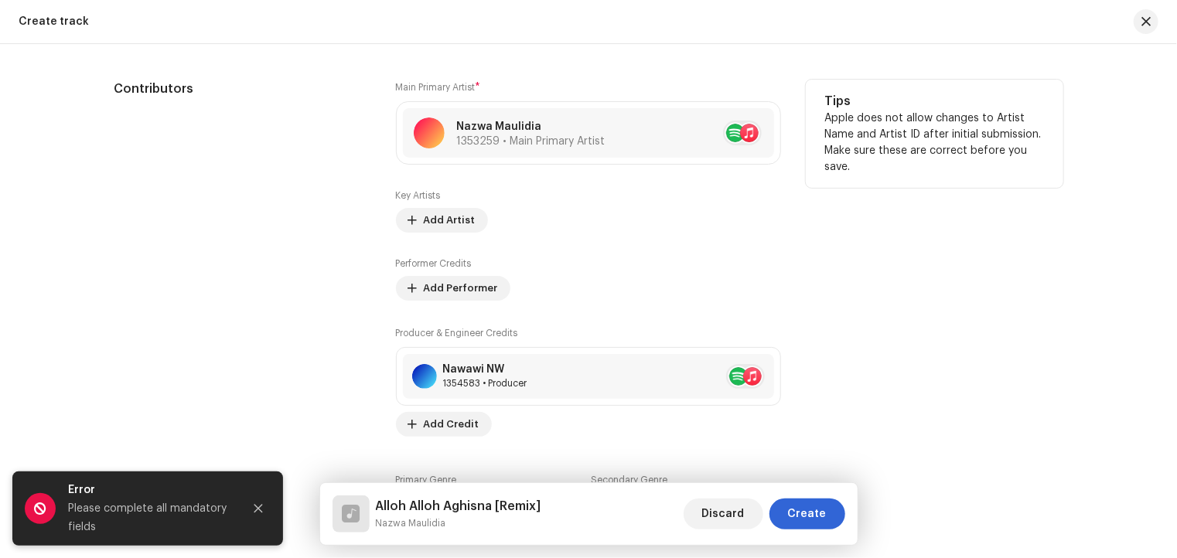
click at [632, 227] on div "Key Artists Add Artist" at bounding box center [588, 210] width 385 height 43
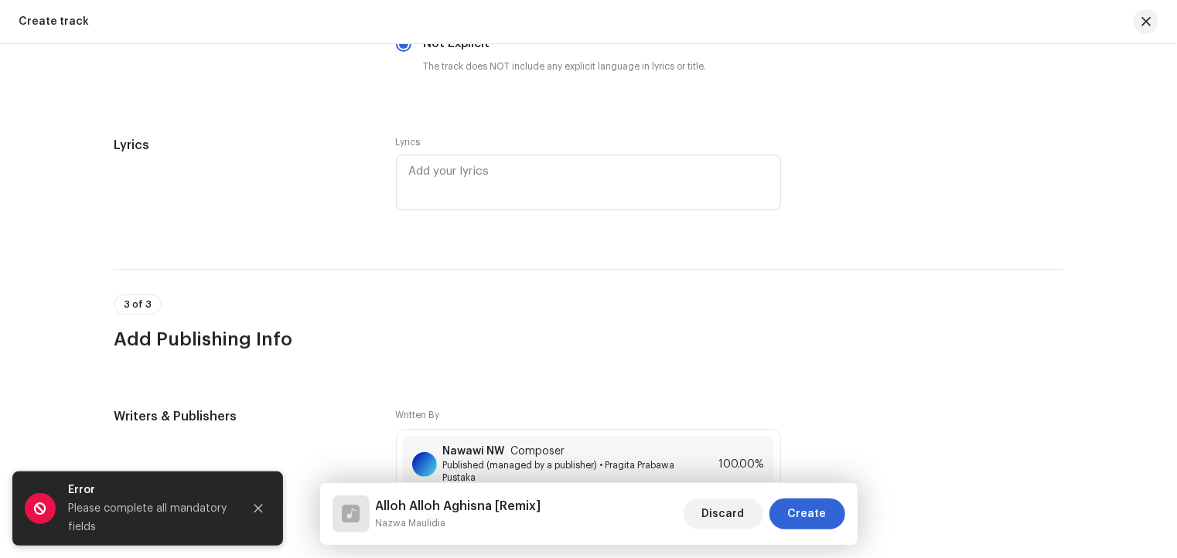
scroll to position [2696, 0]
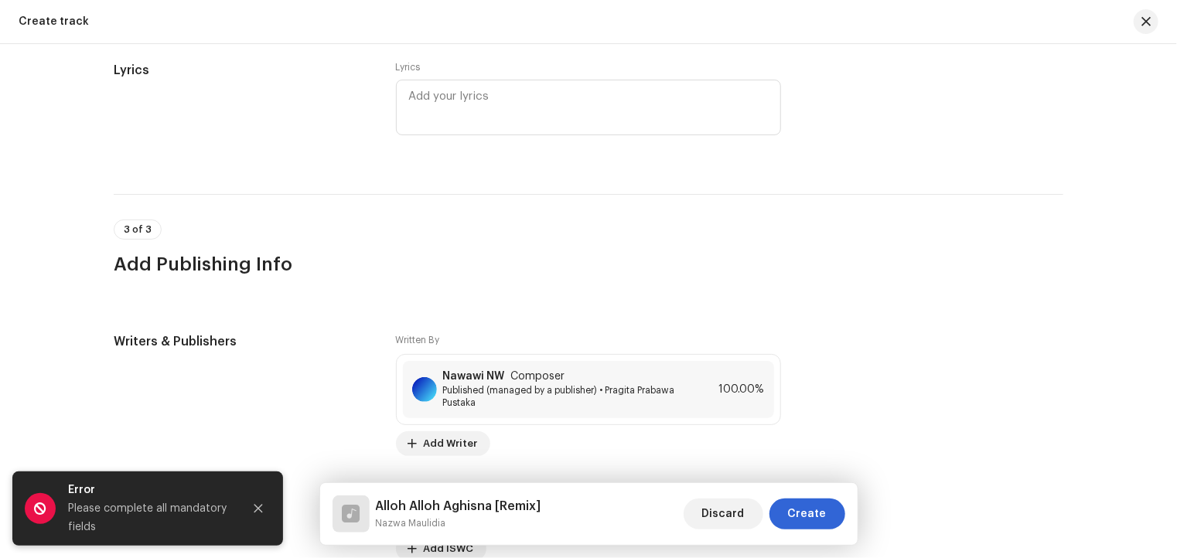
click at [114, 512] on div "Please complete all mandatory fields" at bounding box center [149, 517] width 162 height 37
click at [260, 511] on icon "Close" at bounding box center [258, 508] width 11 height 11
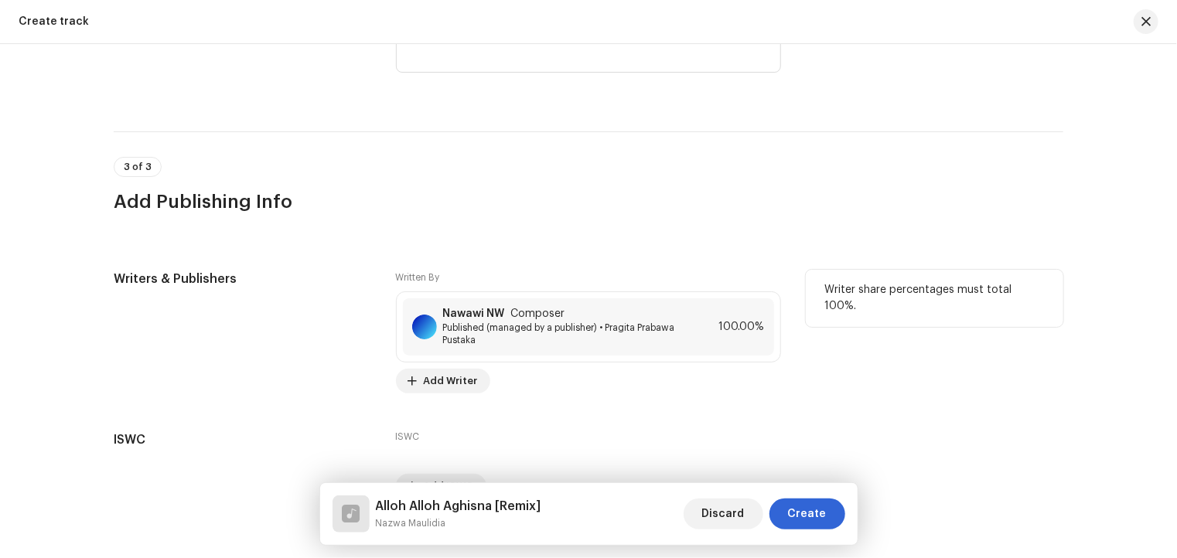
scroll to position [2850, 0]
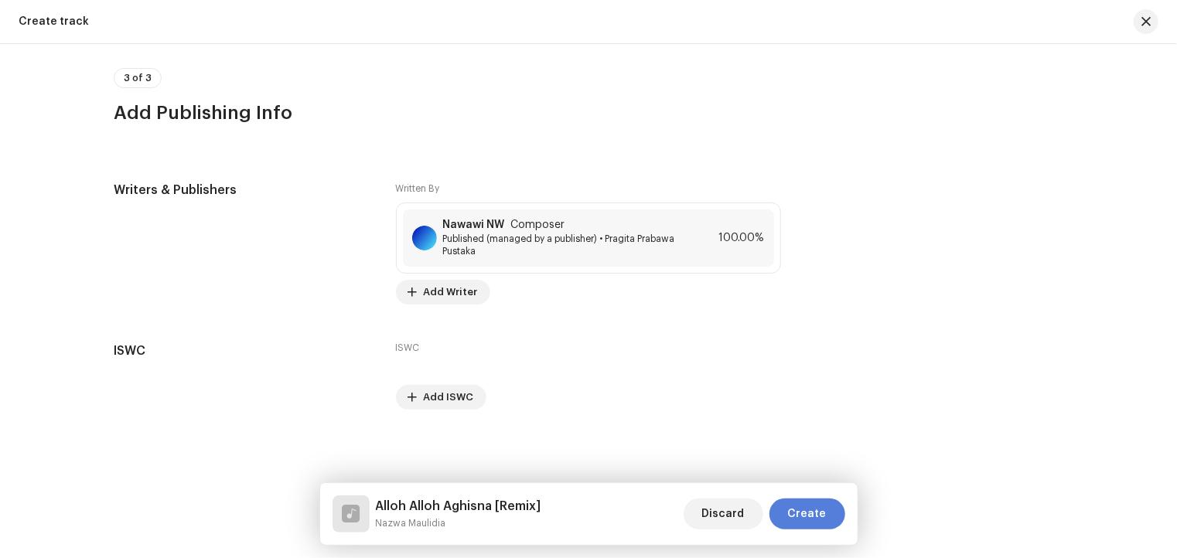
click at [824, 514] on span "Create" at bounding box center [807, 514] width 39 height 31
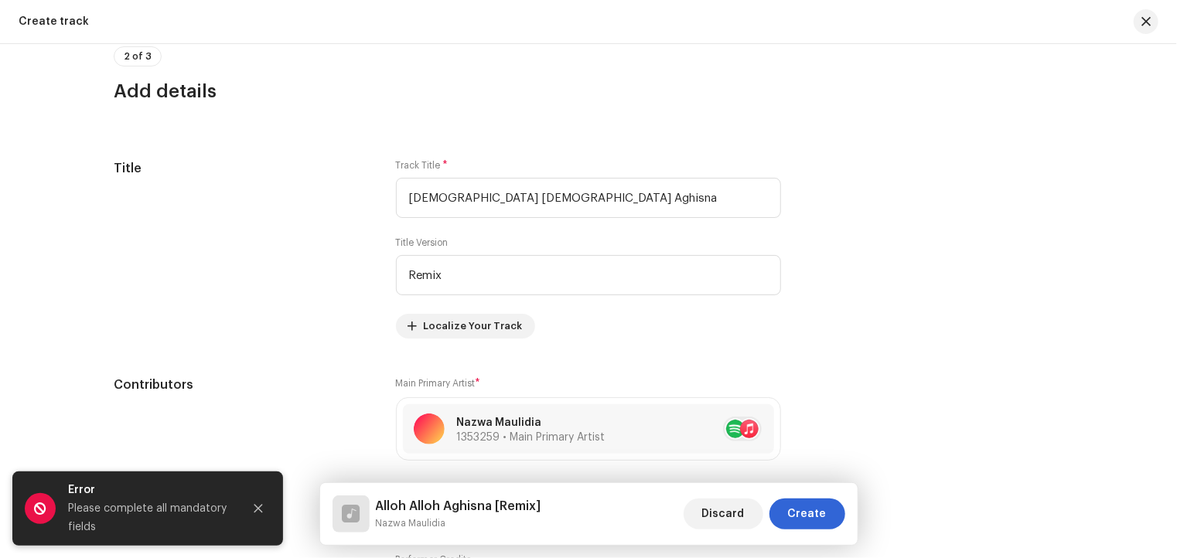
scroll to position [541, 0]
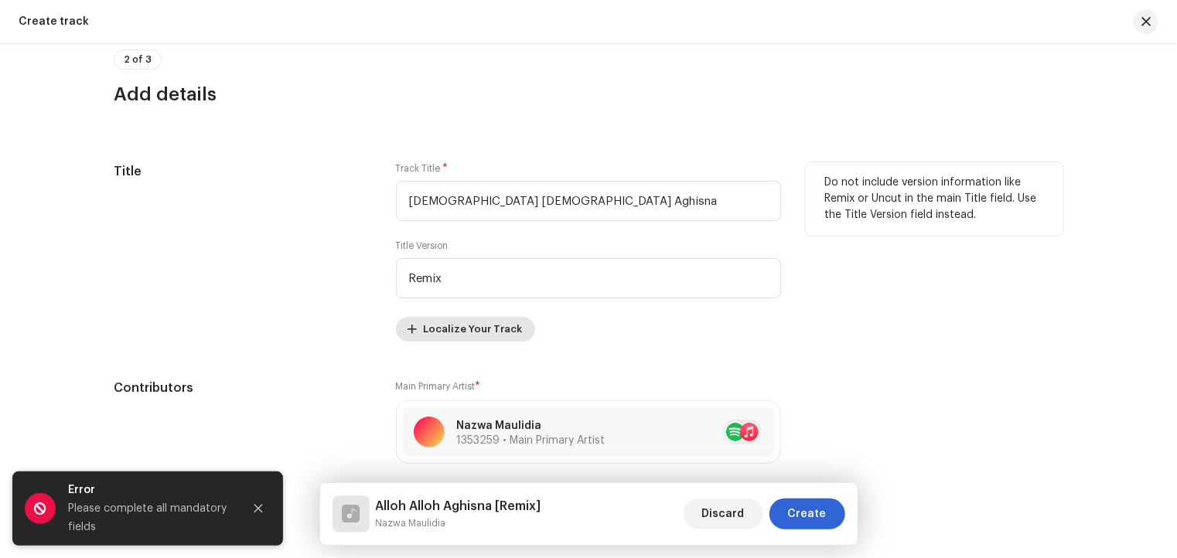
click at [439, 332] on span "Localize Your Track" at bounding box center [473, 329] width 99 height 31
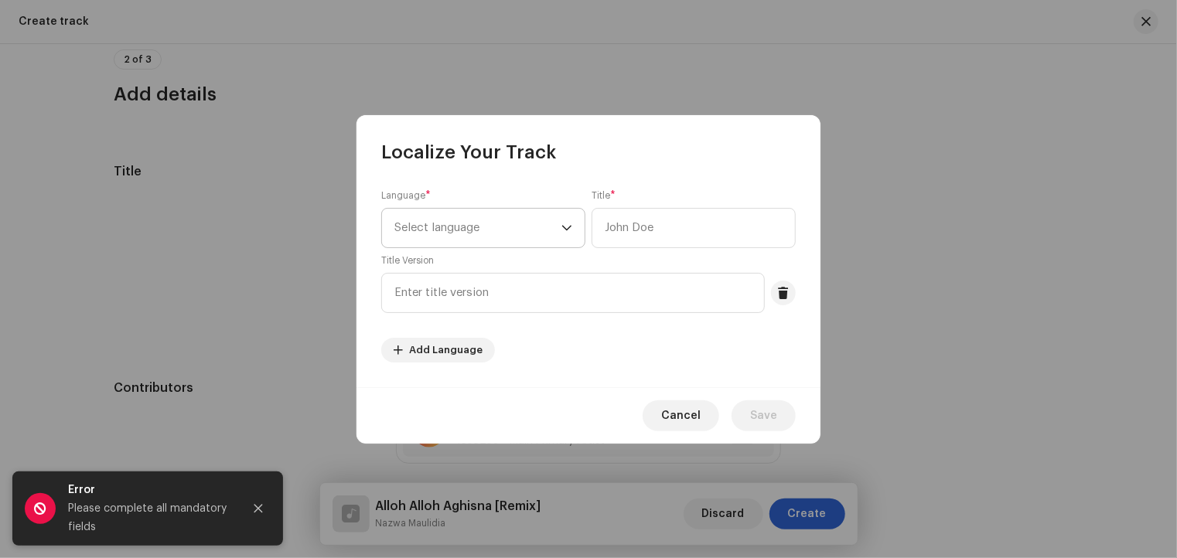
click at [564, 228] on icon "dropdown trigger" at bounding box center [566, 227] width 9 height 5
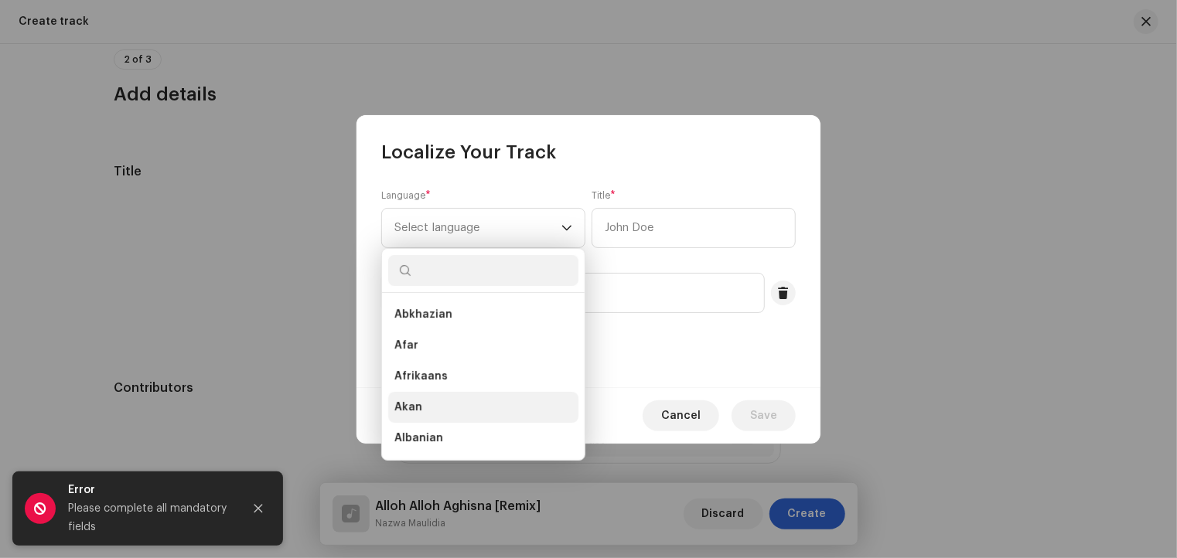
scroll to position [25, 0]
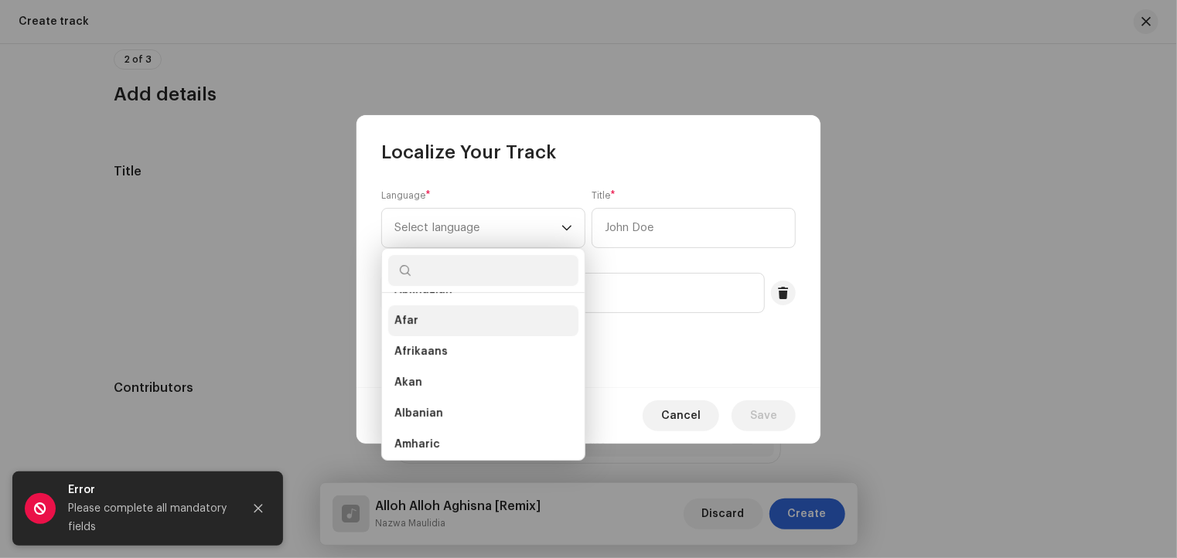
type input "r"
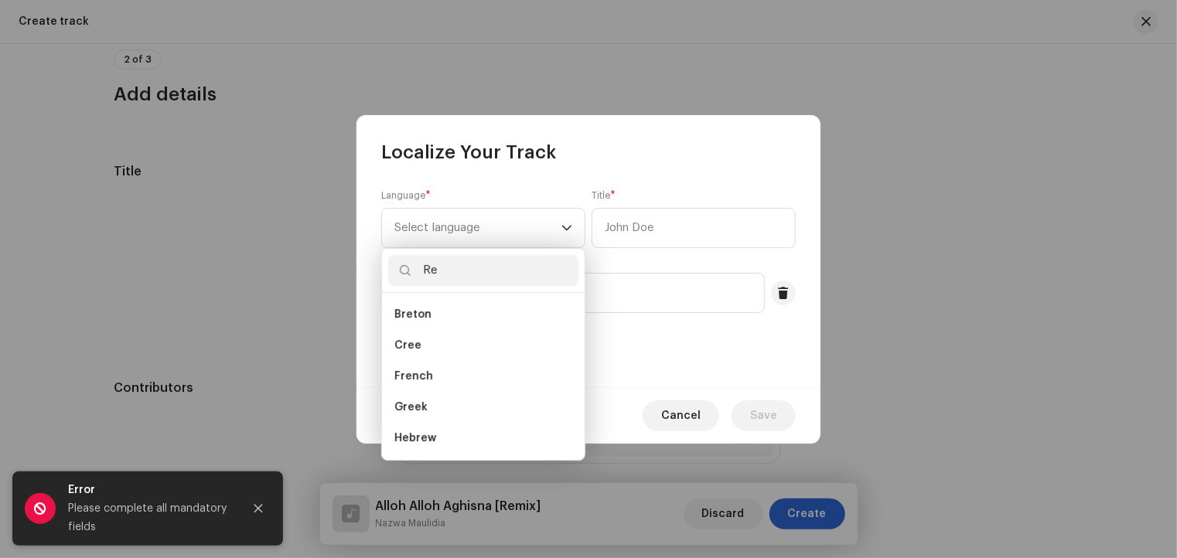
type input "R"
click at [676, 345] on div "Language * Select language Title * Title Version Add Language" at bounding box center [588, 275] width 414 height 173
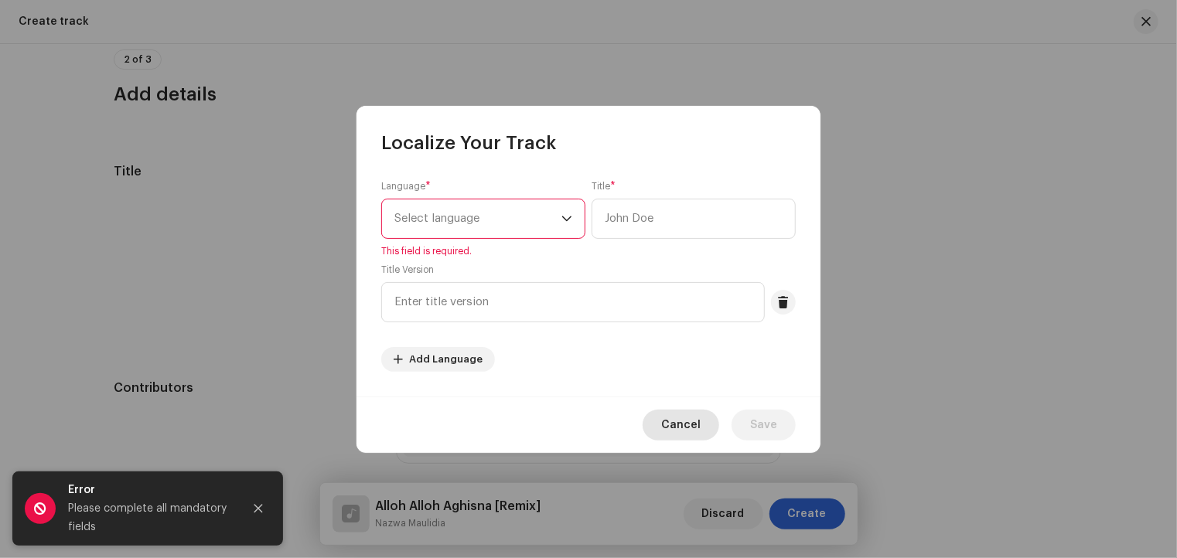
click at [672, 424] on span "Cancel" at bounding box center [680, 425] width 39 height 31
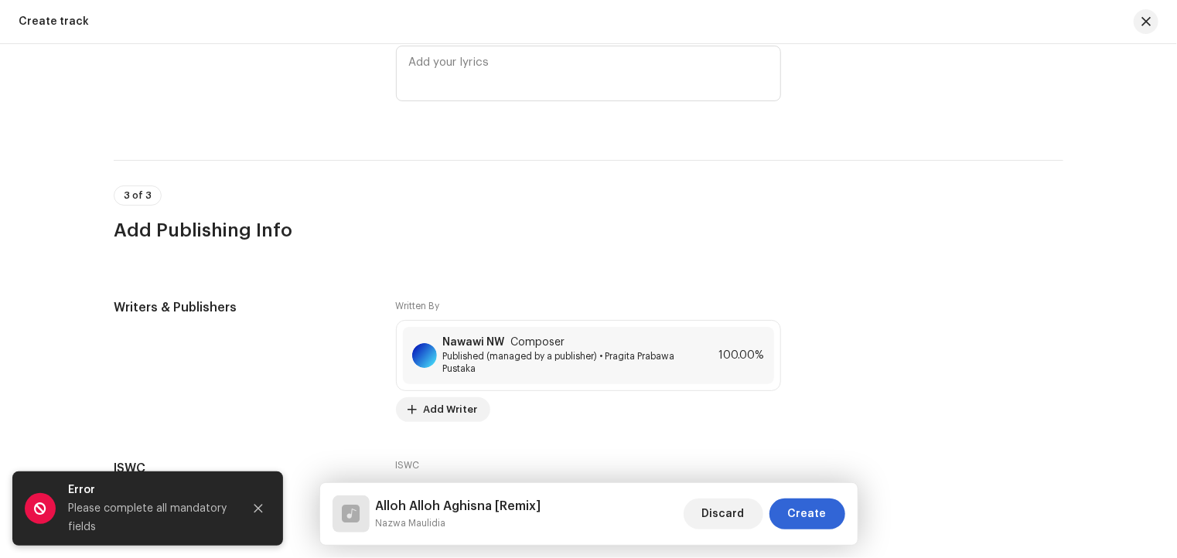
scroll to position [2850, 0]
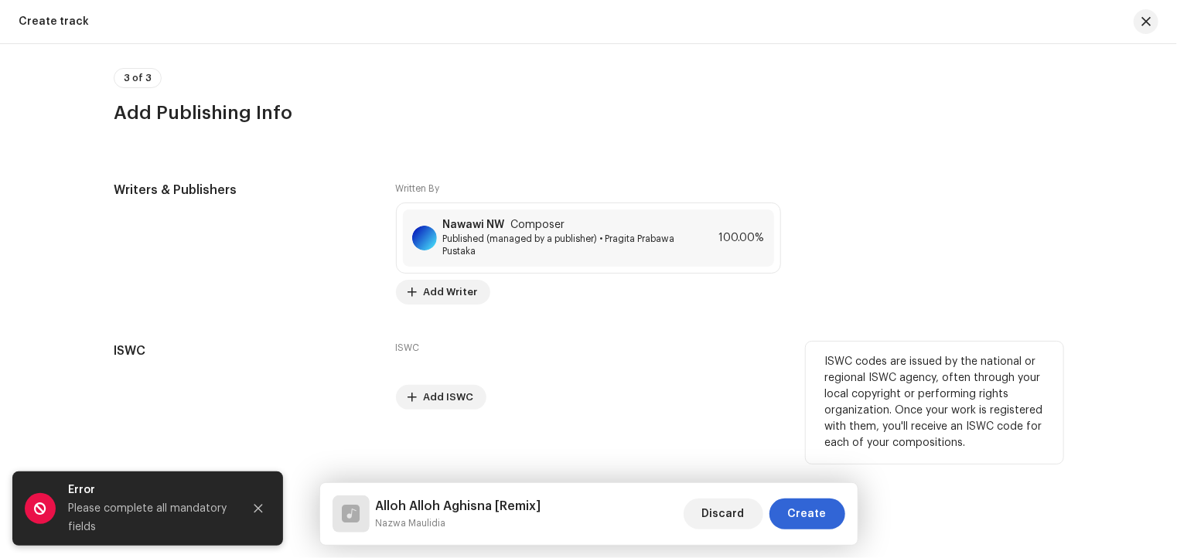
click at [646, 356] on div "ISWC Add ISWC" at bounding box center [588, 376] width 385 height 68
click at [680, 344] on div "ISWC Add ISWC" at bounding box center [588, 376] width 385 height 68
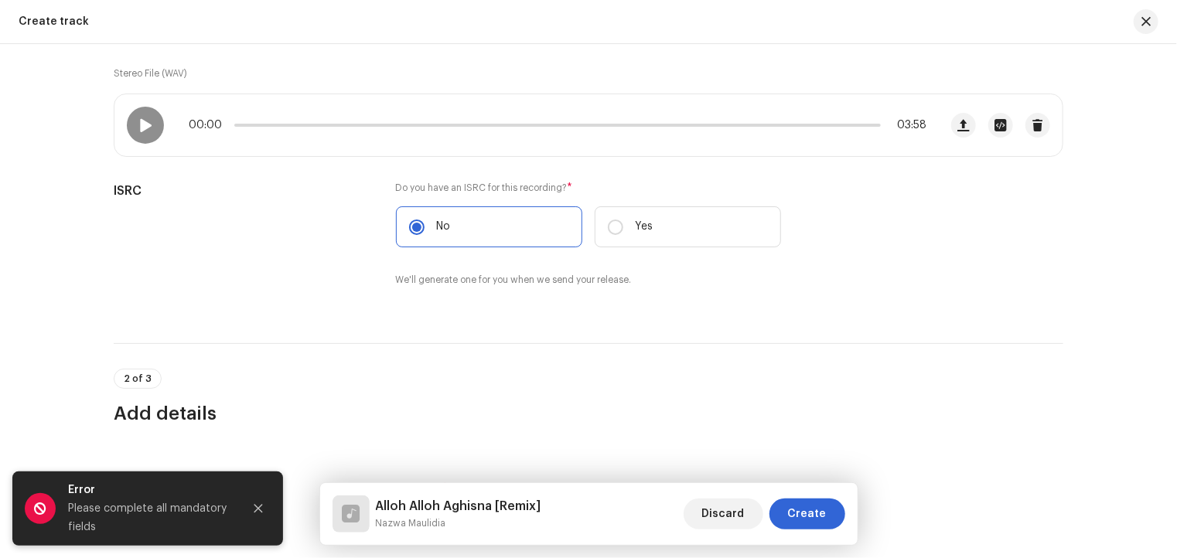
scroll to position [145, 0]
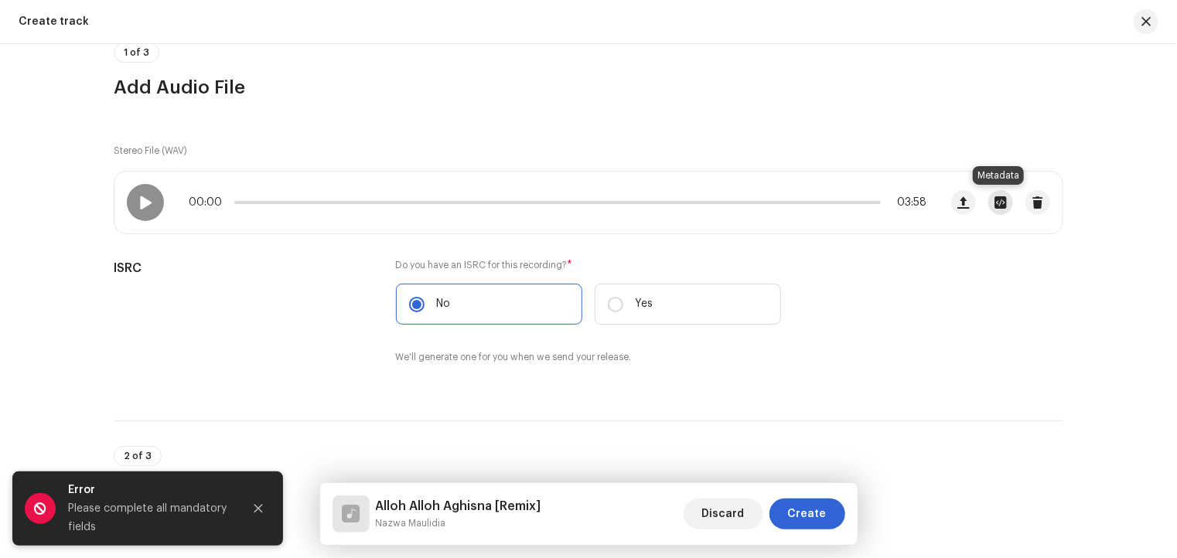
click at [996, 205] on span "button" at bounding box center [1001, 202] width 12 height 12
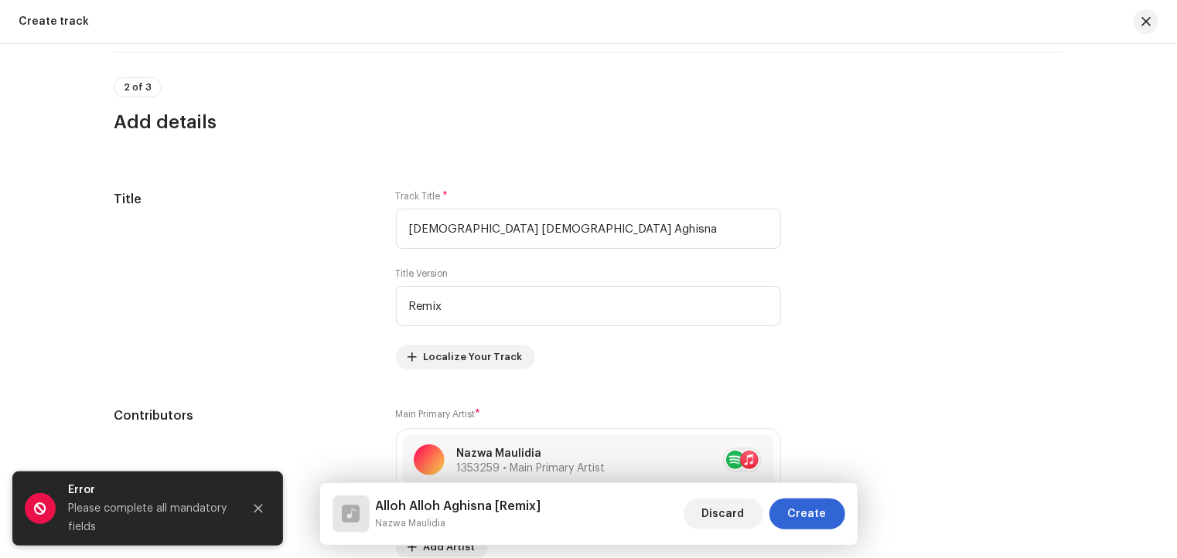
scroll to position [541, 0]
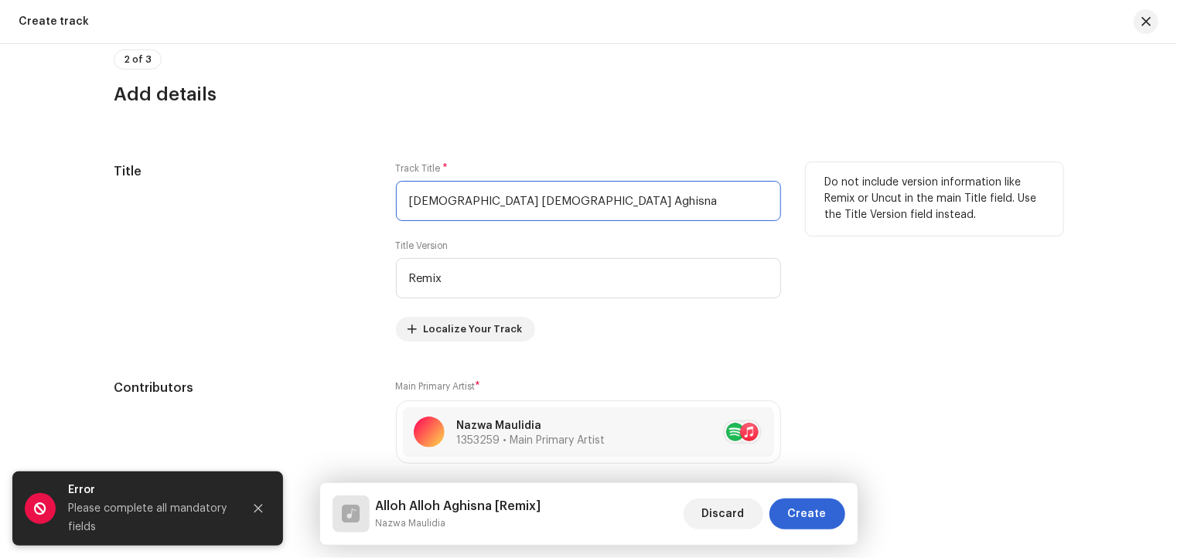
click at [554, 208] on input "[DEMOGRAPHIC_DATA] [DEMOGRAPHIC_DATA] Aghisna" at bounding box center [588, 201] width 385 height 40
click at [634, 336] on div "Track Title * Alloh Alloh Aghisna Title Version Remix Localize Your Track" at bounding box center [588, 251] width 385 height 179
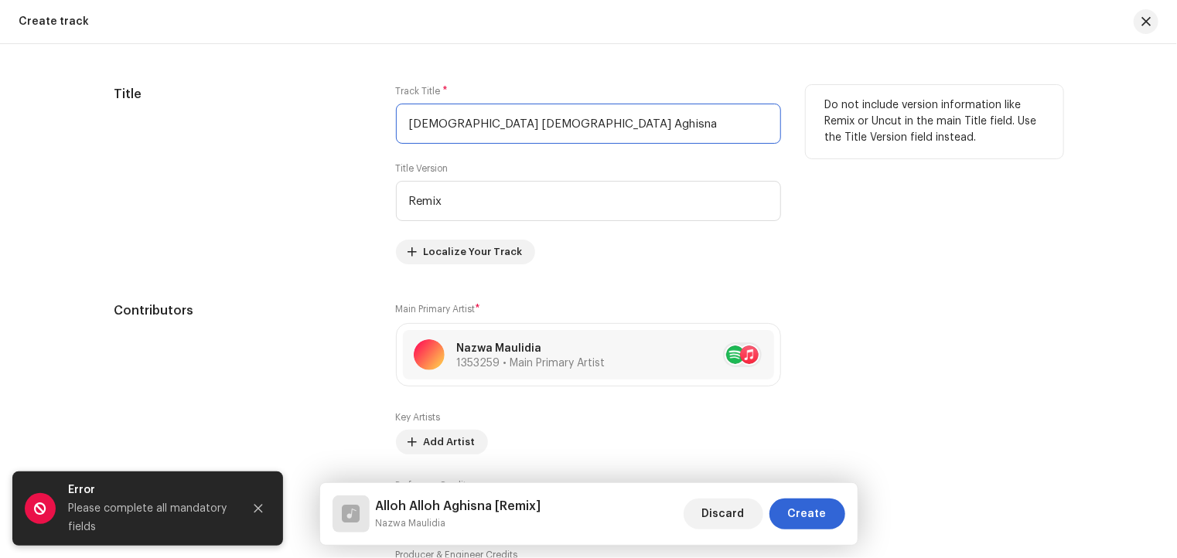
click at [554, 130] on input "[DEMOGRAPHIC_DATA] [DEMOGRAPHIC_DATA] Aghisna" at bounding box center [588, 124] width 385 height 40
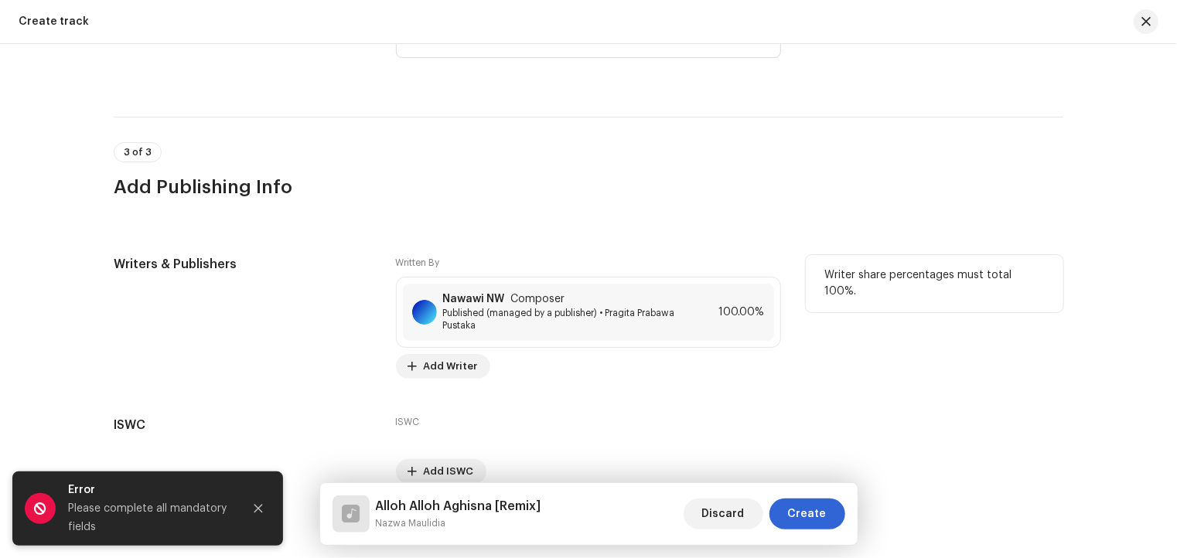
scroll to position [2850, 0]
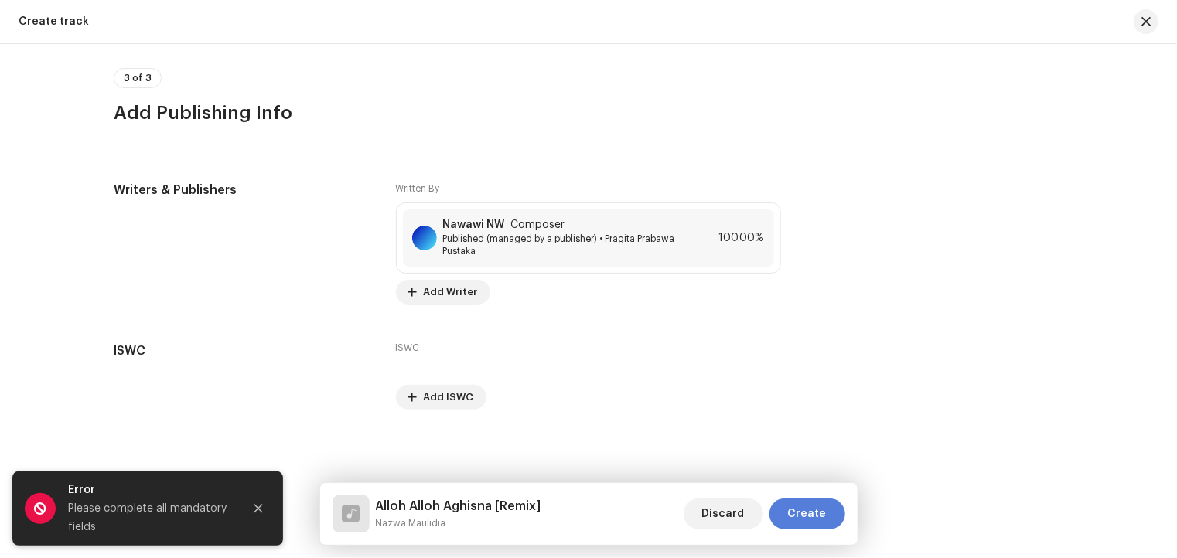
click at [804, 524] on span "Create" at bounding box center [807, 514] width 39 height 31
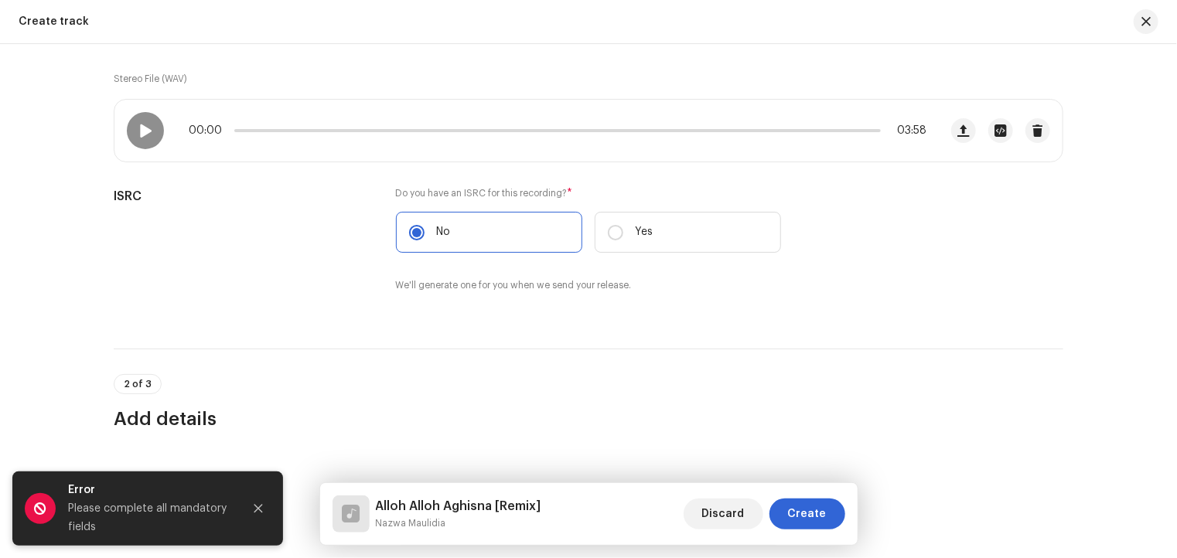
scroll to position [145, 0]
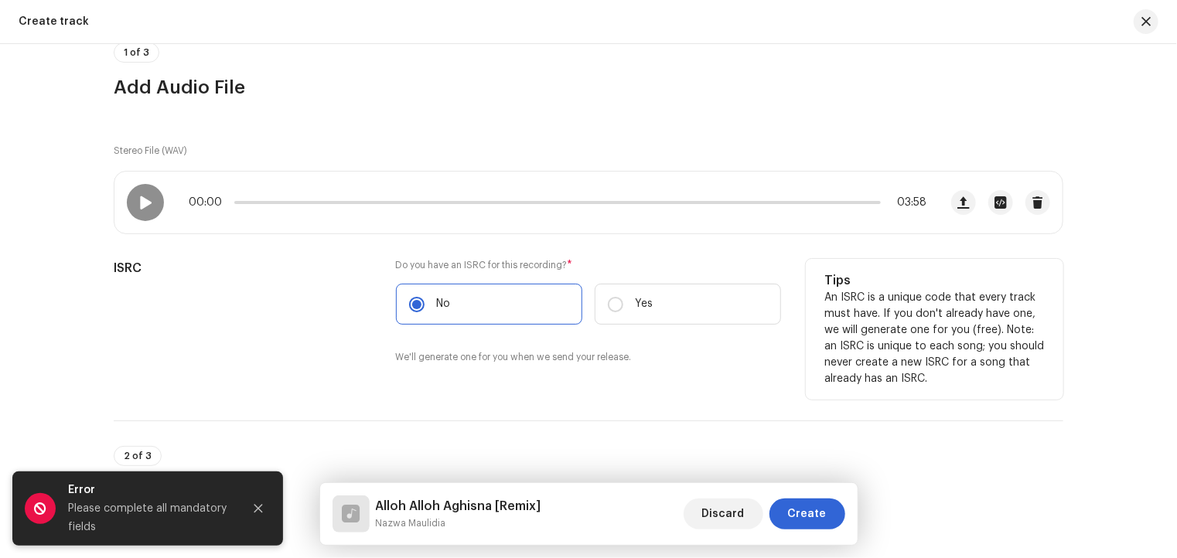
click at [704, 365] on div "Do you have an ISRC for this recording? * No Yes We'll generate one for you whe…" at bounding box center [588, 321] width 385 height 124
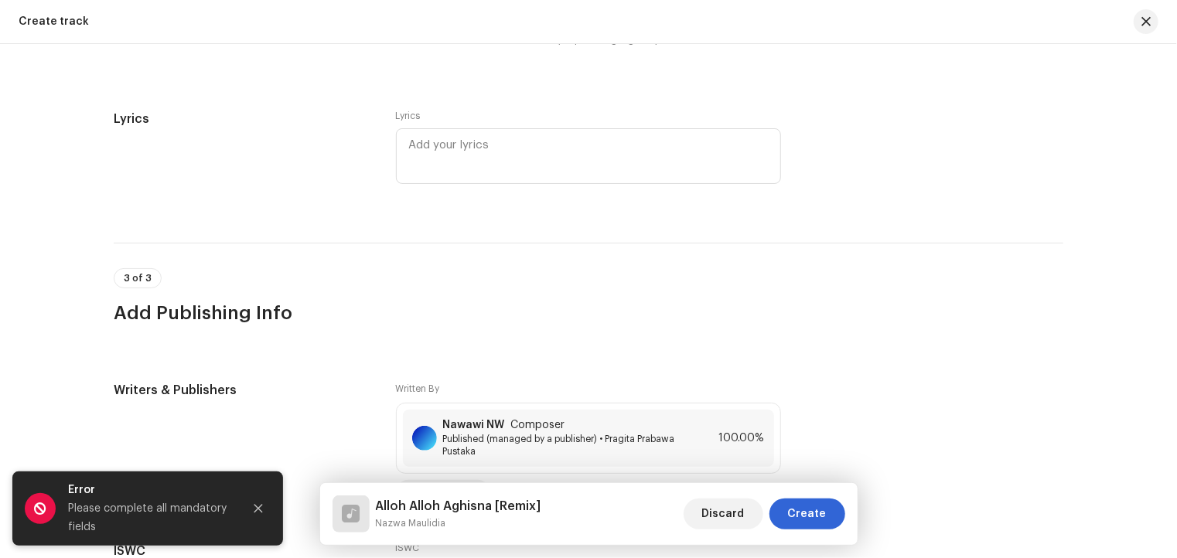
scroll to position [2850, 0]
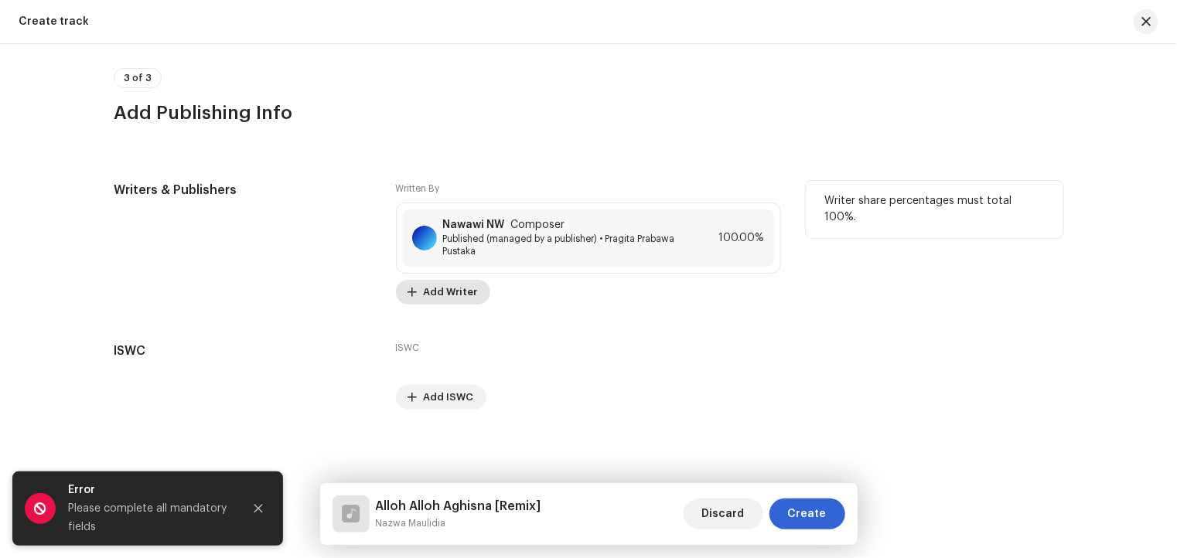
click at [463, 295] on span "Add Writer" at bounding box center [451, 292] width 54 height 31
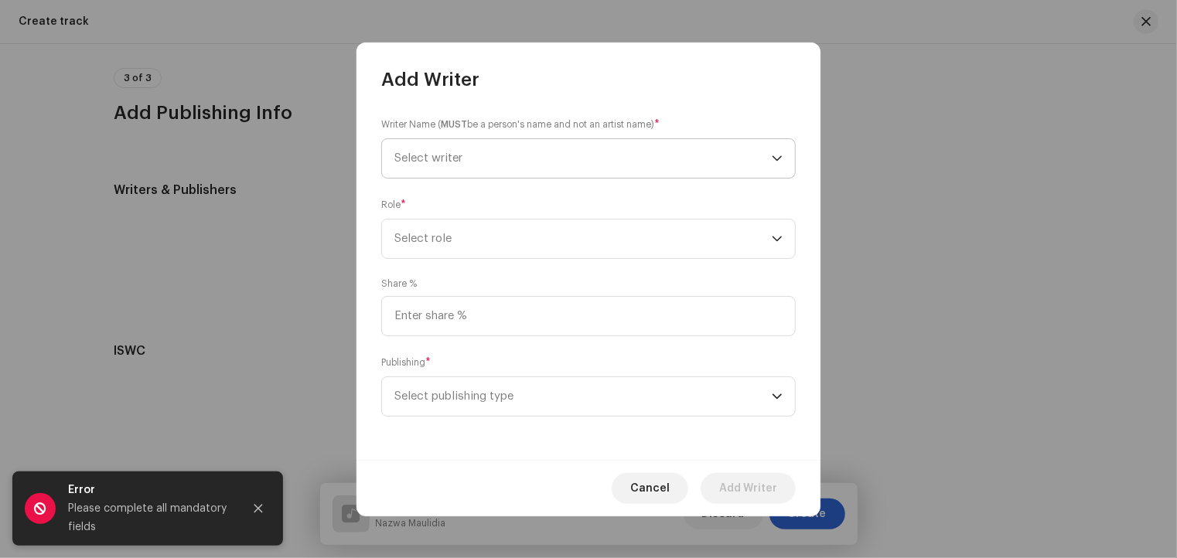
click at [773, 155] on icon "dropdown trigger" at bounding box center [777, 158] width 11 height 11
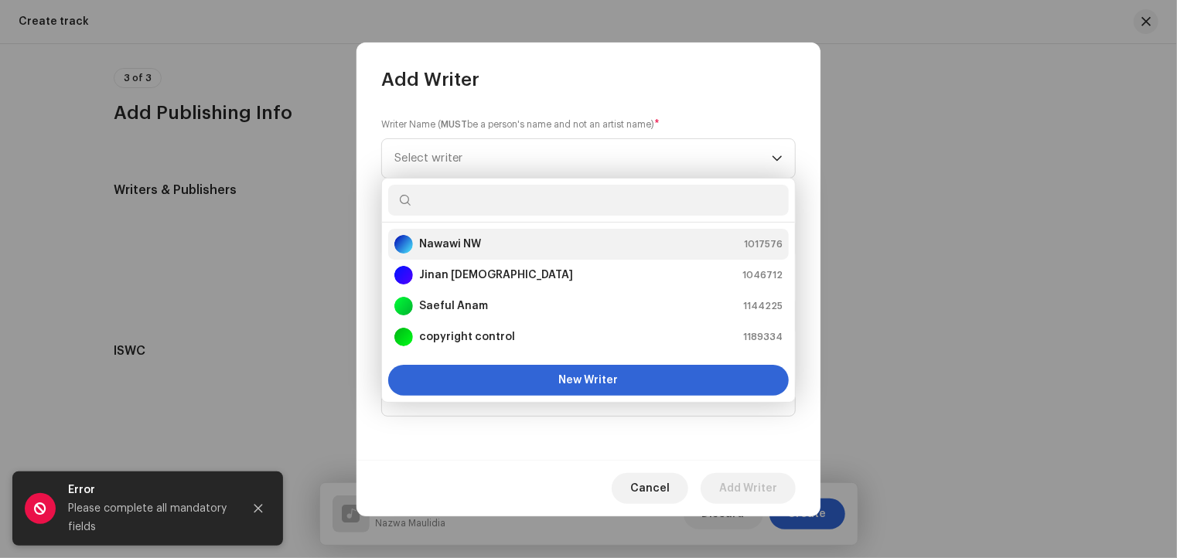
click at [615, 247] on div "Nawawi NW 1017576" at bounding box center [588, 244] width 388 height 19
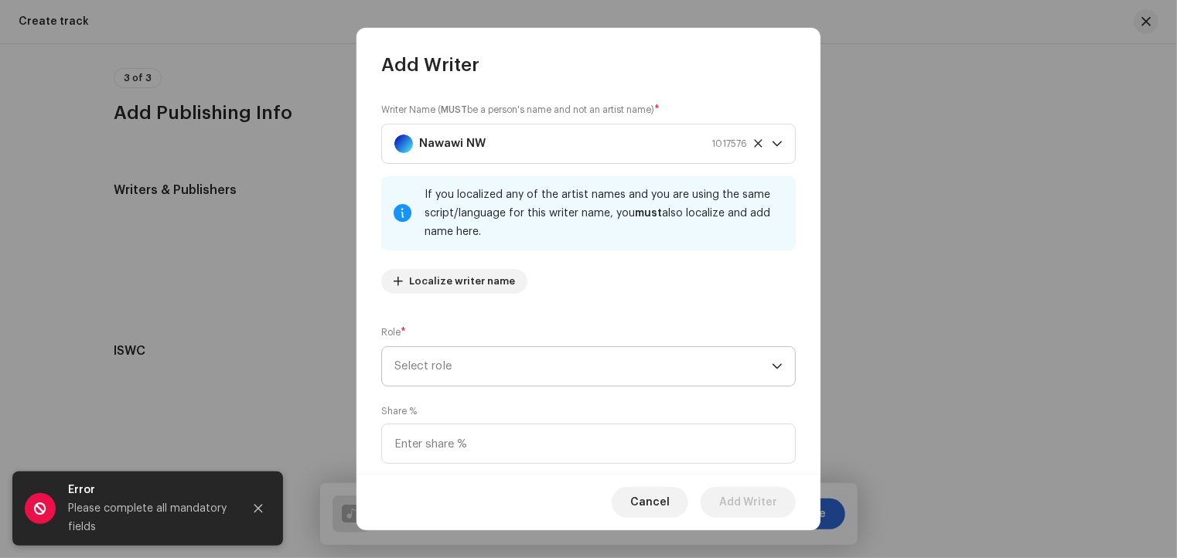
click at [772, 366] on icon "dropdown trigger" at bounding box center [776, 366] width 9 height 5
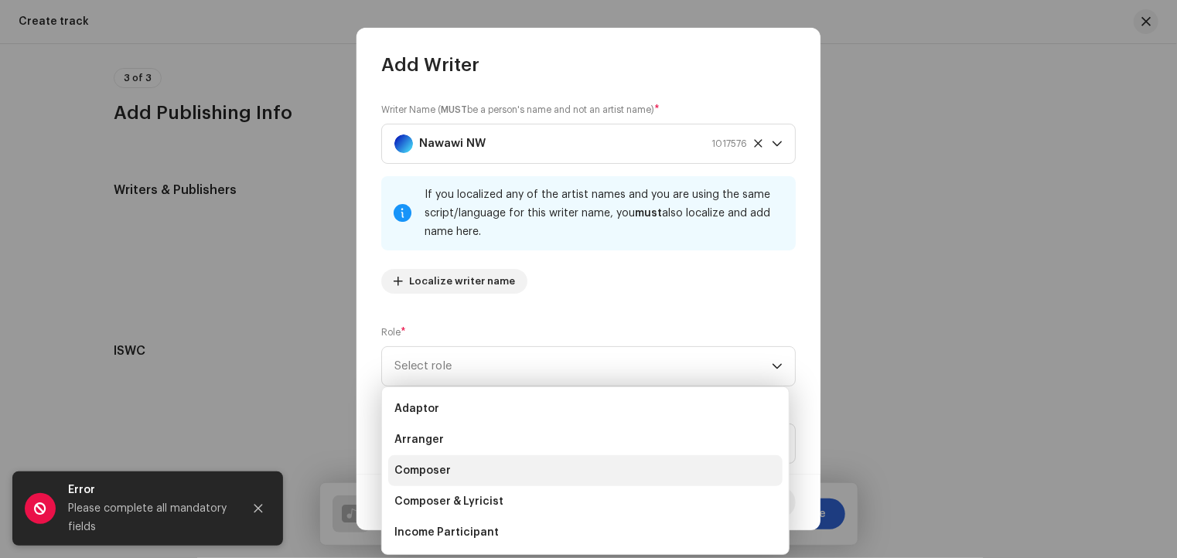
click at [415, 469] on span "Composer" at bounding box center [422, 470] width 56 height 15
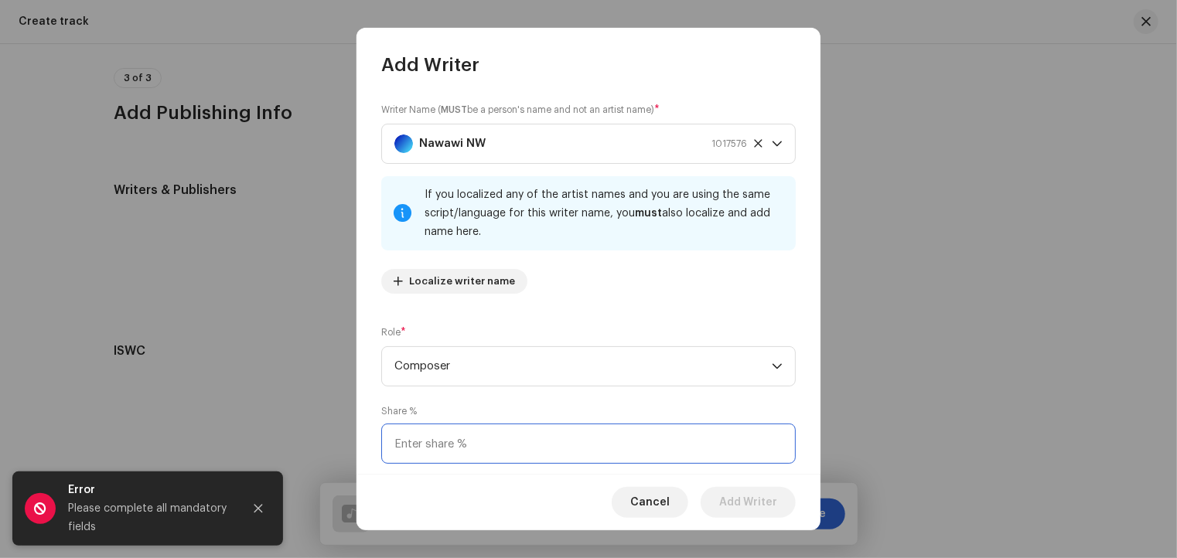
click at [485, 444] on input at bounding box center [588, 444] width 414 height 40
type input "100.00"
click at [501, 500] on div "Cancel Add Writer" at bounding box center [588, 502] width 464 height 56
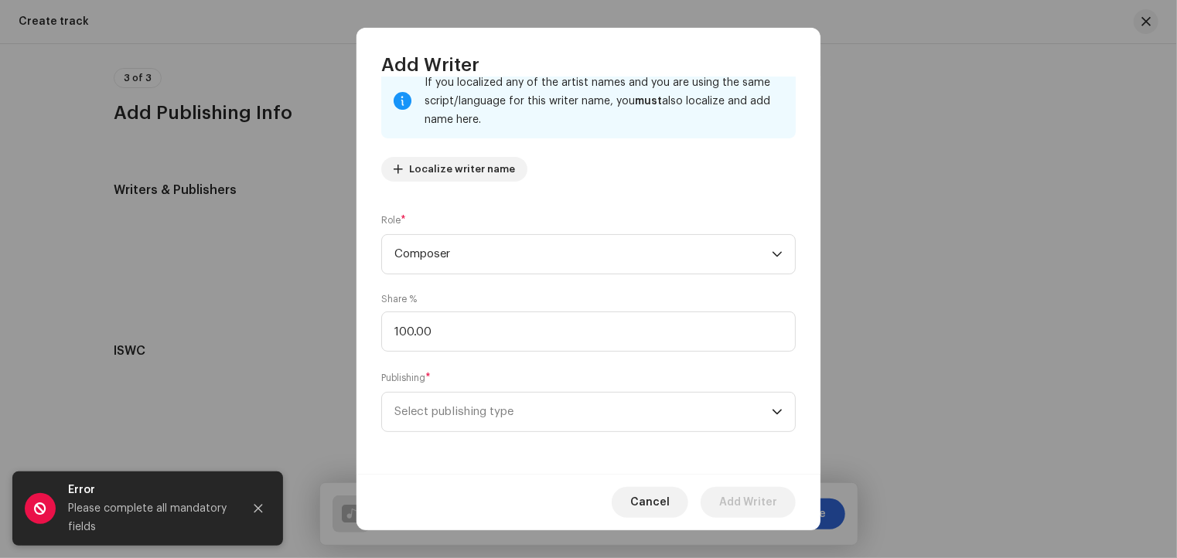
scroll to position [114, 0]
click at [774, 412] on icon "dropdown trigger" at bounding box center [777, 410] width 11 height 11
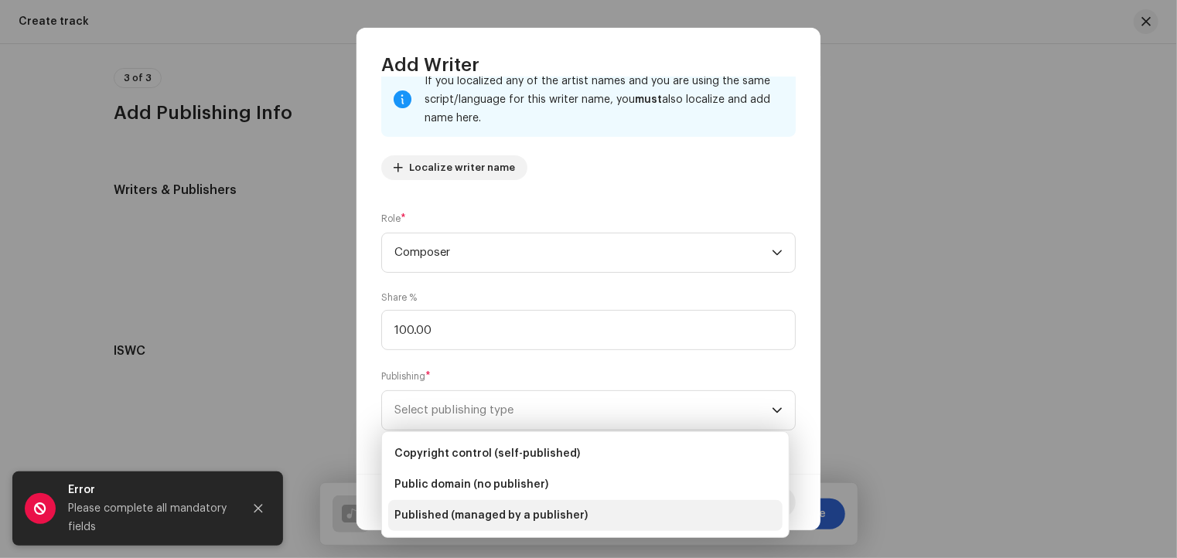
click at [547, 519] on span "Published (managed by a publisher)" at bounding box center [490, 515] width 193 height 15
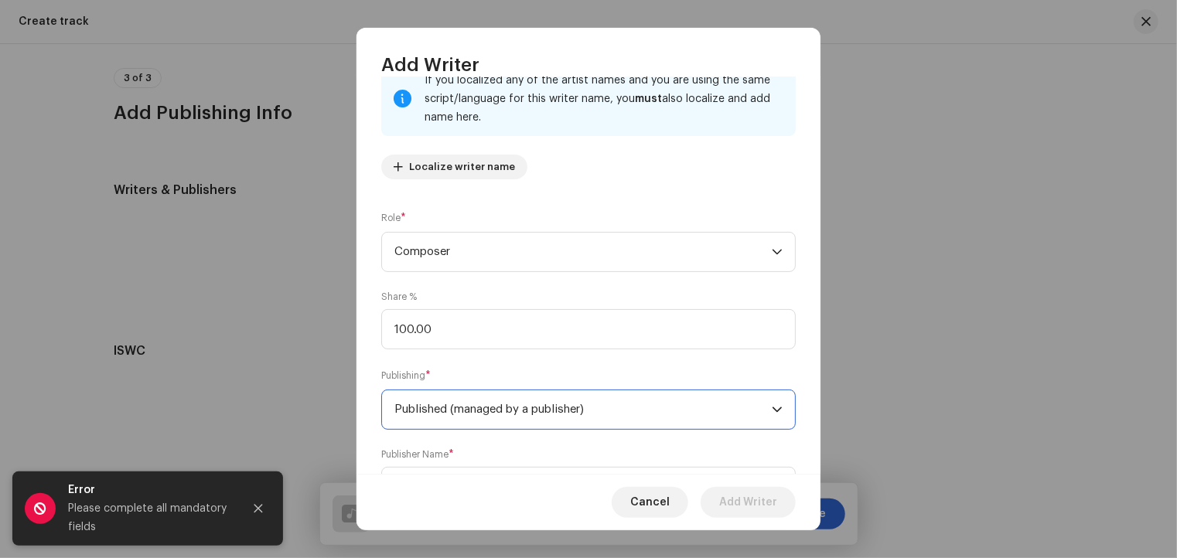
scroll to position [192, 0]
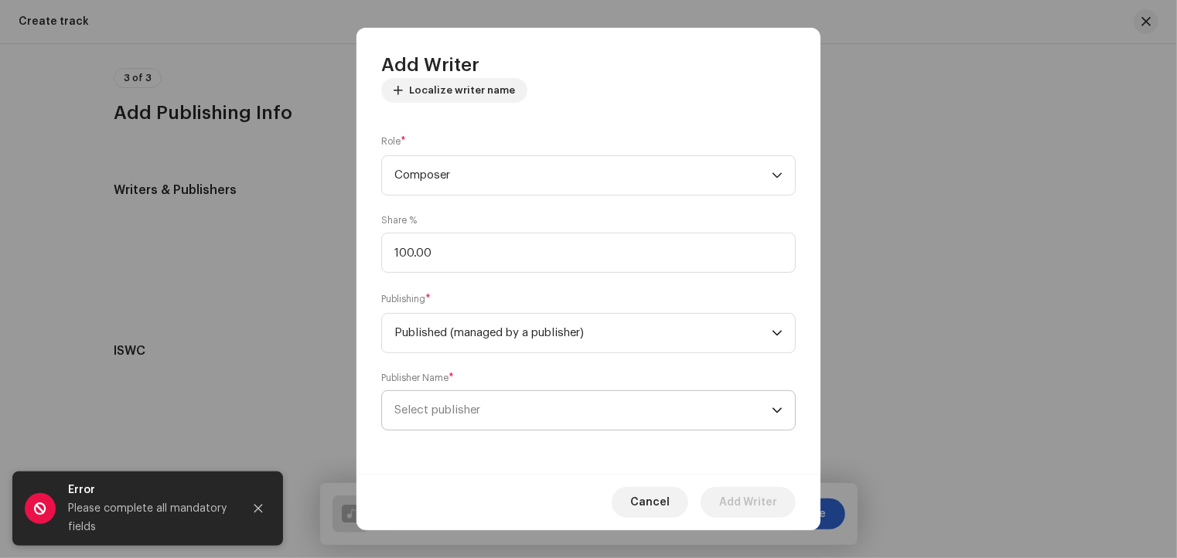
click at [772, 412] on icon "dropdown trigger" at bounding box center [777, 410] width 11 height 11
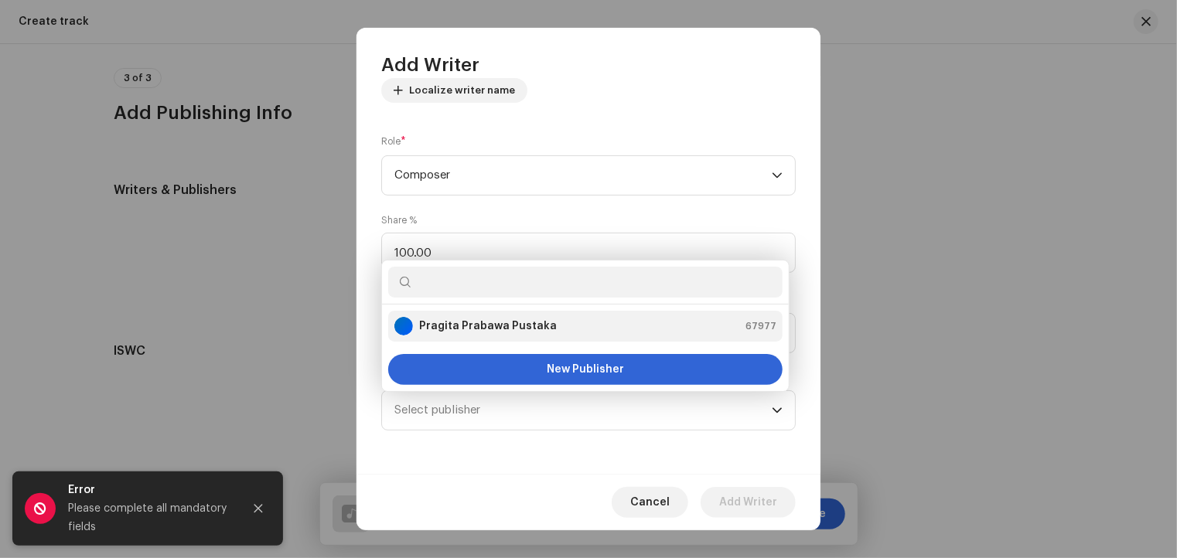
click at [547, 329] on div "Pragita Prabawa Pustaka 67977" at bounding box center [585, 326] width 382 height 19
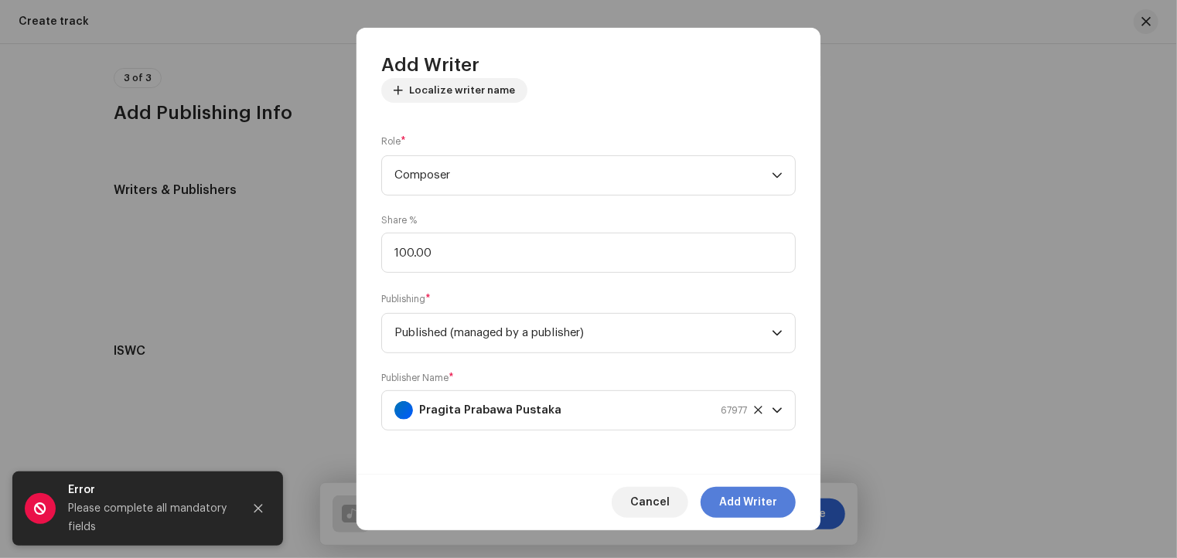
click at [742, 502] on span "Add Writer" at bounding box center [748, 502] width 58 height 31
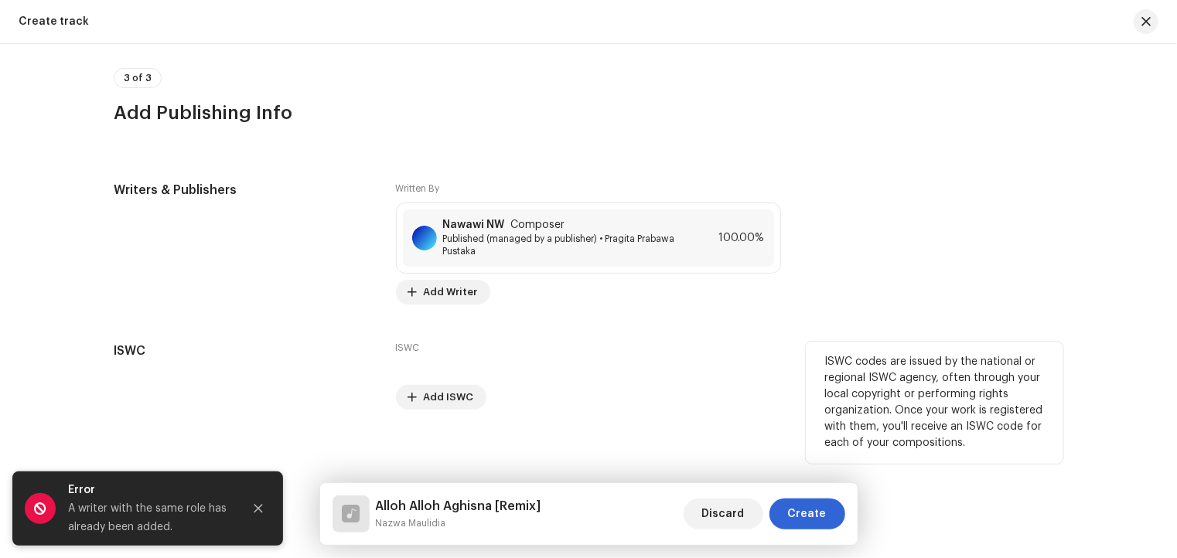
click at [686, 354] on div "ISWC Add ISWC" at bounding box center [588, 376] width 385 height 68
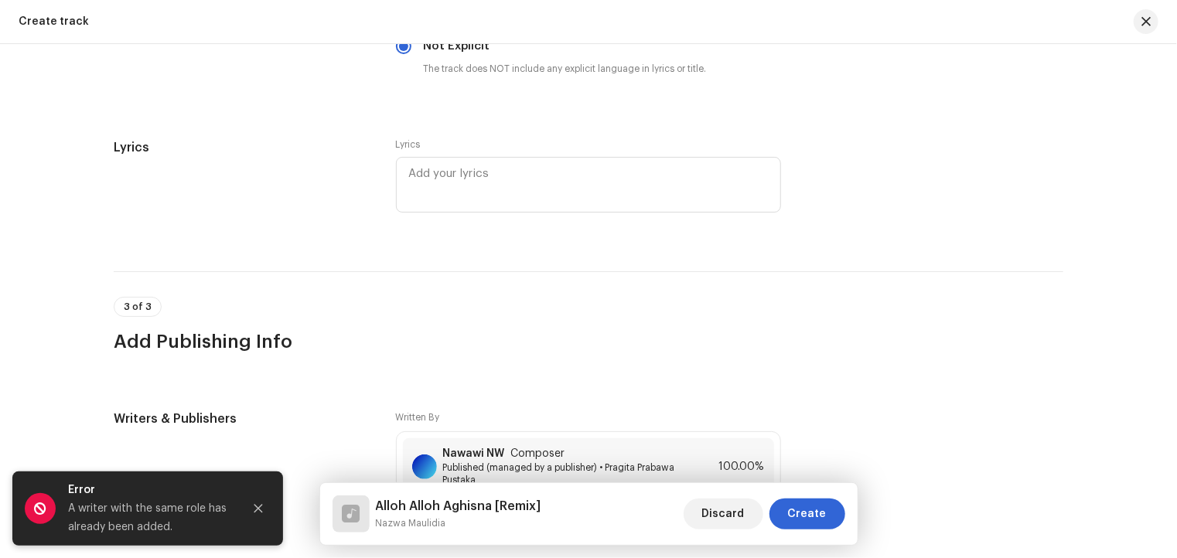
scroll to position [2850, 0]
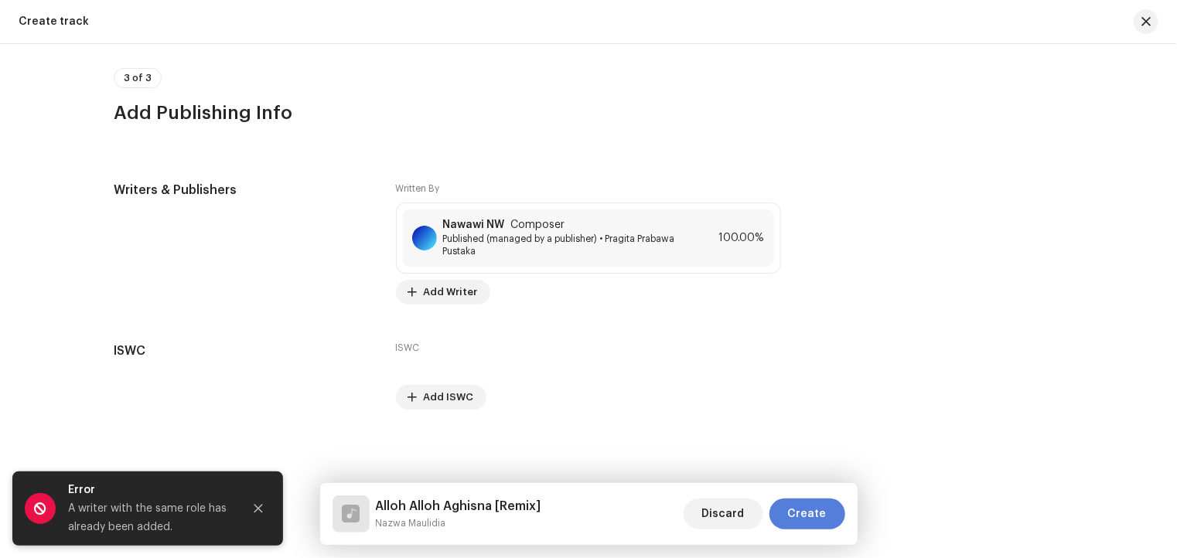
click at [811, 516] on span "Create" at bounding box center [807, 514] width 39 height 31
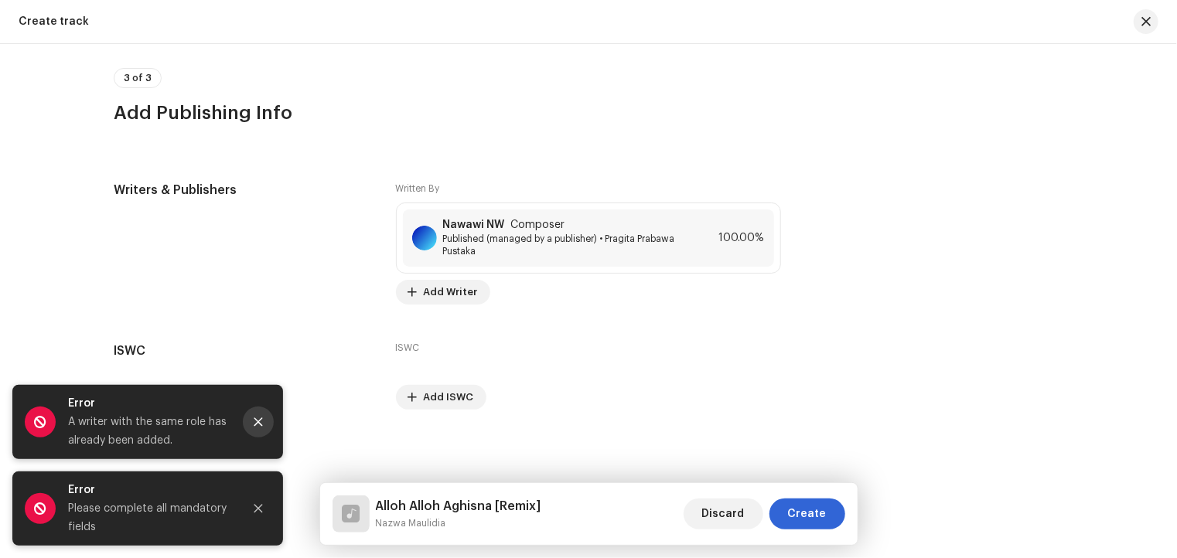
click at [257, 422] on icon "Close" at bounding box center [258, 422] width 9 height 9
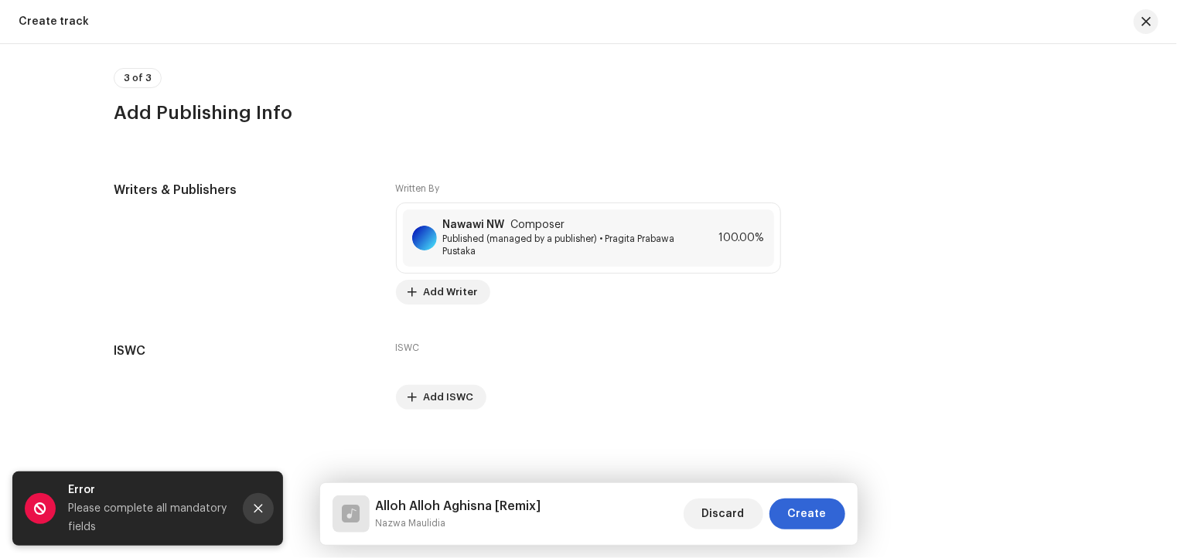
click at [260, 505] on icon "Close" at bounding box center [258, 508] width 11 height 11
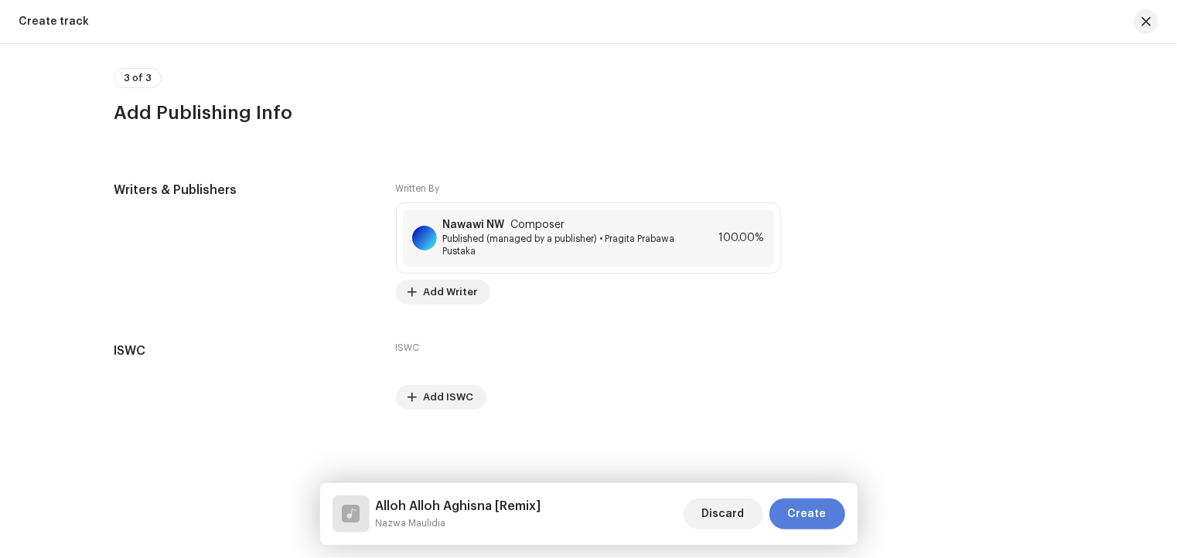
click at [797, 512] on span "Create" at bounding box center [807, 514] width 39 height 31
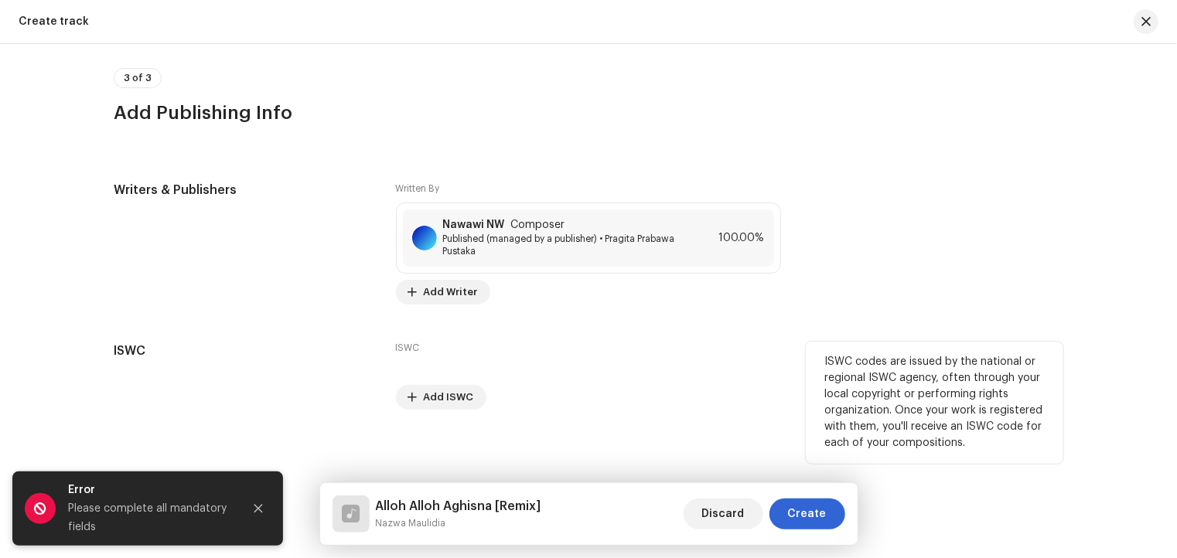
click at [501, 361] on div "ISWC Add ISWC" at bounding box center [588, 376] width 385 height 68
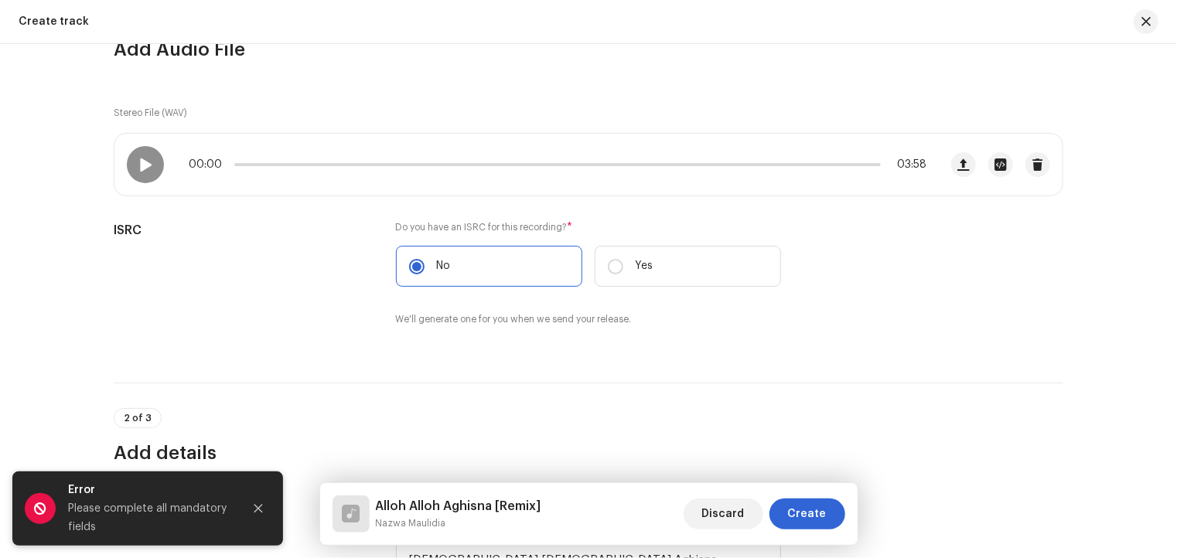
scroll to position [145, 0]
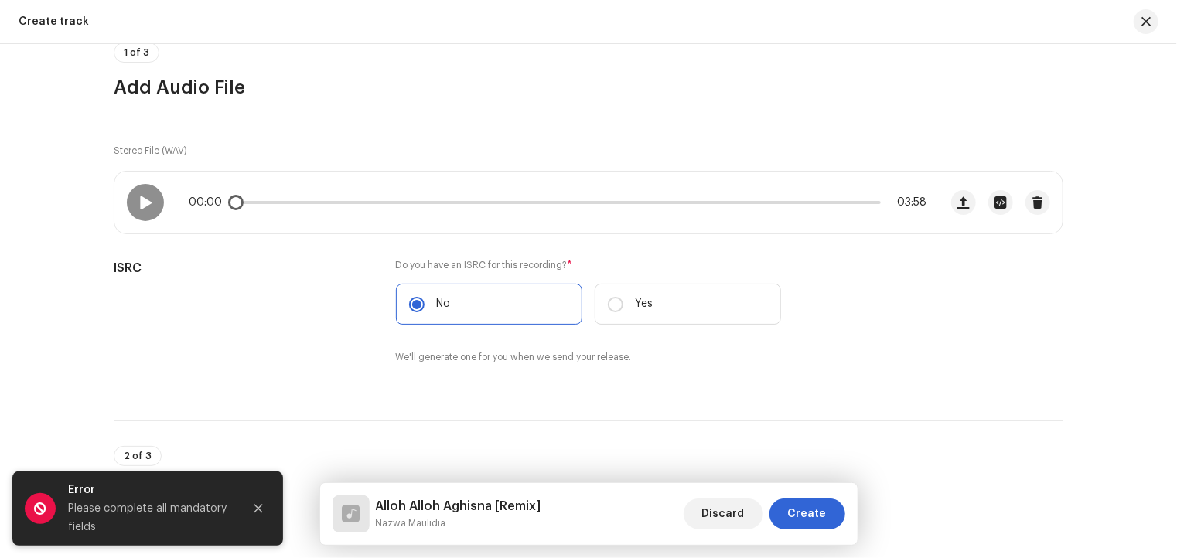
click at [904, 202] on span "03:58" at bounding box center [906, 202] width 39 height 12
click at [145, 209] on div at bounding box center [145, 202] width 37 height 37
click at [146, 204] on span at bounding box center [144, 202] width 13 height 12
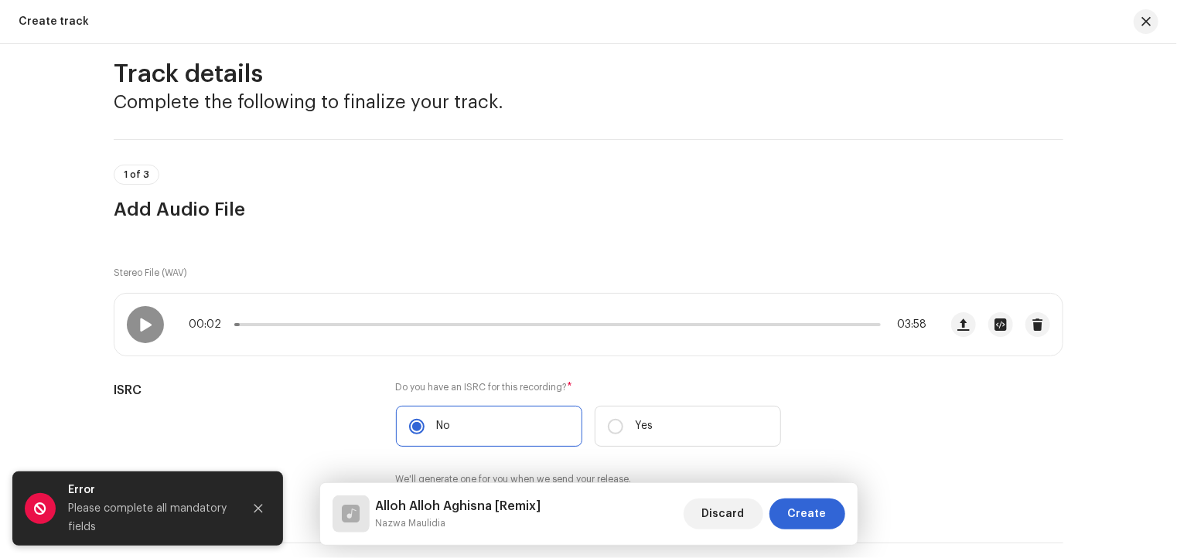
scroll to position [0, 0]
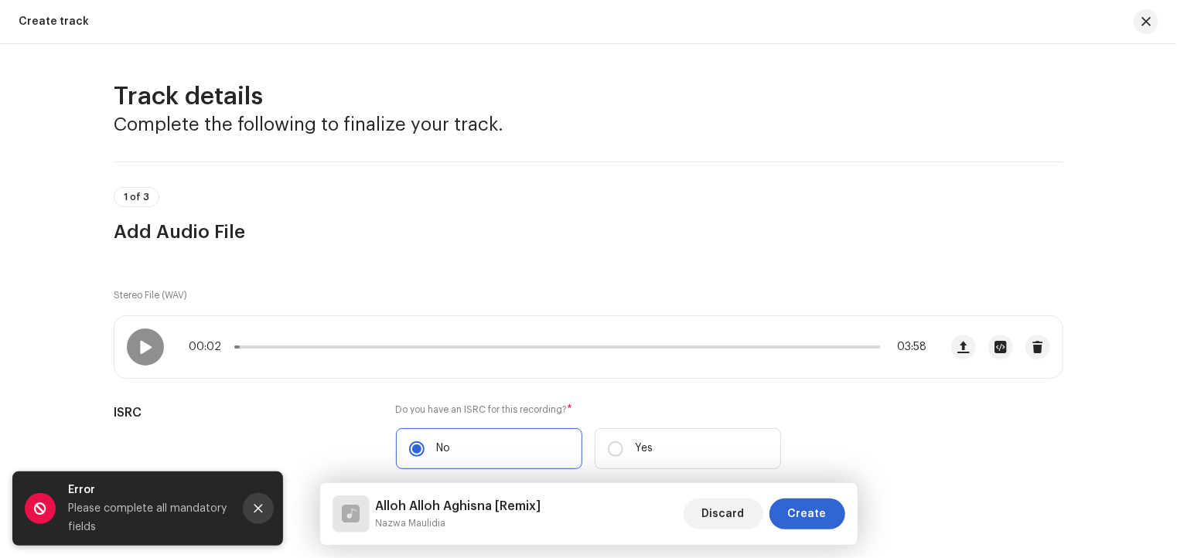
click at [260, 505] on icon "Close" at bounding box center [258, 508] width 11 height 11
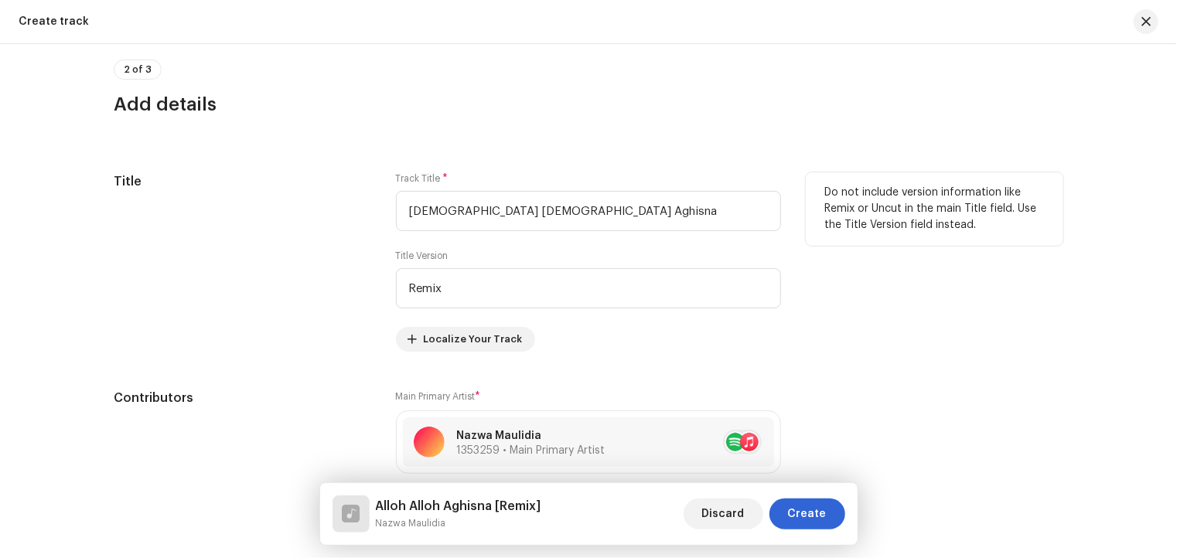
scroll to position [145, 0]
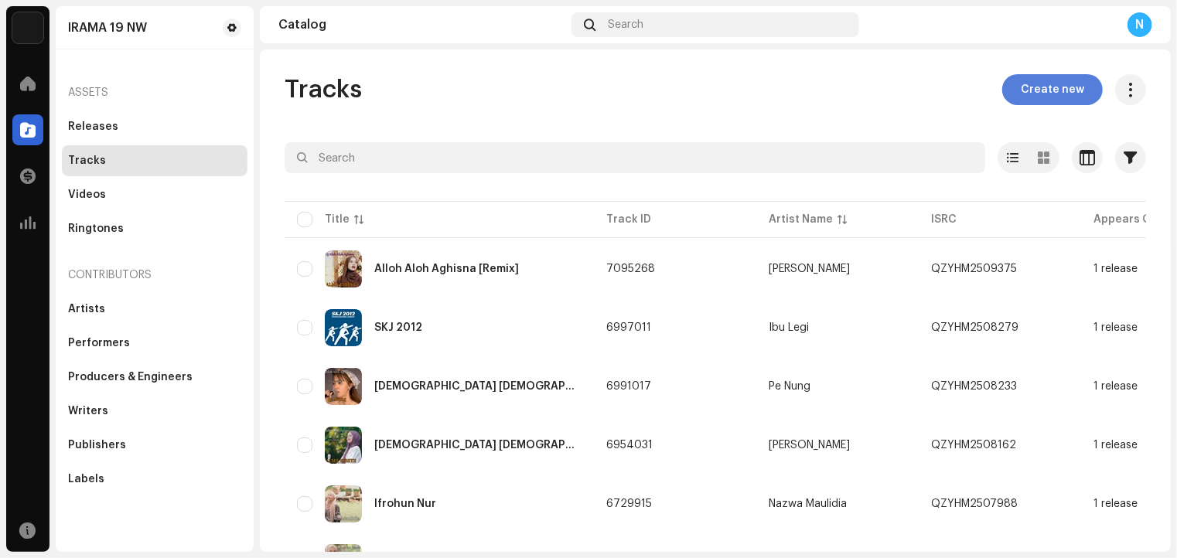
click at [1044, 88] on span "Create new" at bounding box center [1051, 89] width 63 height 31
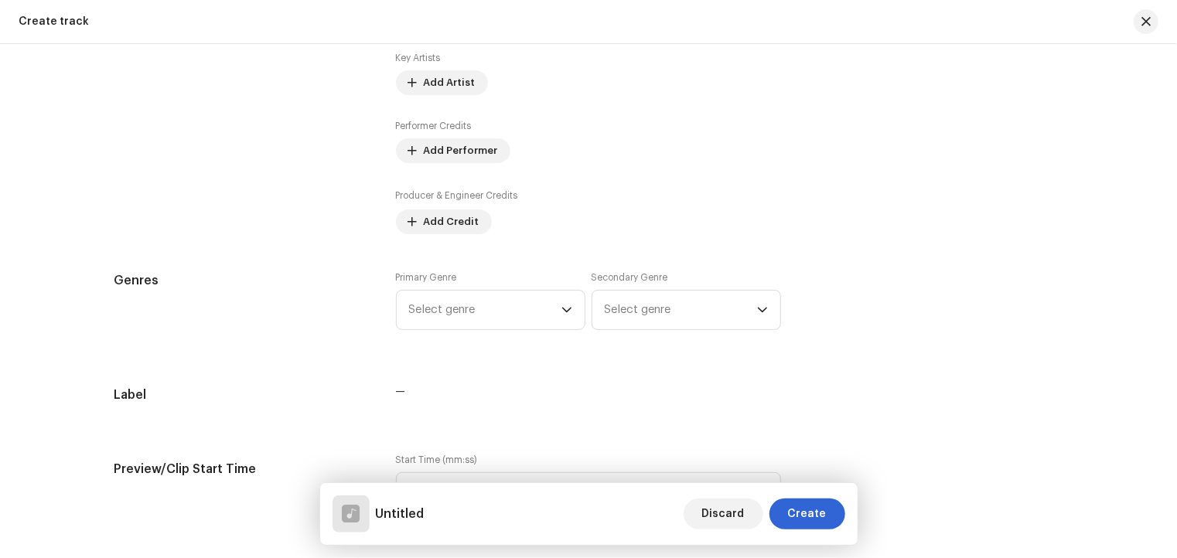
scroll to position [1005, 0]
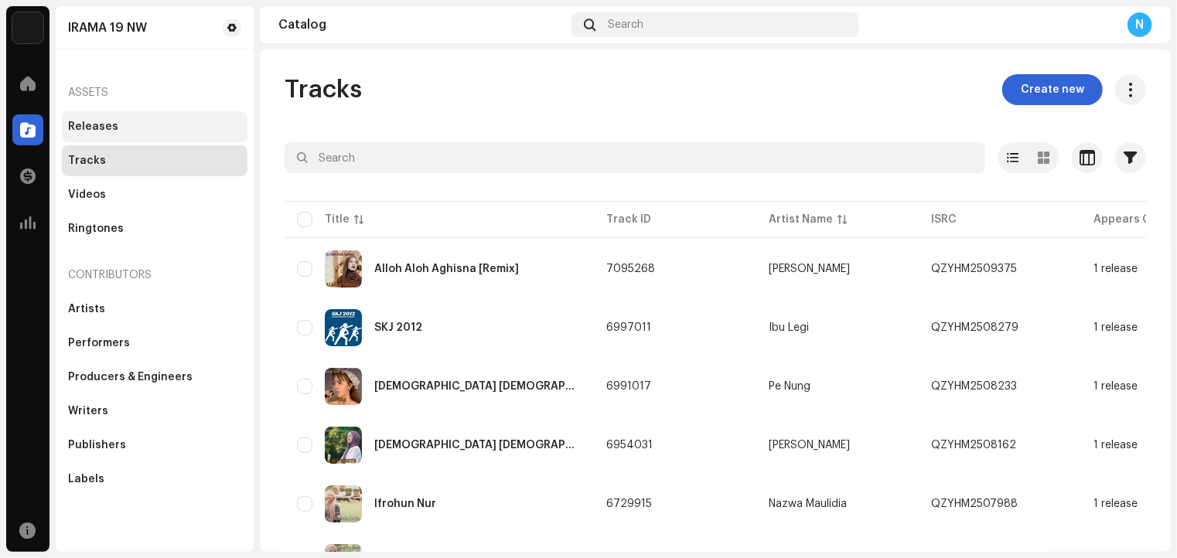
click at [87, 121] on div "Releases" at bounding box center [93, 127] width 50 height 12
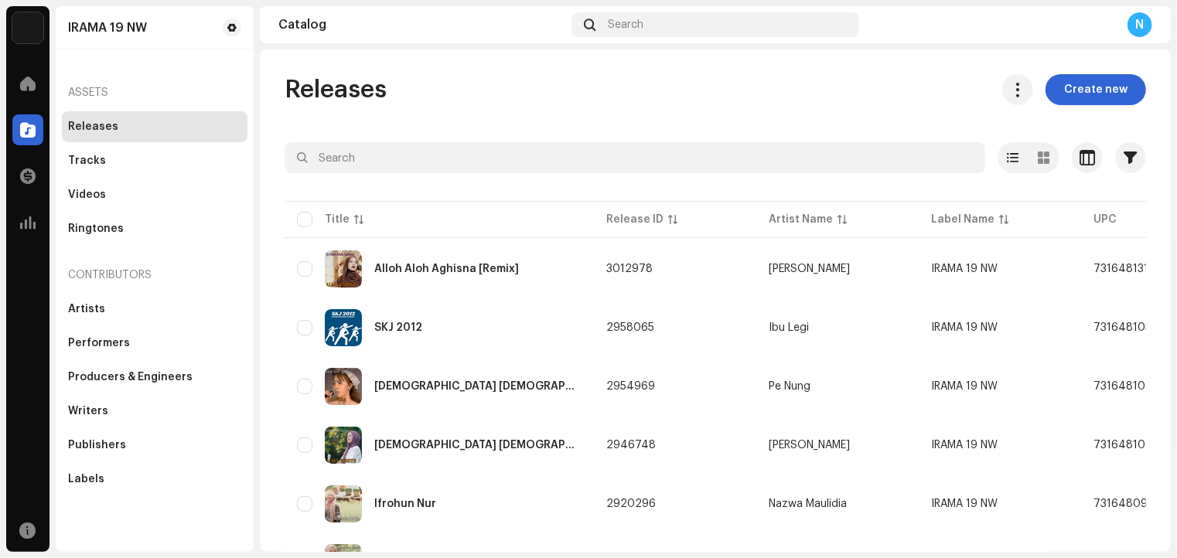
click at [97, 123] on div "Releases" at bounding box center [93, 127] width 50 height 12
click at [101, 156] on div "Tracks" at bounding box center [87, 161] width 38 height 12
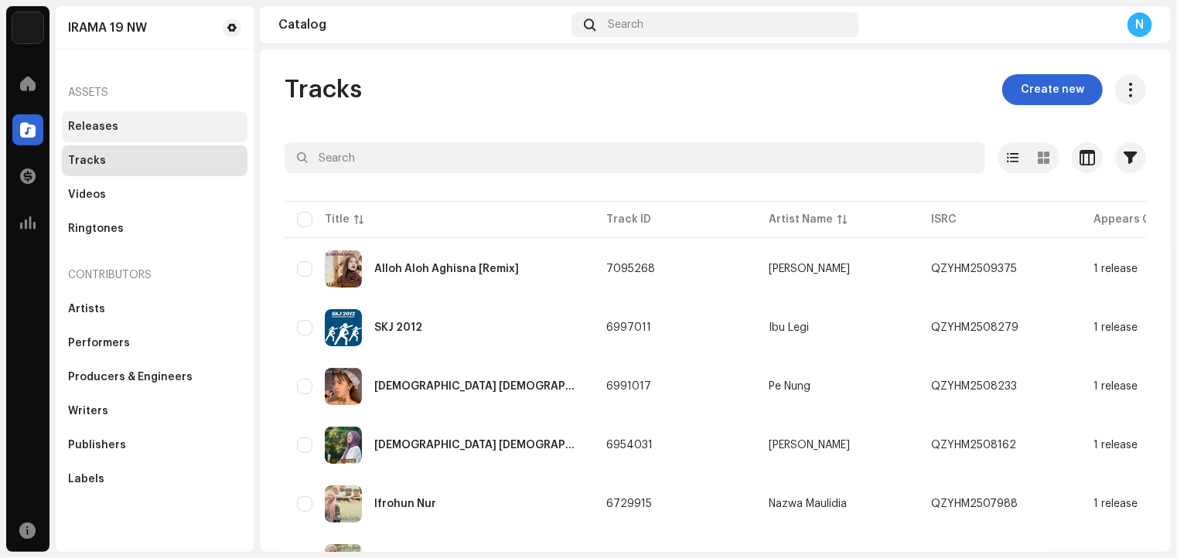
click at [107, 124] on div "Releases" at bounding box center [93, 127] width 50 height 12
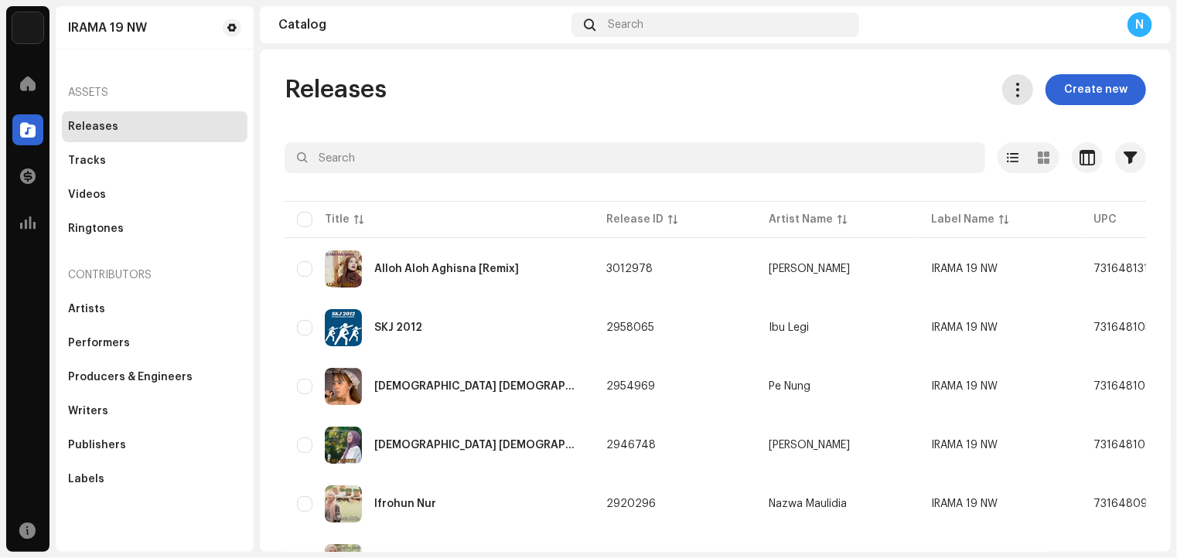
click at [1010, 84] on span at bounding box center [1017, 89] width 15 height 12
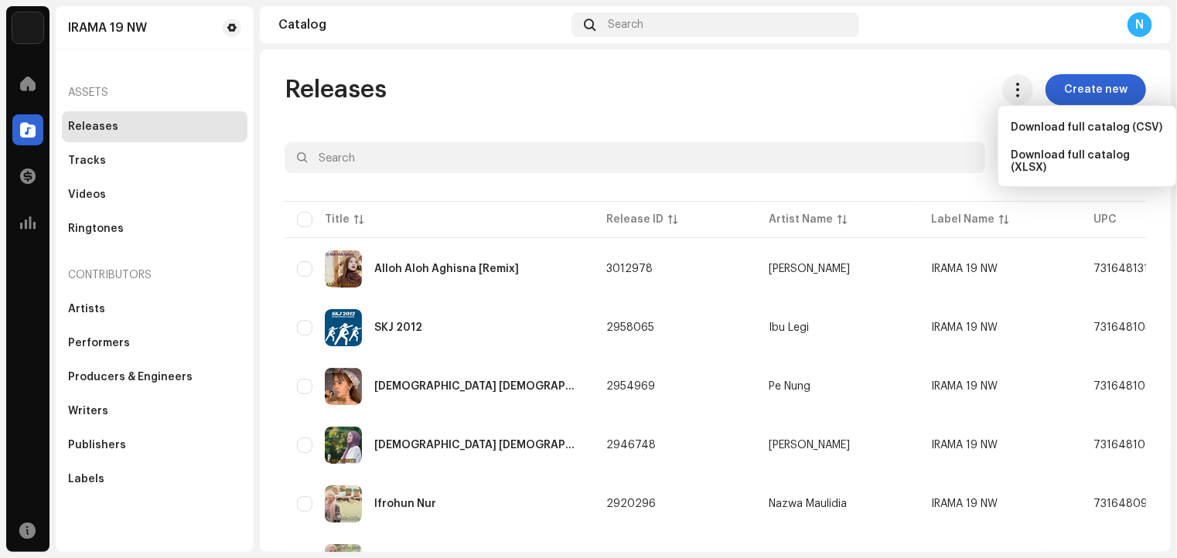
click at [887, 86] on div "Releases Create new" at bounding box center [714, 89] width 861 height 31
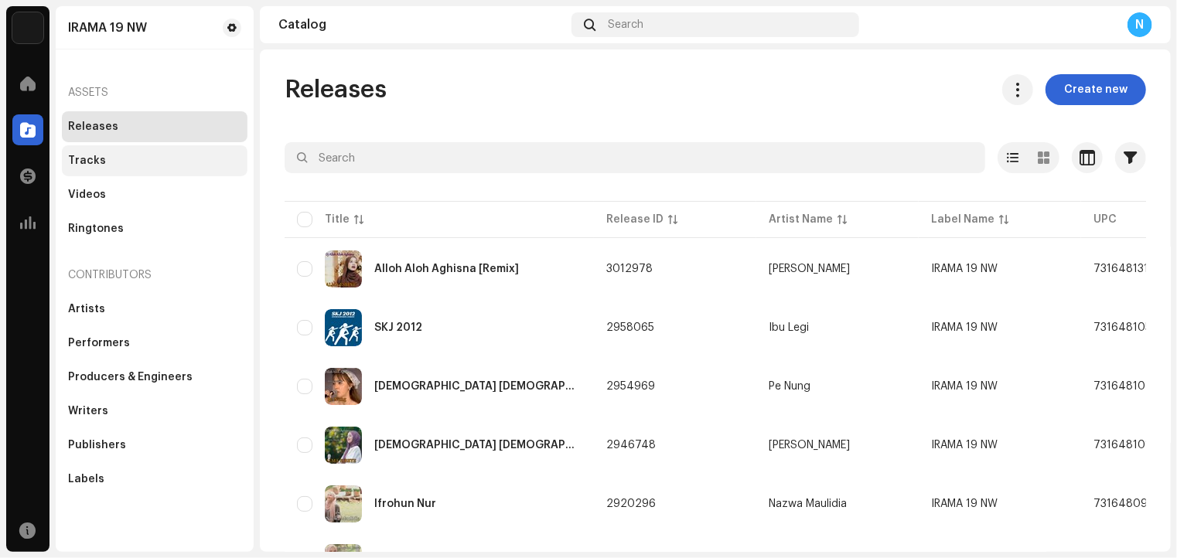
click at [88, 164] on div "Tracks" at bounding box center [87, 161] width 38 height 12
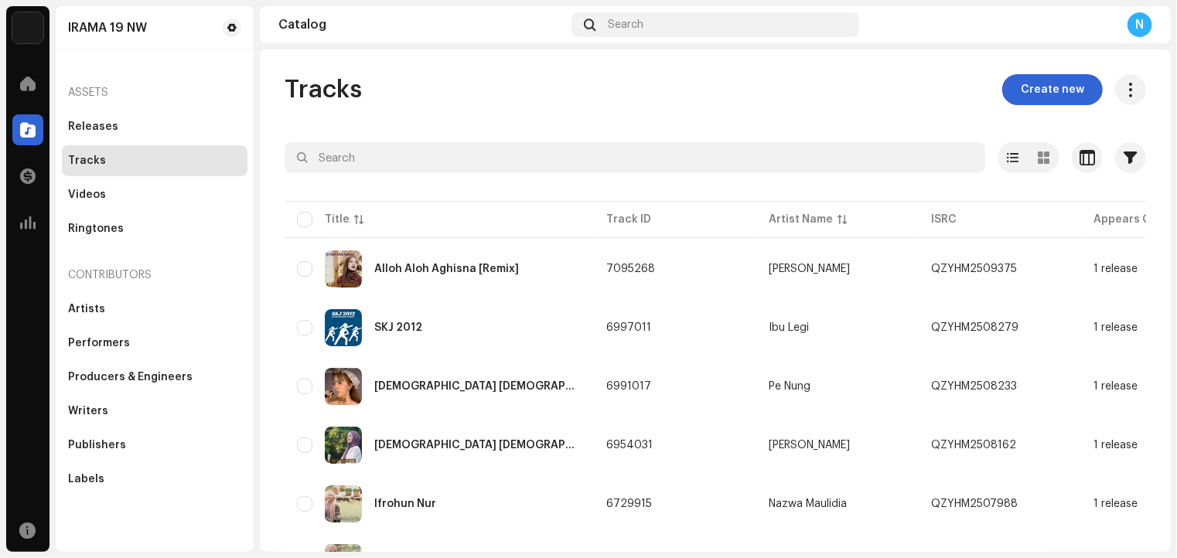
click at [88, 164] on div "Tracks" at bounding box center [87, 161] width 38 height 12
click at [29, 83] on span at bounding box center [27, 83] width 15 height 12
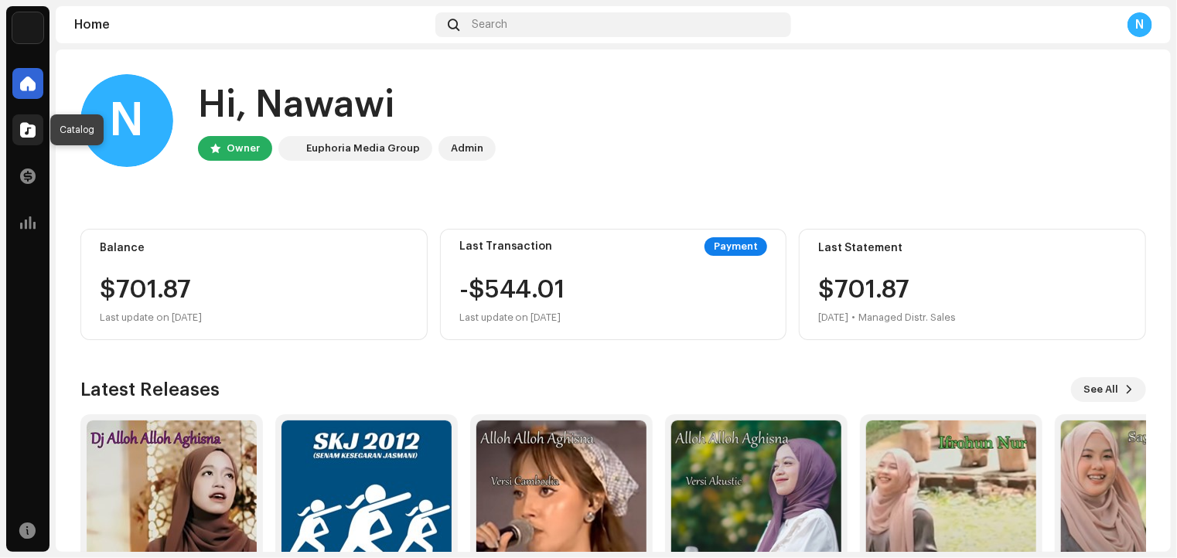
click at [34, 127] on span at bounding box center [27, 130] width 15 height 12
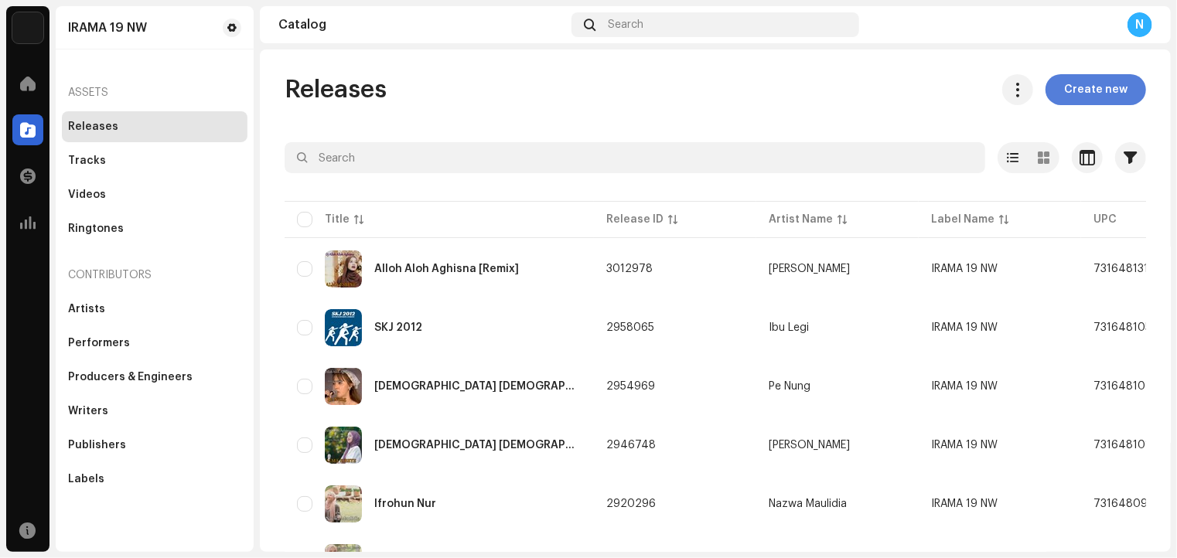
click at [1064, 87] on span "Create new" at bounding box center [1095, 89] width 63 height 31
click at [94, 159] on div "Tracks" at bounding box center [87, 161] width 38 height 12
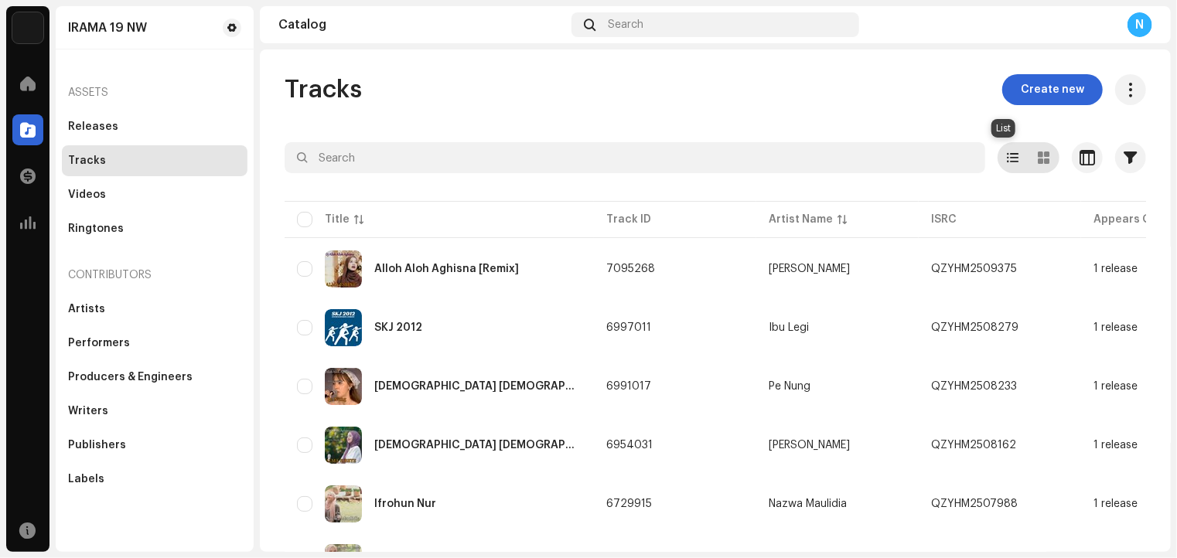
click at [1007, 155] on span at bounding box center [1013, 158] width 12 height 12
click at [760, 96] on div "Tracks Create new" at bounding box center [714, 89] width 861 height 31
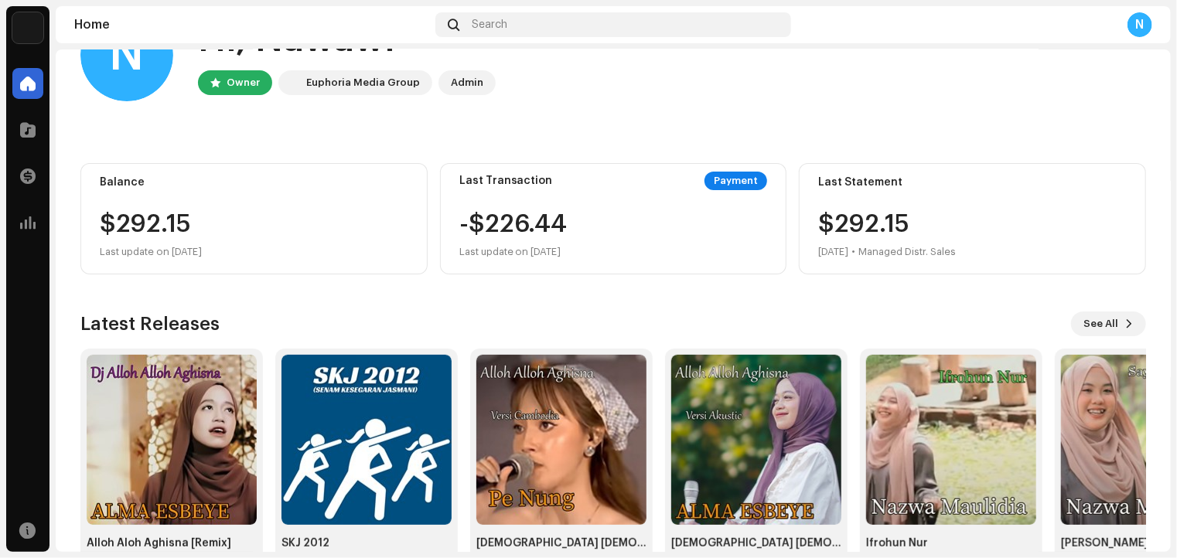
scroll to position [109, 0]
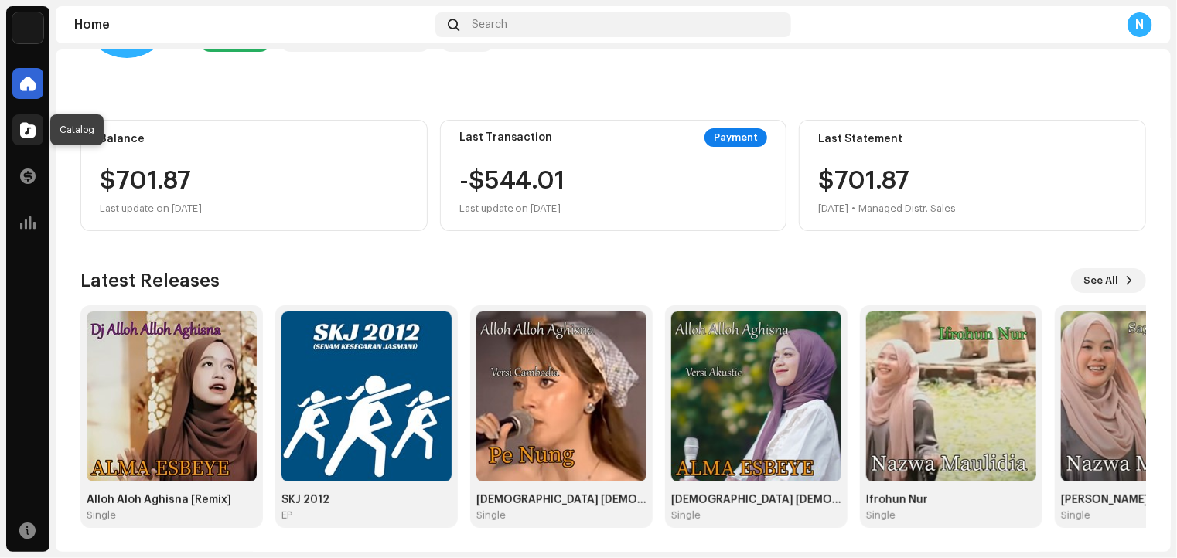
click at [27, 131] on span at bounding box center [27, 130] width 15 height 12
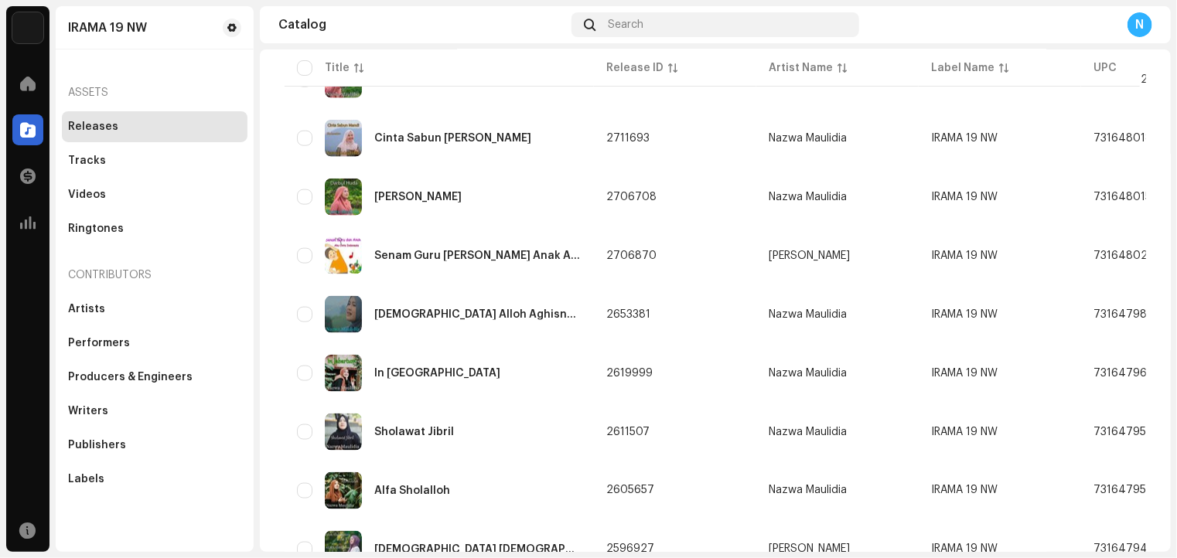
scroll to position [1146, 0]
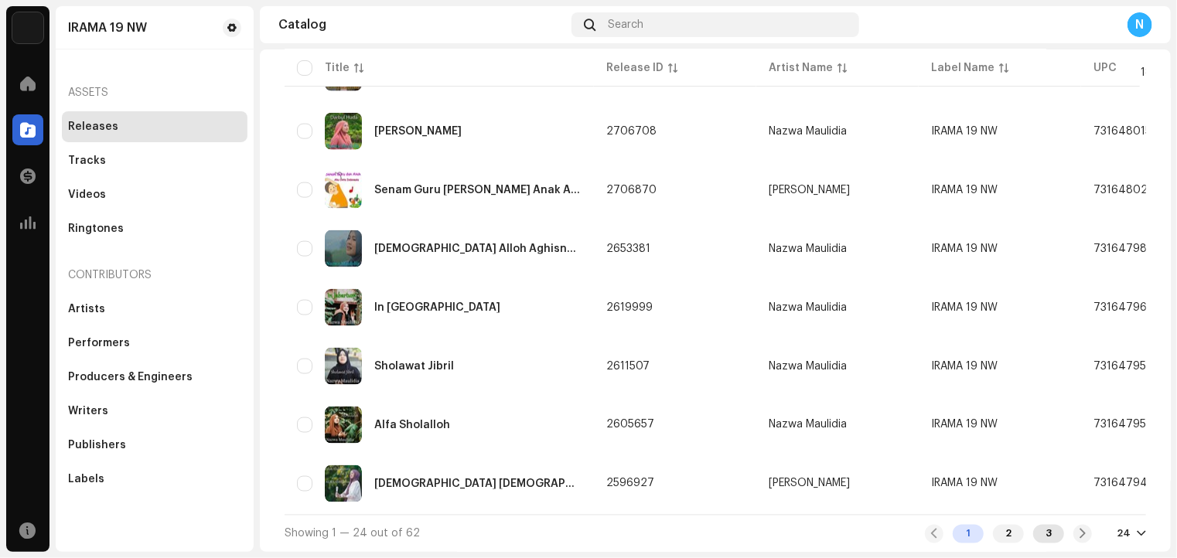
click at [1048, 536] on div "3" at bounding box center [1048, 534] width 31 height 19
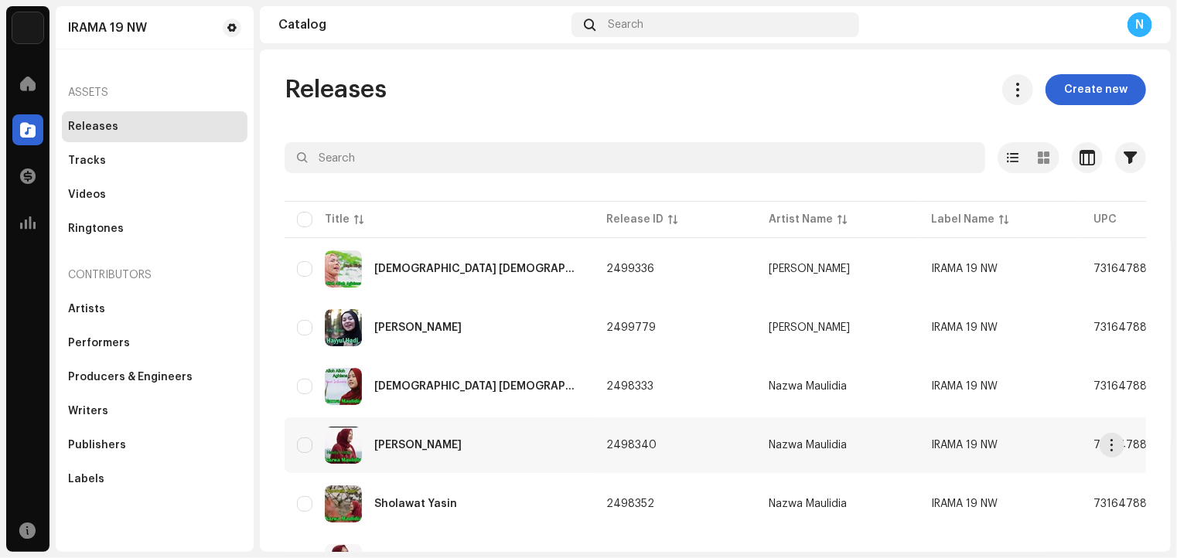
scroll to position [554, 0]
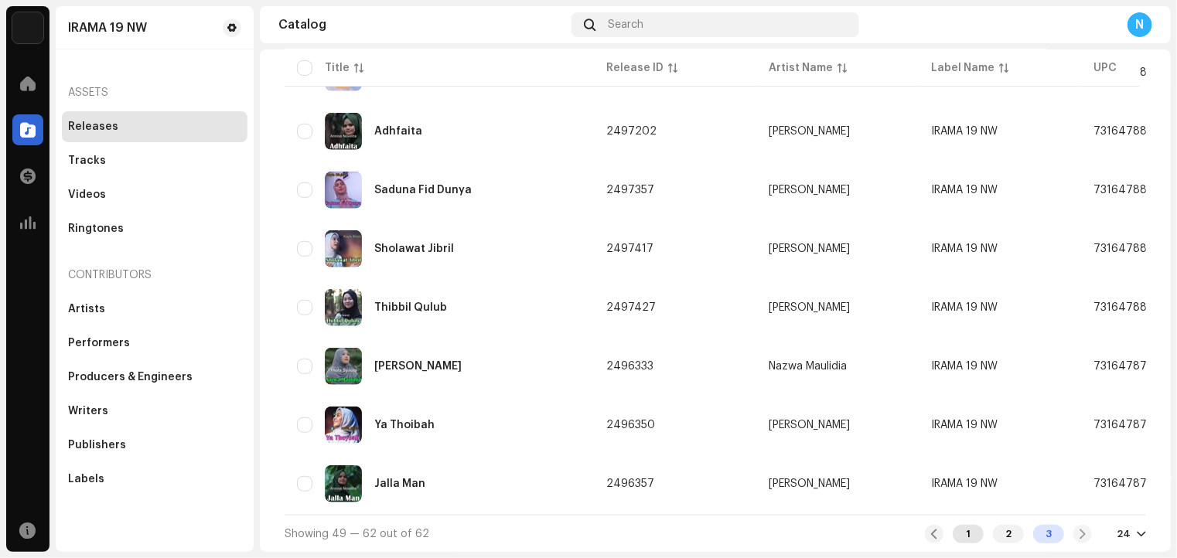
click at [961, 537] on div "1" at bounding box center [967, 534] width 31 height 19
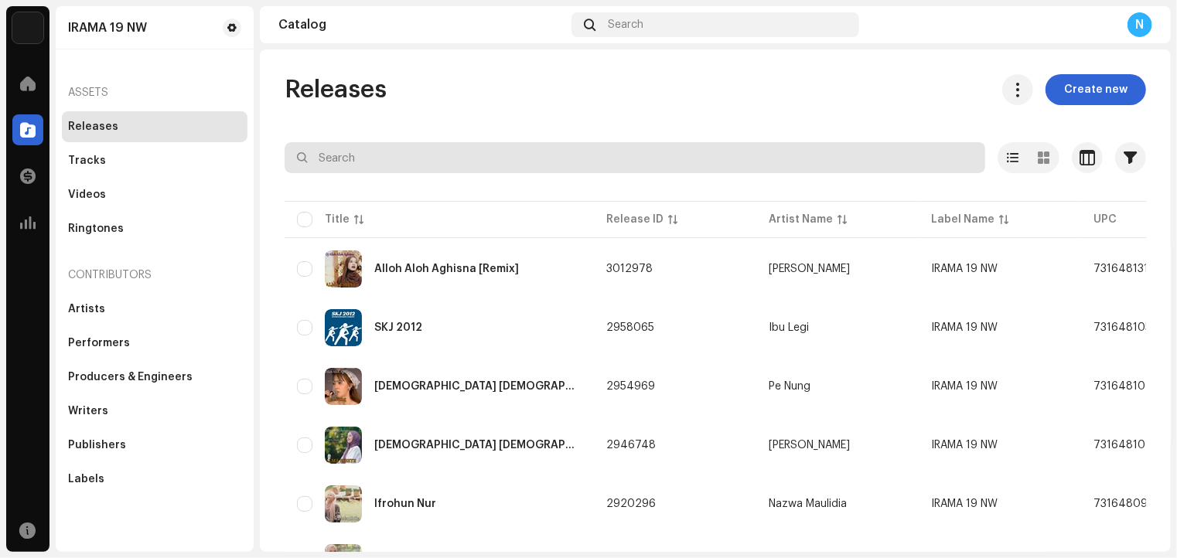
click at [382, 157] on input "text" at bounding box center [634, 157] width 700 height 31
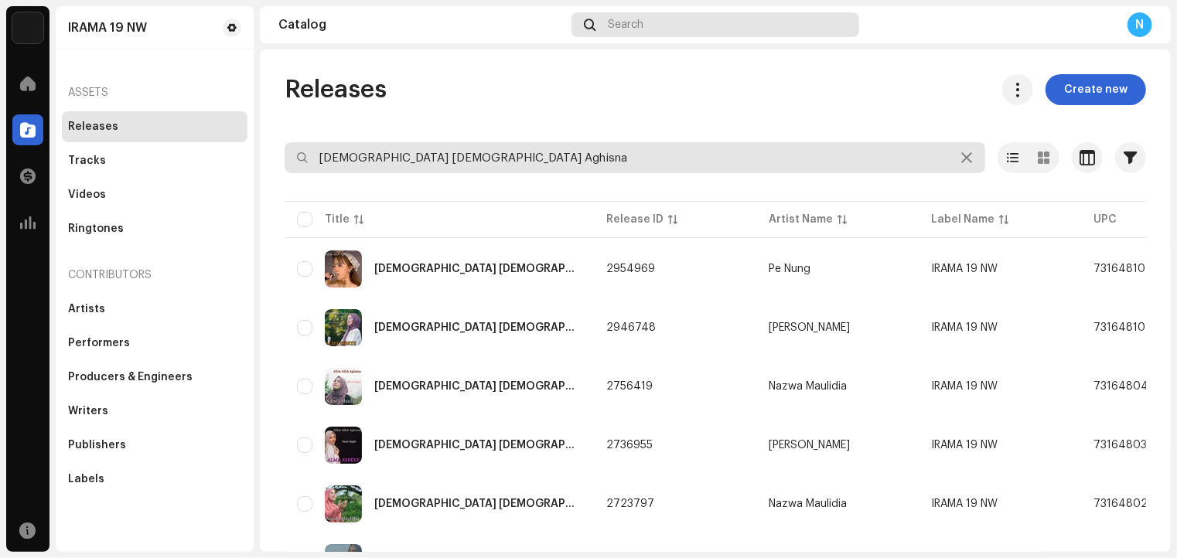
type input "[DEMOGRAPHIC_DATA] [DEMOGRAPHIC_DATA] Aghisna"
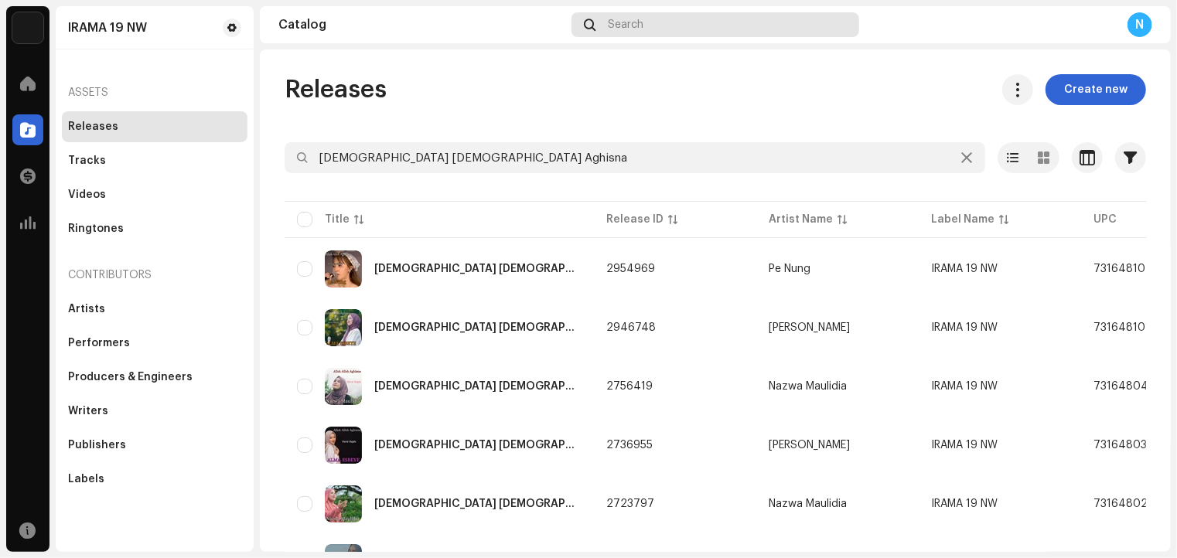
click at [687, 23] on div "Search" at bounding box center [714, 24] width 287 height 25
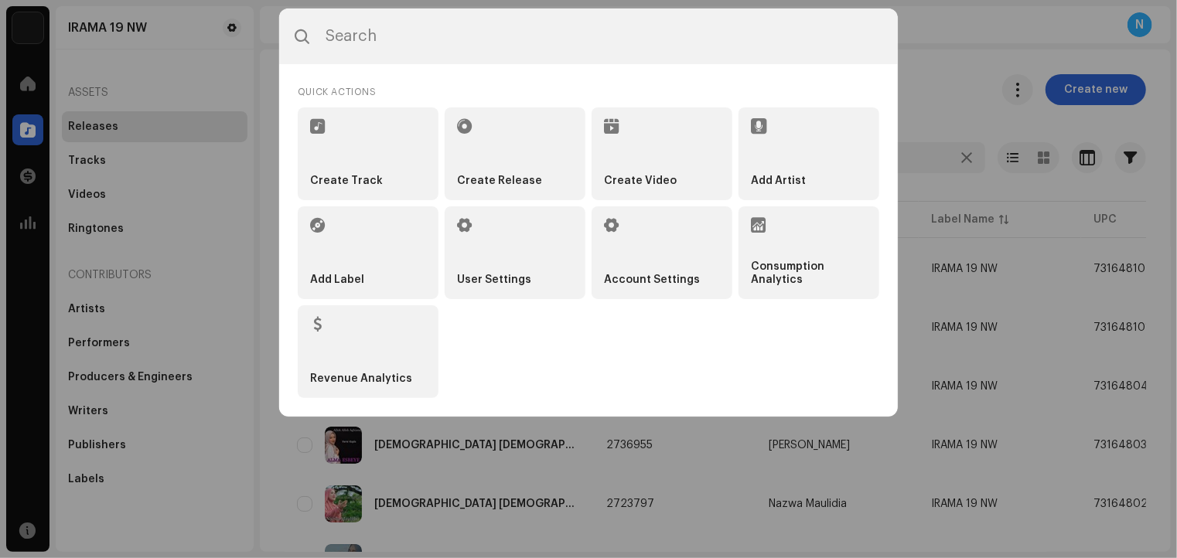
click at [687, 23] on input "text" at bounding box center [588, 37] width 618 height 56
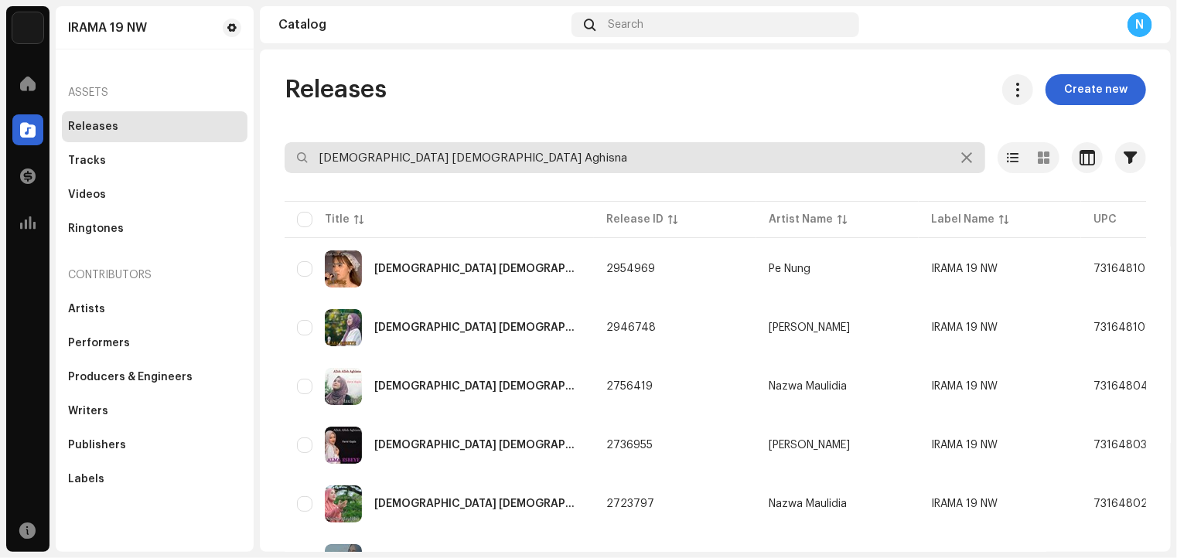
click at [445, 165] on input "[DEMOGRAPHIC_DATA] [DEMOGRAPHIC_DATA] Aghisna" at bounding box center [634, 157] width 700 height 31
drag, startPoint x: 445, startPoint y: 165, endPoint x: 314, endPoint y: 191, distance: 134.0
click at [314, 191] on re-o-filter-bar "Alloh Alloh Aghisna Selected 0 Options Filters Distribution status Never Distri…" at bounding box center [714, 170] width 861 height 56
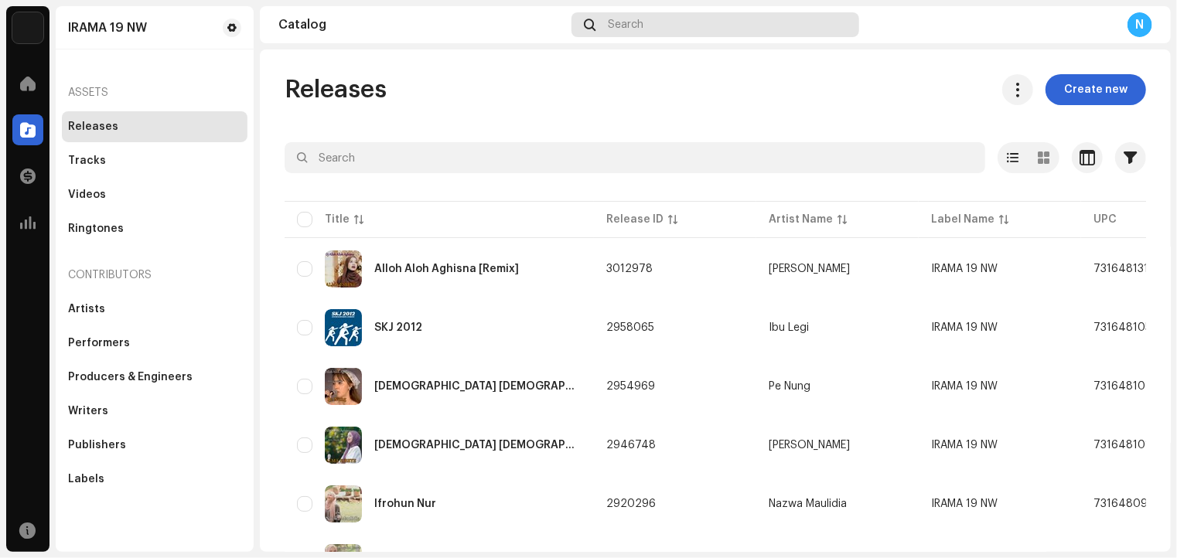
click at [612, 25] on span "Search" at bounding box center [626, 25] width 36 height 12
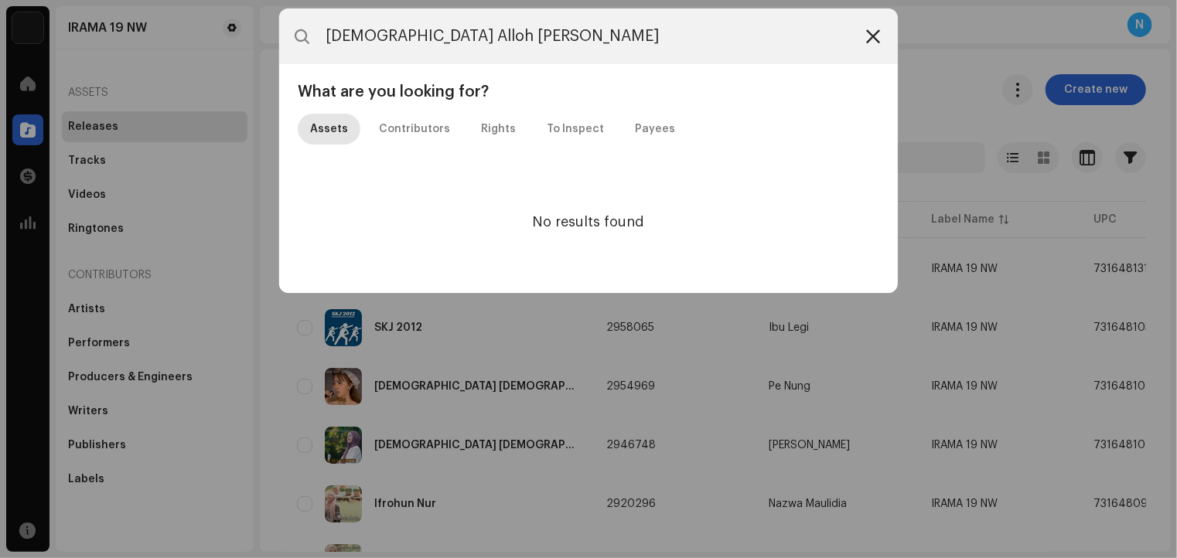
type input "Alloh Alloh Aghisna Nazwa Maulidia"
click at [875, 39] on icon at bounding box center [873, 36] width 14 height 12
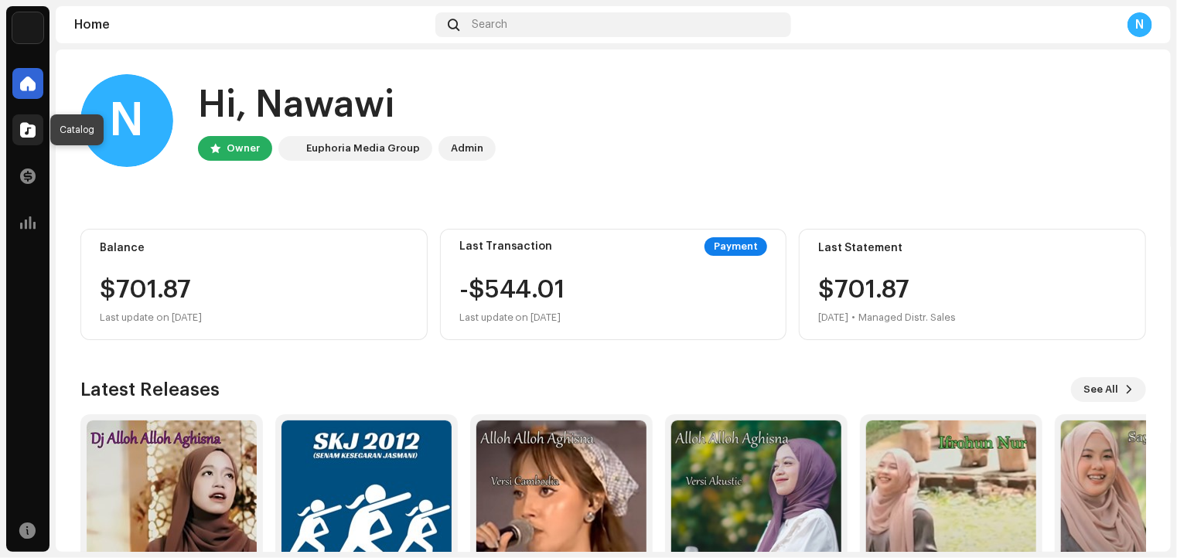
click at [31, 124] on span at bounding box center [27, 130] width 15 height 12
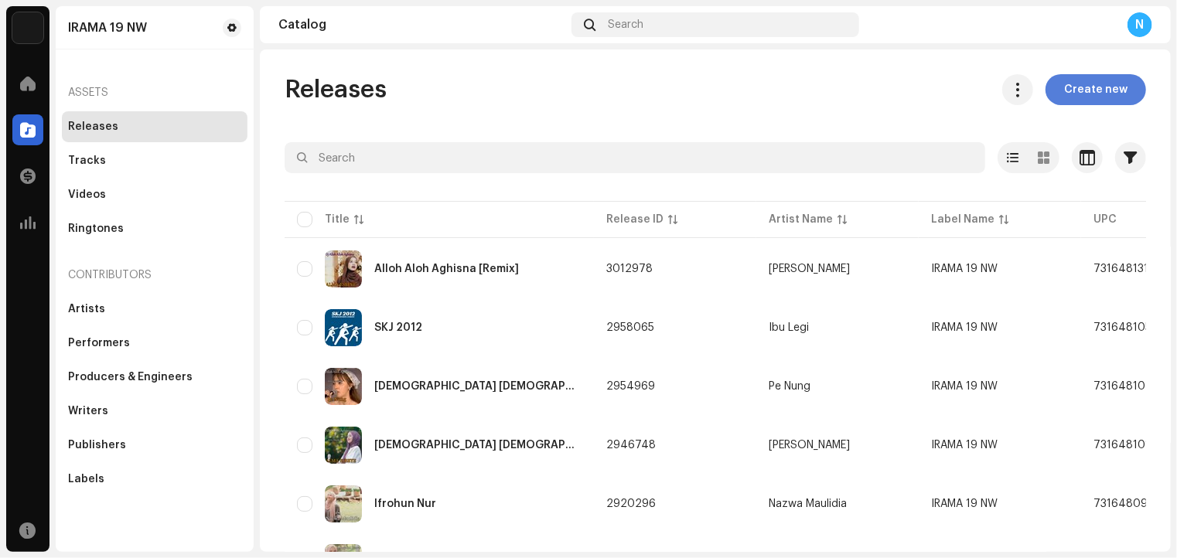
click at [1090, 84] on span "Create new" at bounding box center [1095, 89] width 63 height 31
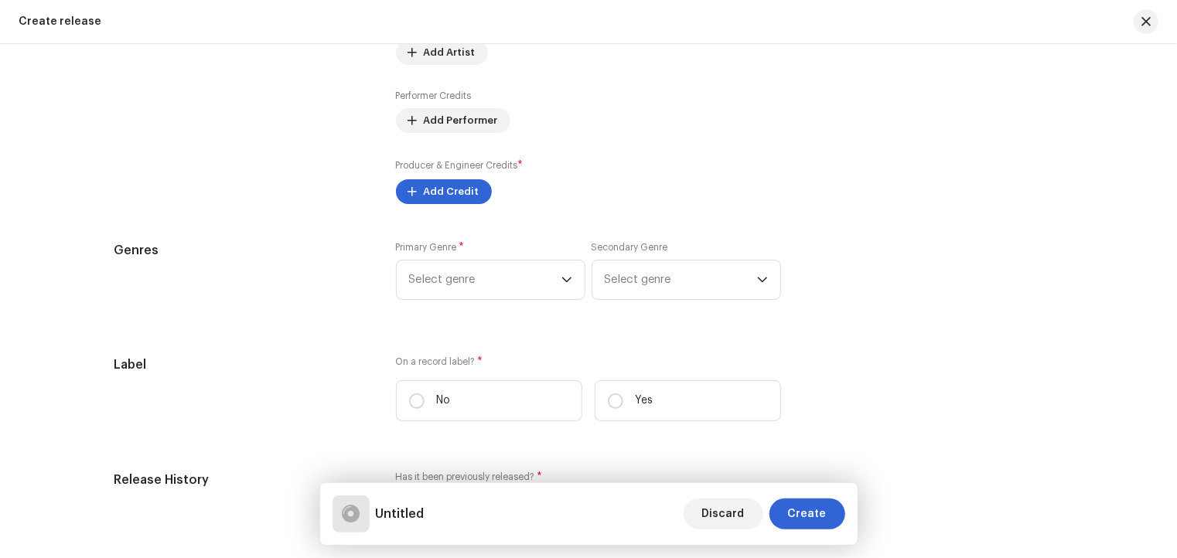
scroll to position [1855, 0]
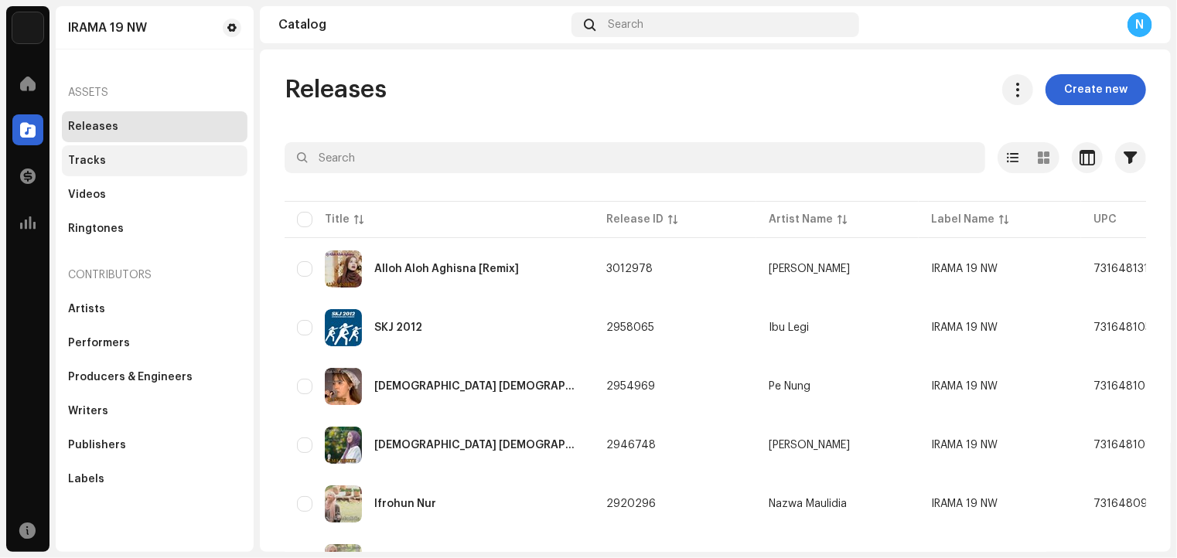
click at [97, 155] on div "Tracks" at bounding box center [87, 161] width 38 height 12
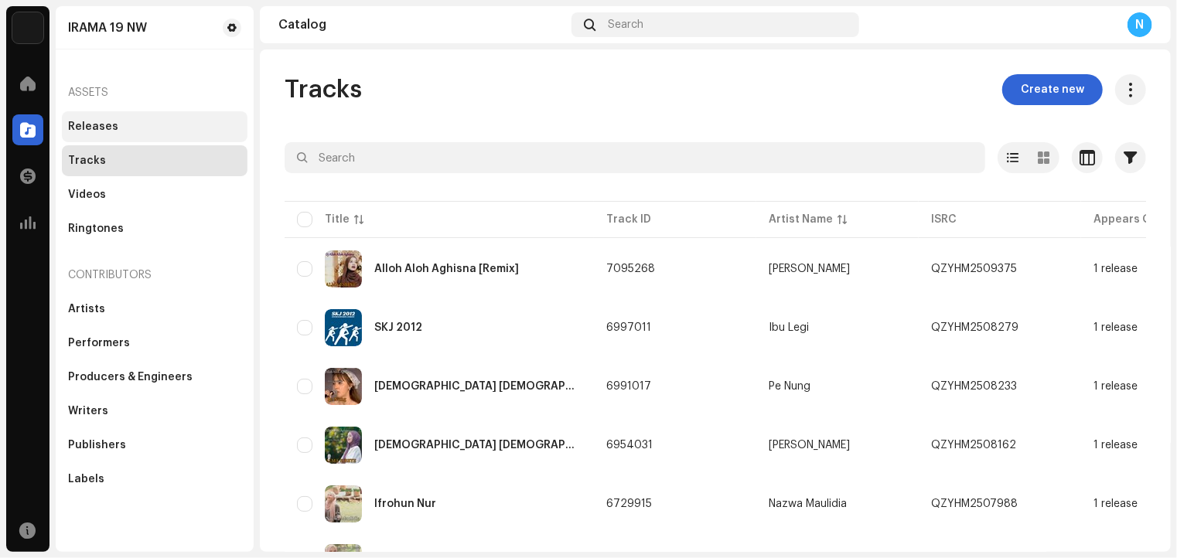
click at [88, 124] on div "Releases" at bounding box center [93, 127] width 50 height 12
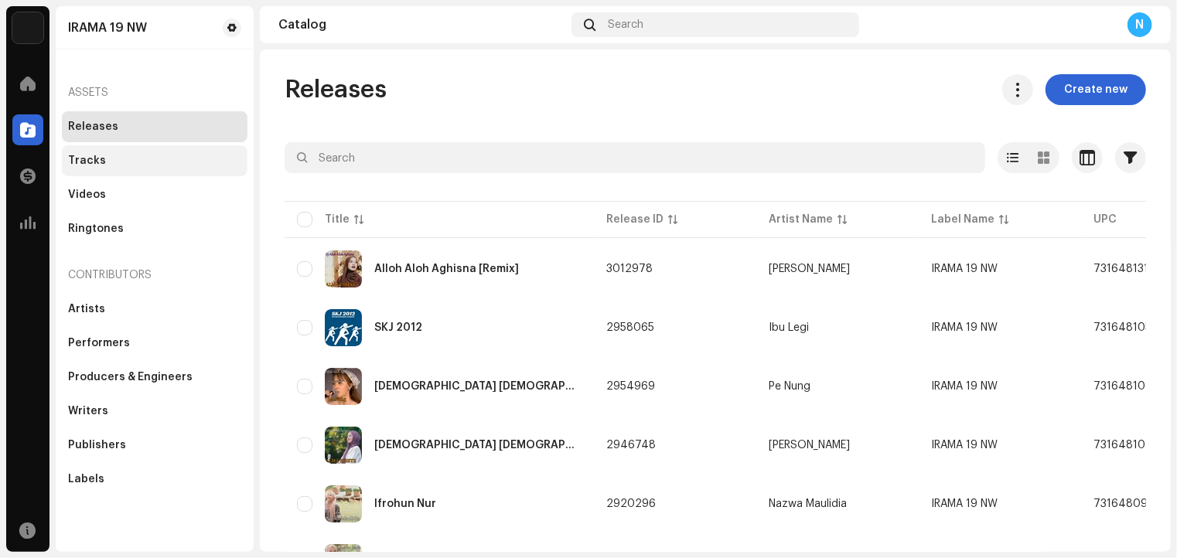
click at [78, 158] on div "Tracks" at bounding box center [87, 161] width 38 height 12
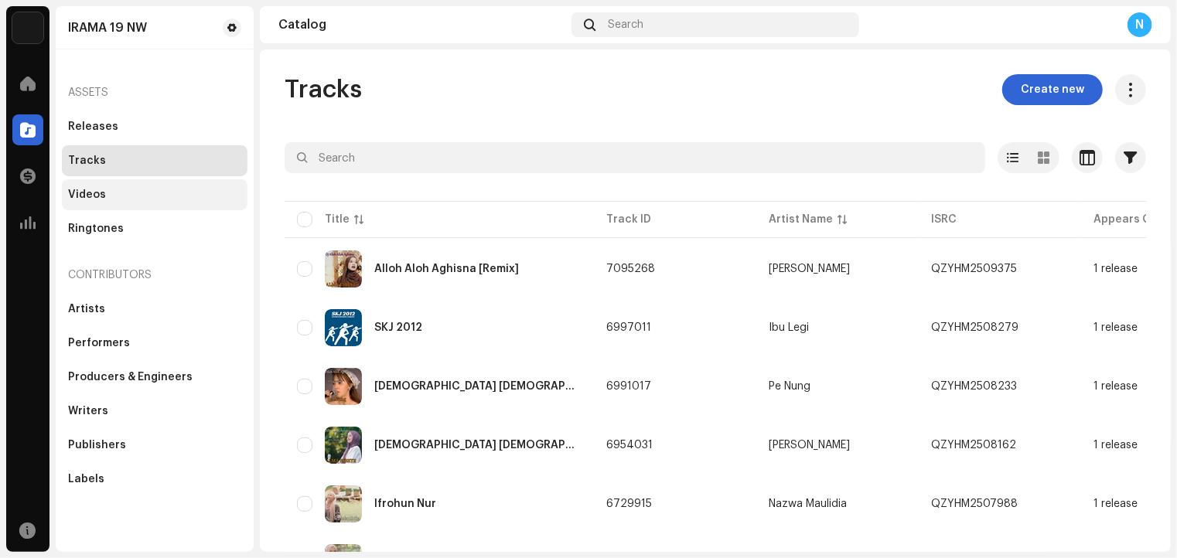
click at [86, 192] on div "Videos" at bounding box center [87, 195] width 38 height 12
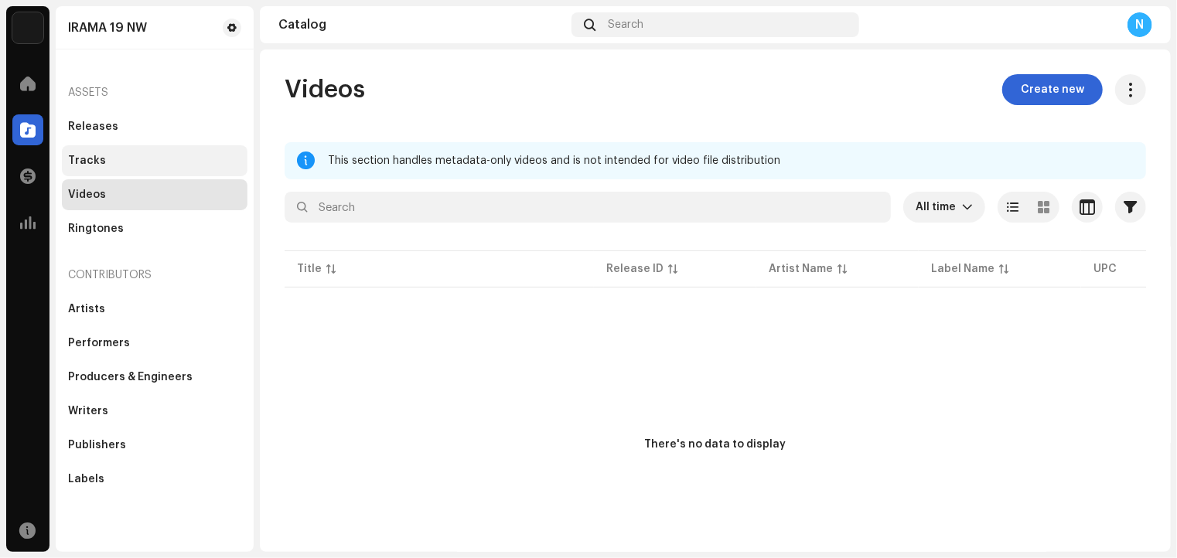
click at [90, 152] on div "Tracks" at bounding box center [155, 160] width 186 height 31
